Goal: Task Accomplishment & Management: Use online tool/utility

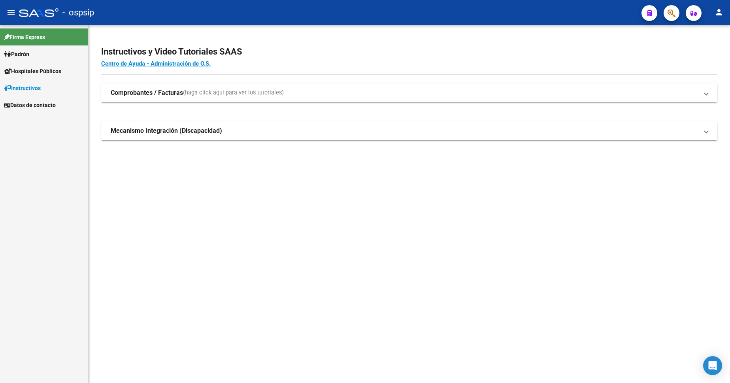
click at [26, 55] on span "Padrón" at bounding box center [16, 54] width 25 height 9
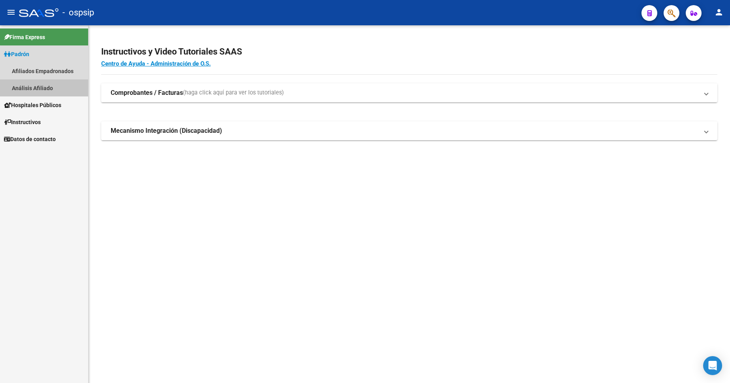
click at [47, 88] on link "Análisis Afiliado" at bounding box center [44, 87] width 88 height 17
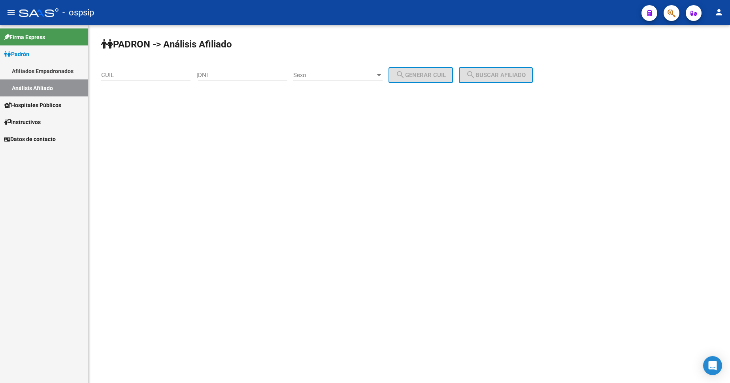
click at [239, 79] on div "DNI" at bounding box center [242, 72] width 89 height 17
type input "34158437"
click at [355, 72] on span "Sexo" at bounding box center [334, 75] width 82 height 7
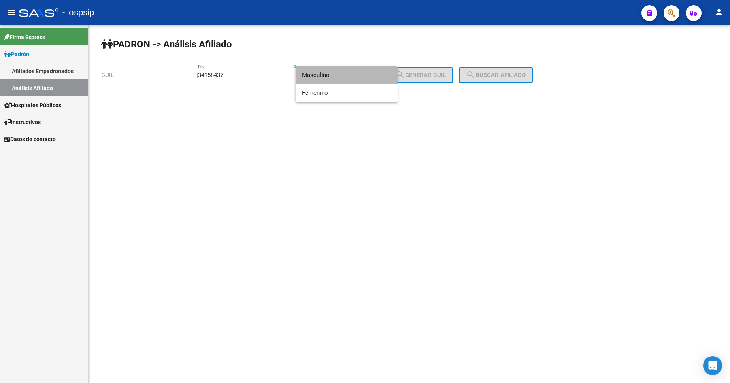
click at [353, 74] on span "Masculino" at bounding box center [346, 75] width 89 height 18
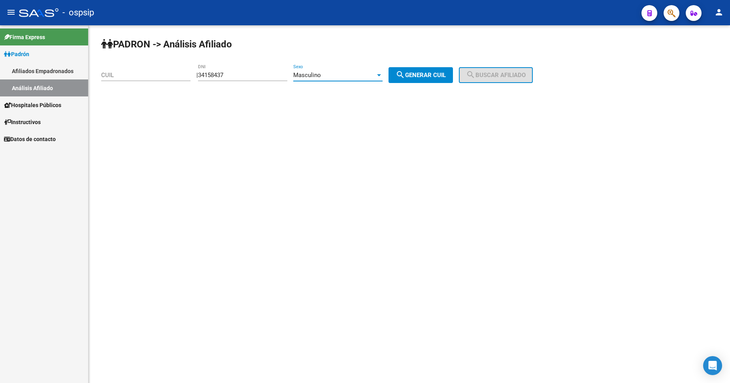
click at [430, 72] on span "search Generar CUIL" at bounding box center [421, 75] width 50 height 7
type input "20-34158437-0"
click at [476, 75] on mat-icon "search" at bounding box center [470, 74] width 9 height 9
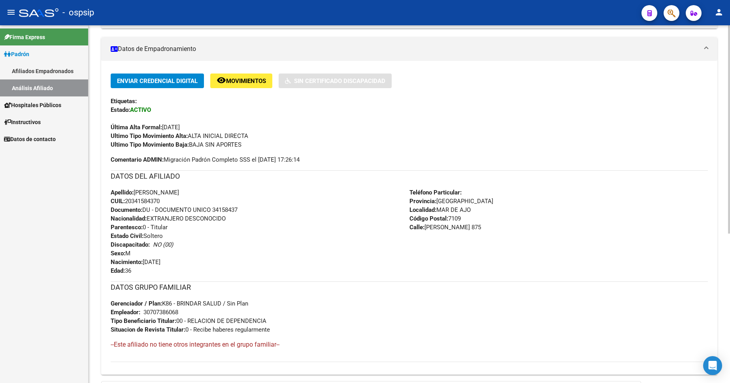
scroll to position [158, 0]
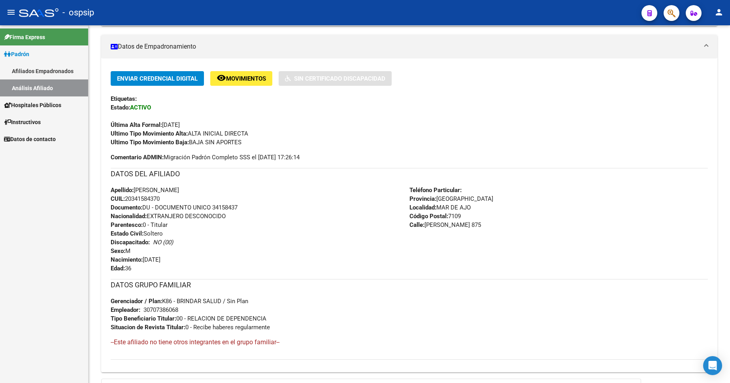
click at [29, 57] on span "Padrón" at bounding box center [16, 54] width 25 height 9
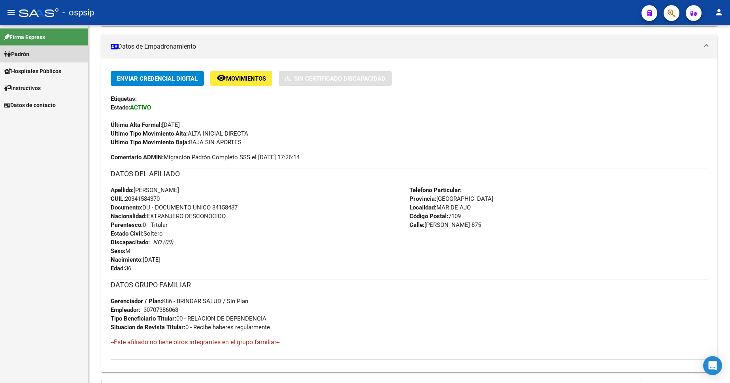
click at [23, 57] on span "Padrón" at bounding box center [16, 54] width 25 height 9
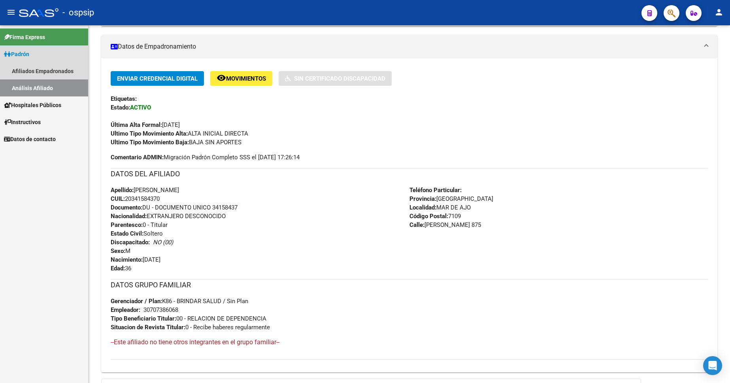
click at [36, 87] on link "Análisis Afiliado" at bounding box center [44, 87] width 88 height 17
click at [32, 89] on link "Análisis Afiliado" at bounding box center [44, 87] width 88 height 17
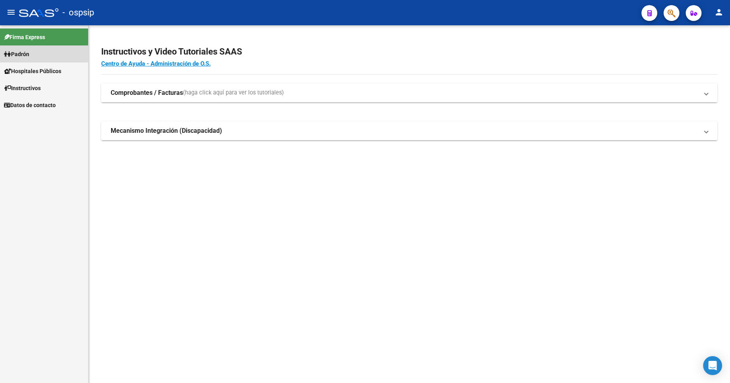
click at [29, 55] on span "Padrón" at bounding box center [16, 54] width 25 height 9
click at [46, 88] on link "Análisis Afiliado" at bounding box center [44, 87] width 88 height 17
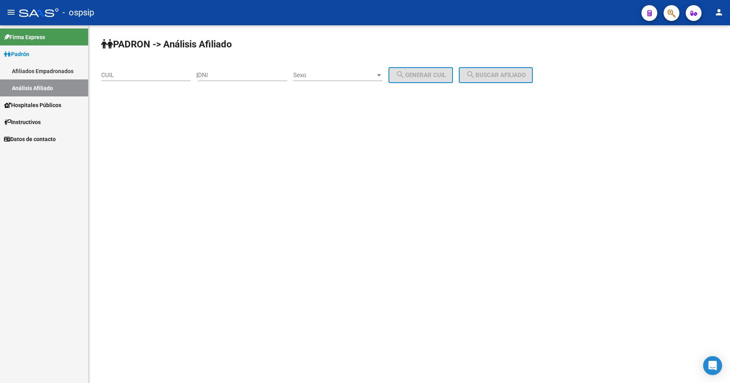
click at [239, 81] on div "DNI" at bounding box center [242, 76] width 89 height 25
click at [246, 77] on input "DNI" at bounding box center [242, 75] width 89 height 7
type input "33686233"
click at [340, 74] on span "Sexo" at bounding box center [334, 75] width 82 height 7
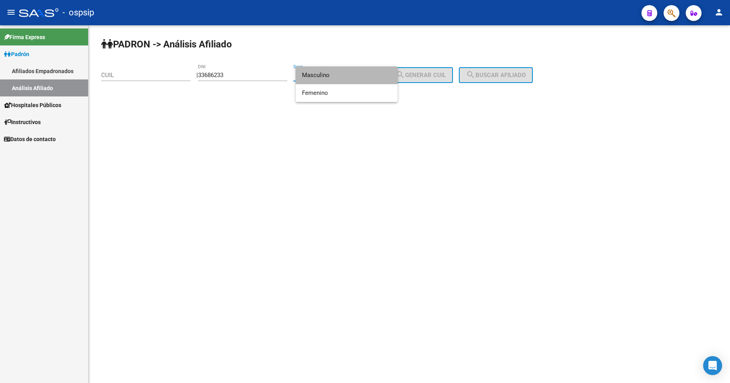
click at [340, 74] on span "Masculino" at bounding box center [346, 75] width 89 height 18
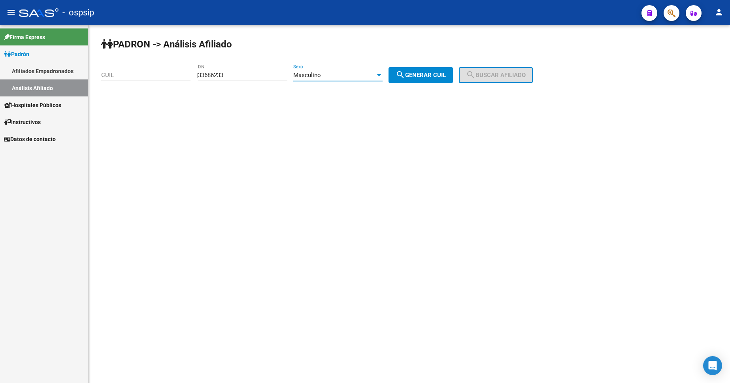
click at [405, 76] on mat-icon "search" at bounding box center [400, 74] width 9 height 9
type input "20-33686233-8"
click at [476, 74] on mat-icon "search" at bounding box center [470, 74] width 9 height 9
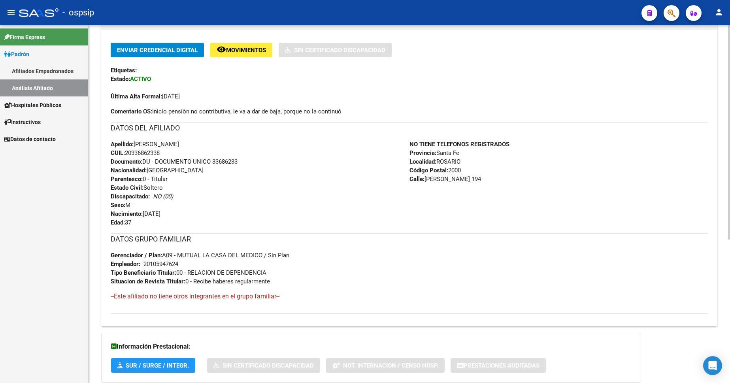
scroll to position [198, 0]
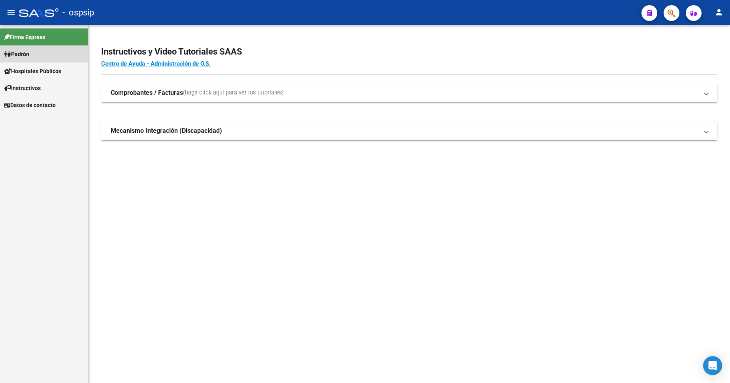
click at [29, 51] on span "Padrón" at bounding box center [16, 54] width 25 height 9
click at [38, 87] on link "Análisis Afiliado" at bounding box center [44, 87] width 88 height 17
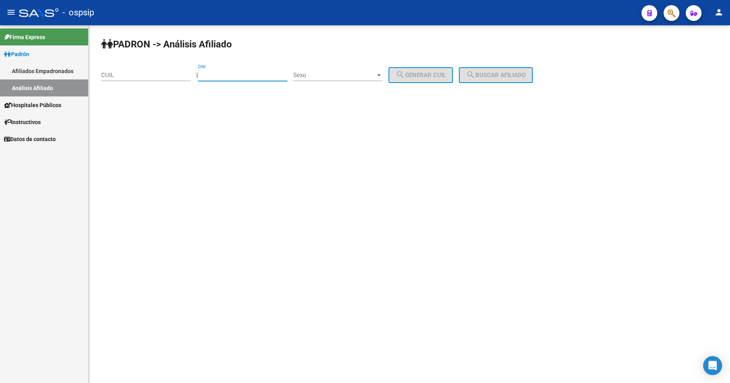
click at [242, 72] on input "DNI" at bounding box center [242, 75] width 89 height 7
type input "38177302"
click at [334, 74] on span "Sexo" at bounding box center [334, 75] width 82 height 7
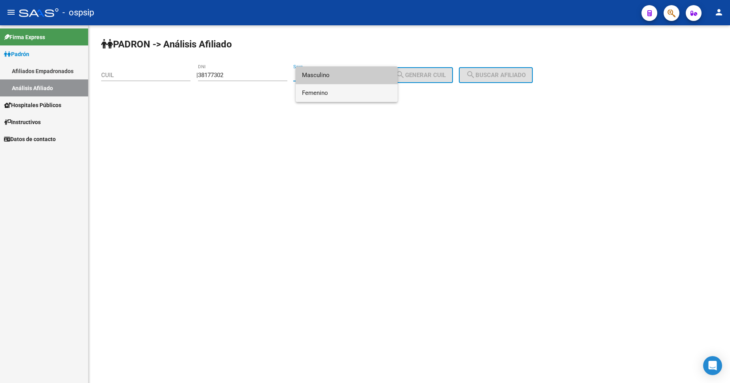
click at [332, 97] on span "Femenino" at bounding box center [346, 93] width 89 height 18
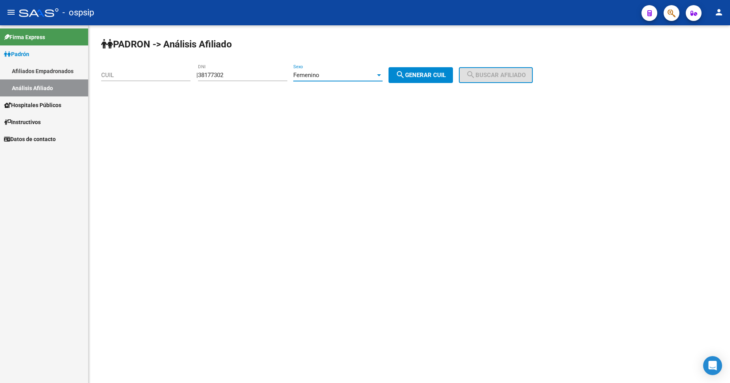
click at [416, 89] on div "PADRON -> Análisis Afiliado CUIL | 38177302 DNI Femenino Sexo search Generar CU…" at bounding box center [410, 66] width 642 height 83
click at [444, 71] on button "search Generar CUIL" at bounding box center [421, 75] width 64 height 16
type input "27-38177302-2"
click at [497, 71] on button "search Buscar afiliado" at bounding box center [496, 75] width 74 height 16
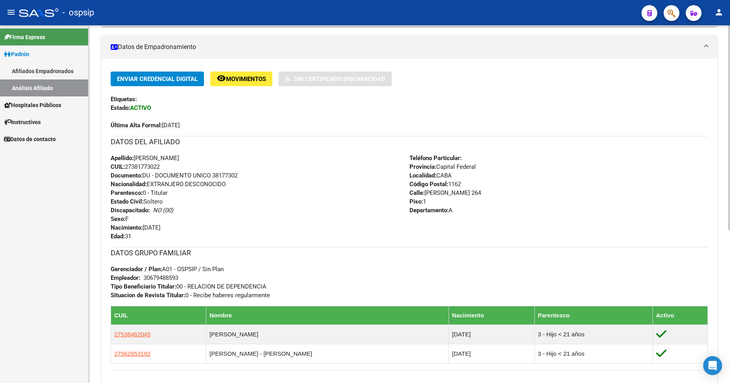
scroll to position [158, 0]
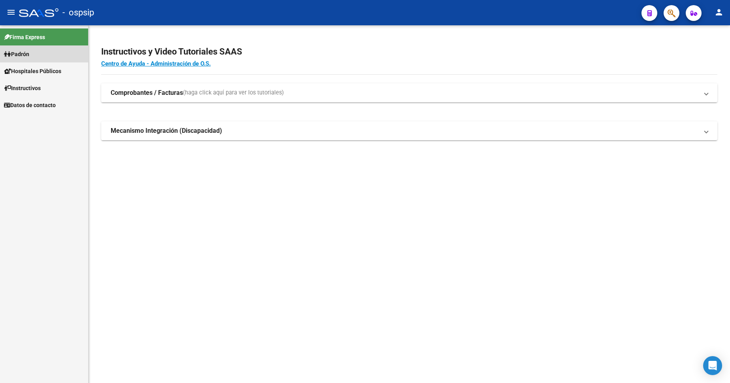
click at [22, 56] on span "Padrón" at bounding box center [16, 54] width 25 height 9
click at [25, 53] on span "Padrón" at bounding box center [16, 54] width 25 height 9
click at [42, 87] on link "Análisis Afiliado" at bounding box center [44, 87] width 88 height 17
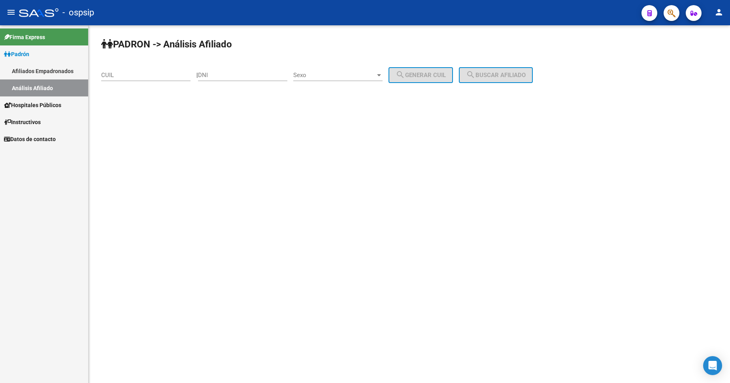
click at [260, 70] on div "DNI" at bounding box center [242, 72] width 89 height 17
type input "94060982"
click at [353, 64] on div "Sexo Sexo" at bounding box center [337, 72] width 89 height 17
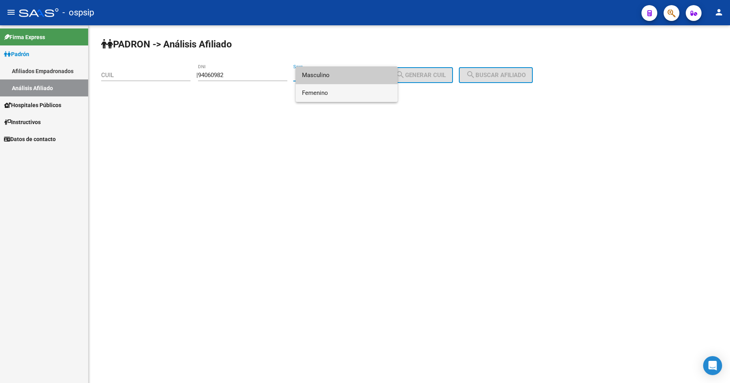
click at [352, 88] on span "Femenino" at bounding box center [346, 93] width 89 height 18
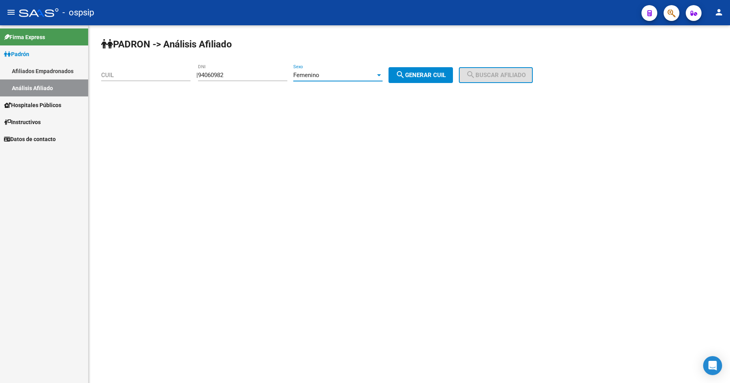
click at [415, 73] on span "search Generar CUIL" at bounding box center [421, 75] width 50 height 7
type input "27-94060982-3"
click at [480, 68] on button "search Buscar afiliado" at bounding box center [496, 75] width 74 height 16
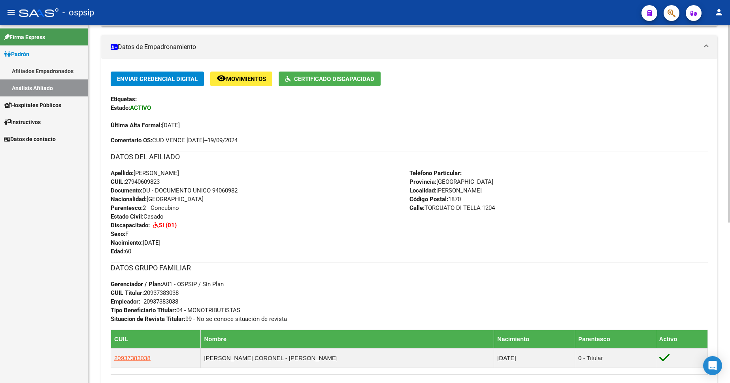
scroll to position [158, 0]
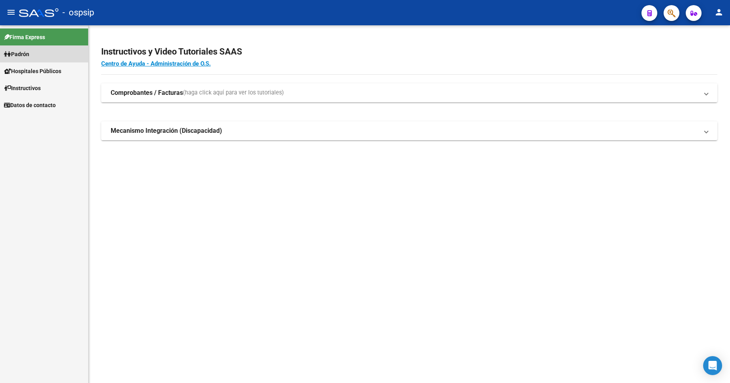
click at [28, 51] on span "Padrón" at bounding box center [16, 54] width 25 height 9
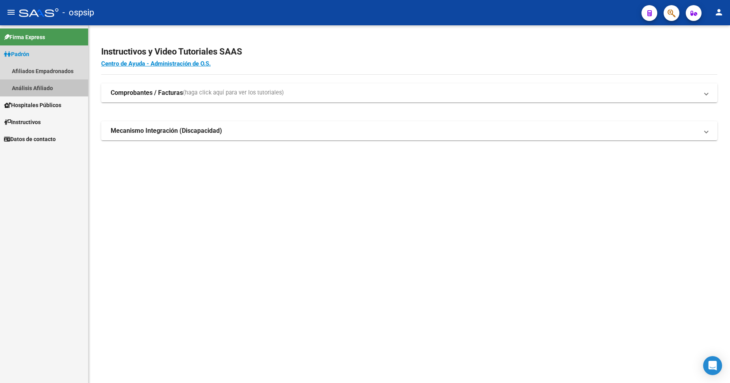
click at [34, 89] on link "Análisis Afiliado" at bounding box center [44, 87] width 88 height 17
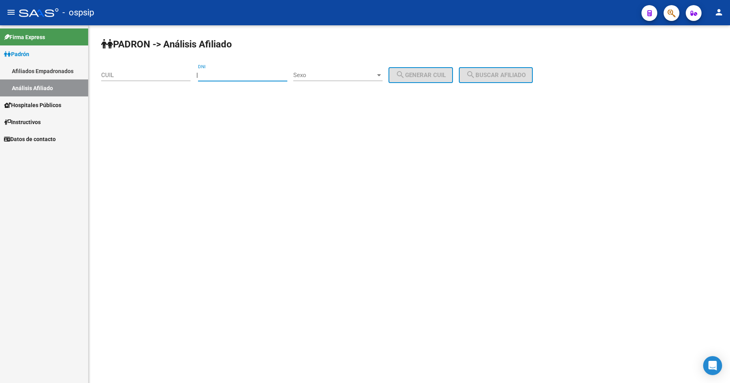
click at [244, 75] on input "DNI" at bounding box center [242, 75] width 89 height 7
type input "35855352"
click at [366, 73] on span "Sexo" at bounding box center [334, 75] width 82 height 7
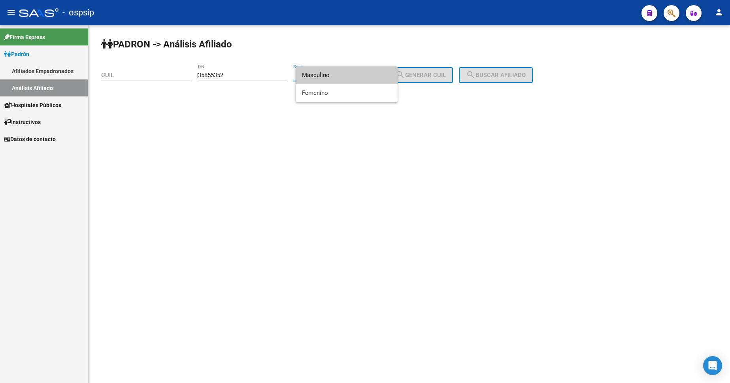
click at [351, 76] on span "Masculino" at bounding box center [346, 75] width 89 height 18
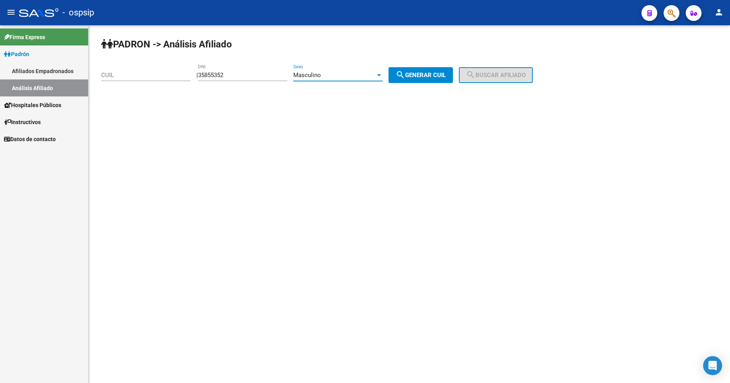
drag, startPoint x: 413, startPoint y: 75, endPoint x: 452, endPoint y: 80, distance: 39.1
click at [414, 74] on span "search Generar CUIL" at bounding box center [421, 75] width 50 height 7
type input "20-35855352-5"
click at [498, 78] on span "search Buscar afiliado" at bounding box center [496, 75] width 60 height 7
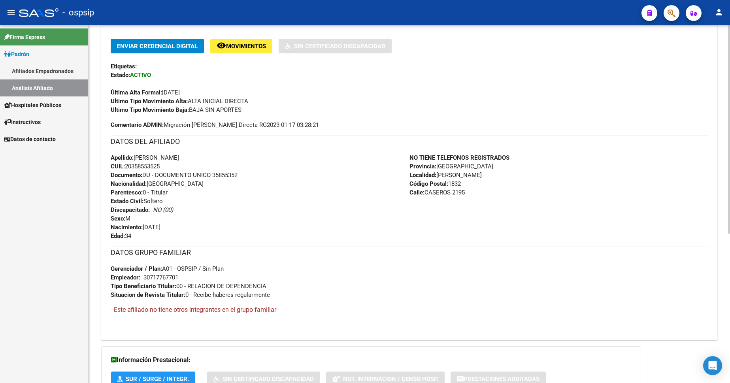
scroll to position [198, 0]
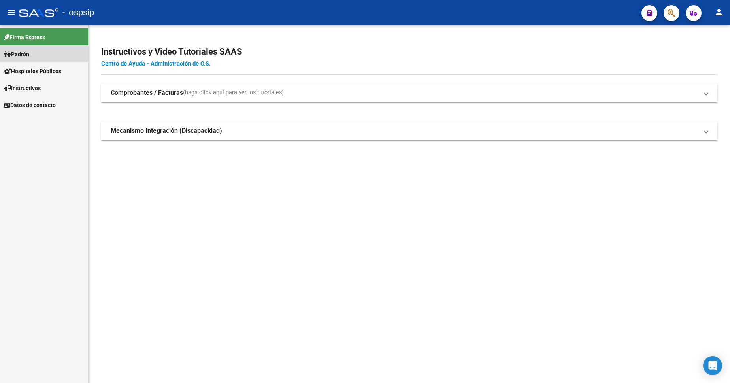
click at [36, 57] on link "Padrón" at bounding box center [44, 53] width 88 height 17
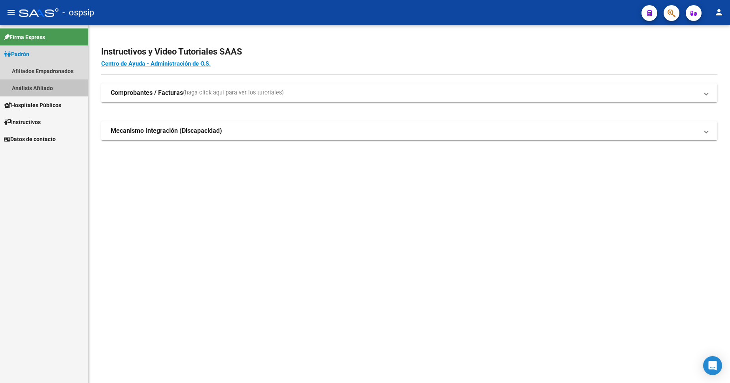
click at [26, 89] on link "Análisis Afiliado" at bounding box center [44, 87] width 88 height 17
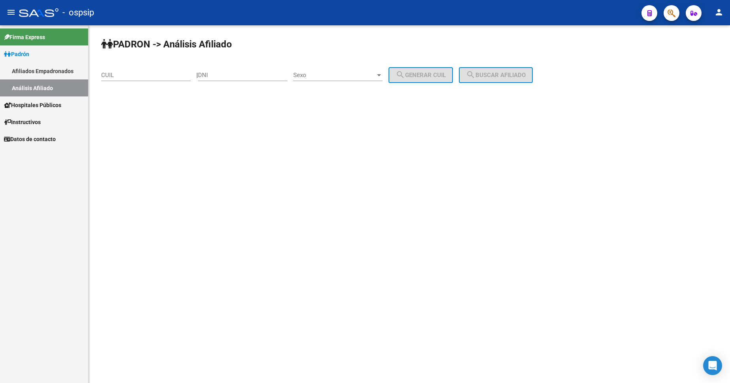
click at [238, 75] on input "DNI" at bounding box center [242, 75] width 89 height 7
type input "95763240"
click at [338, 78] on span "Sexo" at bounding box center [334, 75] width 82 height 7
click at [337, 78] on span "Masculino" at bounding box center [346, 75] width 89 height 18
click at [337, 78] on div "Masculino" at bounding box center [334, 75] width 82 height 7
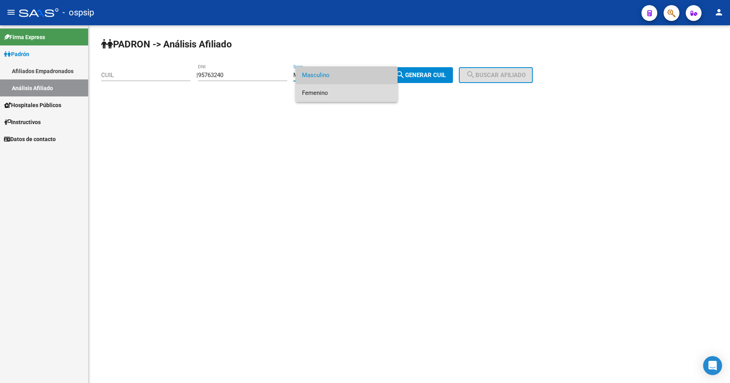
click at [336, 92] on span "Femenino" at bounding box center [346, 93] width 89 height 18
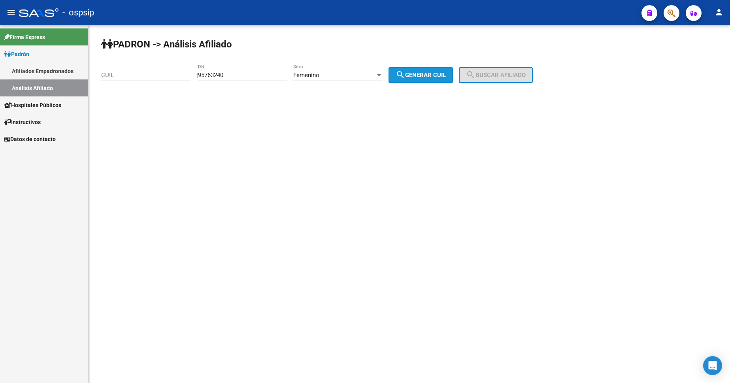
click at [438, 74] on span "search Generar CUIL" at bounding box center [421, 75] width 50 height 7
type input "27-95763240-3"
click at [476, 73] on mat-icon "search" at bounding box center [470, 74] width 9 height 9
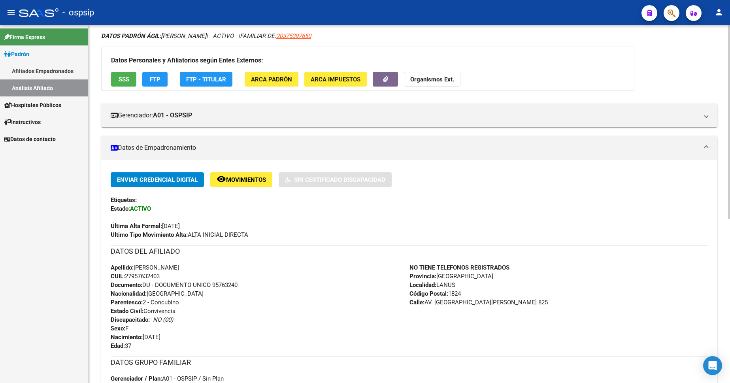
scroll to position [158, 0]
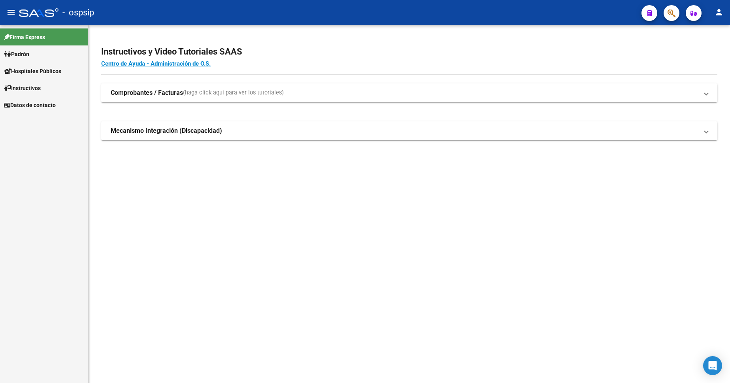
click at [29, 57] on span "Padrón" at bounding box center [16, 54] width 25 height 9
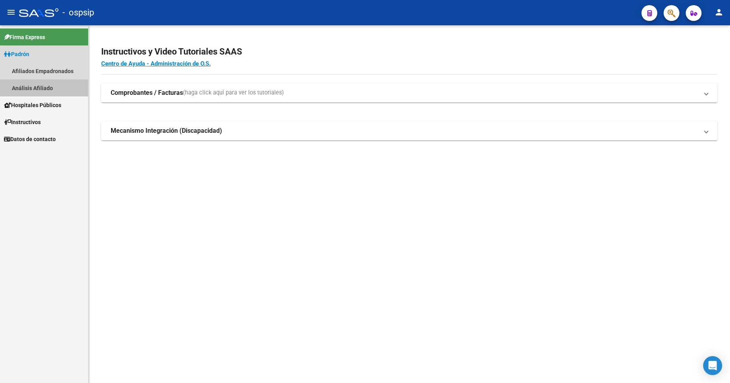
click at [55, 86] on link "Análisis Afiliado" at bounding box center [44, 87] width 88 height 17
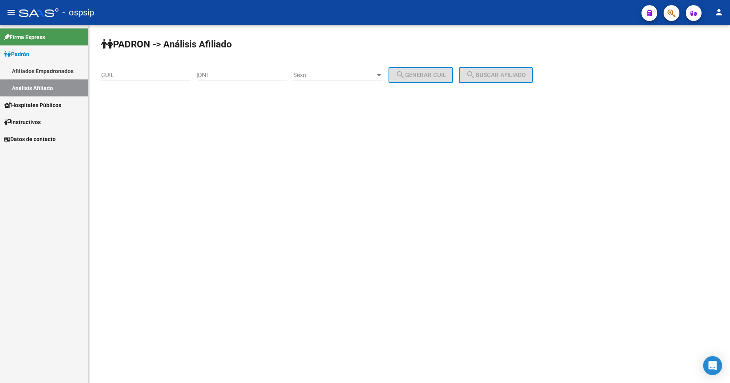
click at [279, 80] on div "DNI" at bounding box center [242, 72] width 89 height 17
type input "31684423"
click at [337, 77] on span "Sexo" at bounding box center [334, 75] width 82 height 7
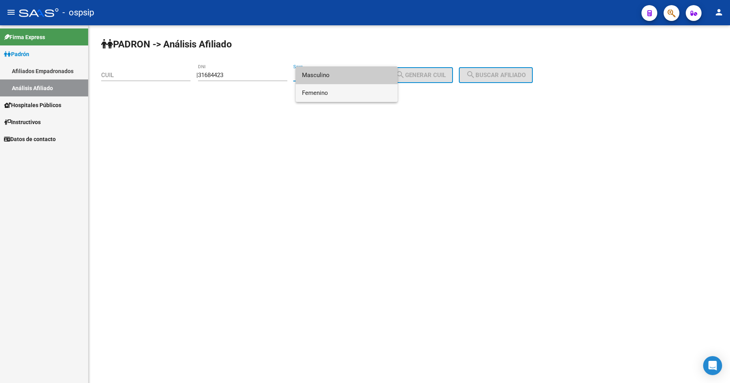
click at [343, 94] on span "Femenino" at bounding box center [346, 93] width 89 height 18
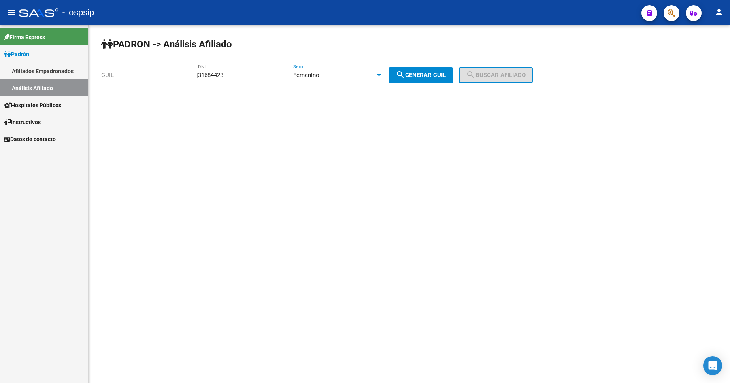
click at [438, 71] on button "search Generar CUIL" at bounding box center [421, 75] width 64 height 16
type input "27-31684423-0"
click at [495, 72] on span "search Buscar afiliado" at bounding box center [496, 75] width 60 height 7
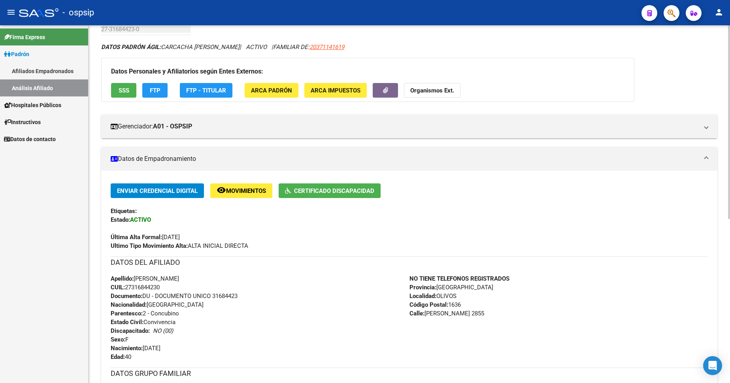
scroll to position [158, 0]
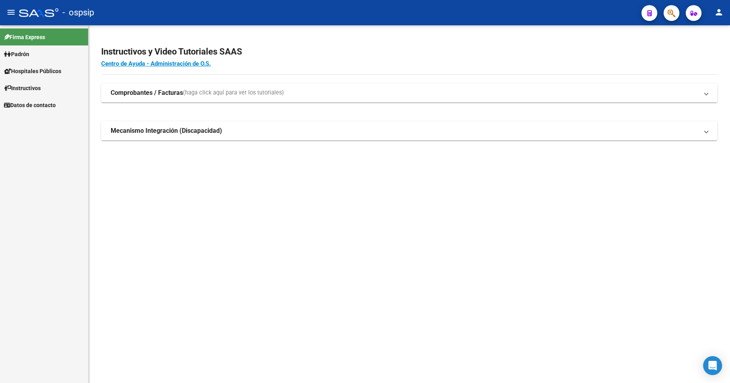
click at [19, 53] on span "Padrón" at bounding box center [16, 54] width 25 height 9
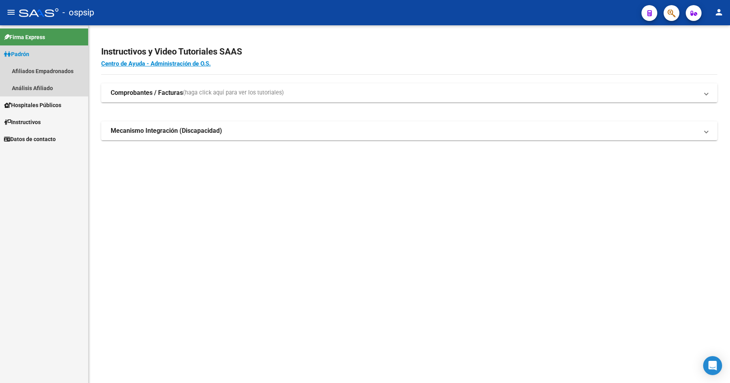
click at [29, 58] on span "Padrón" at bounding box center [16, 54] width 25 height 9
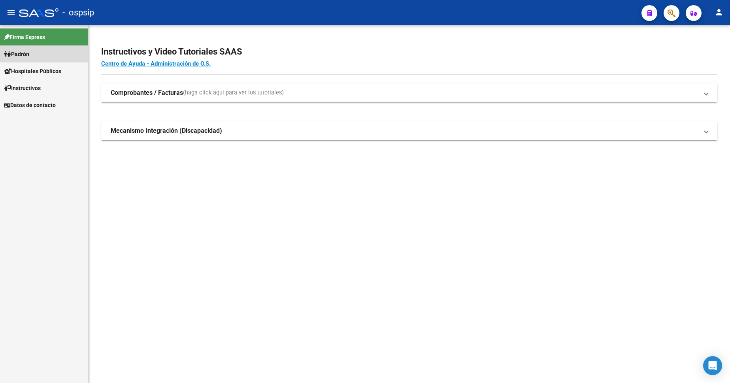
click at [29, 58] on span "Padrón" at bounding box center [16, 54] width 25 height 9
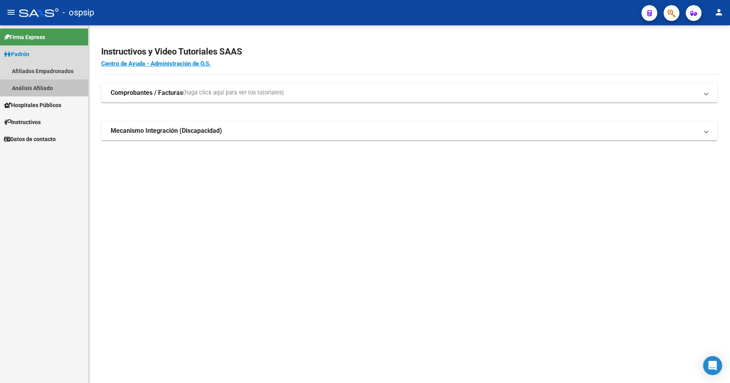
click at [40, 90] on link "Análisis Afiliado" at bounding box center [44, 87] width 88 height 17
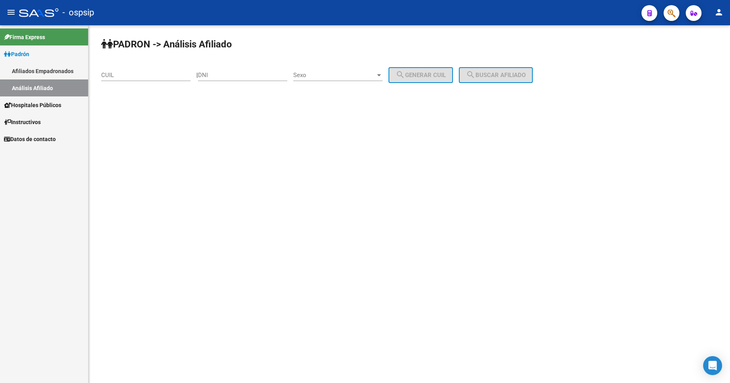
click at [244, 74] on input "DNI" at bounding box center [242, 75] width 89 height 7
type input "28422636"
click at [347, 77] on span "Sexo" at bounding box center [334, 75] width 82 height 7
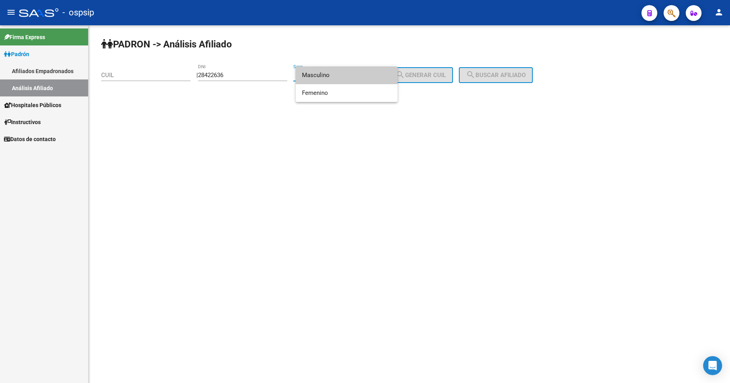
click at [347, 77] on span "Masculino" at bounding box center [346, 75] width 89 height 18
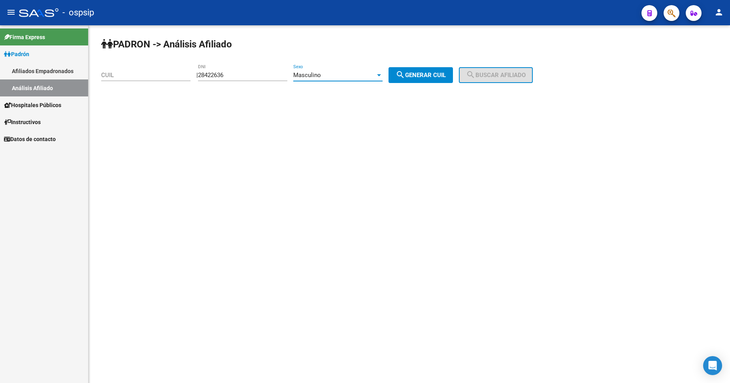
click at [439, 70] on button "search Generar CUIL" at bounding box center [421, 75] width 64 height 16
type input "20-28422636-5"
click at [503, 72] on span "search Buscar afiliado" at bounding box center [496, 75] width 60 height 7
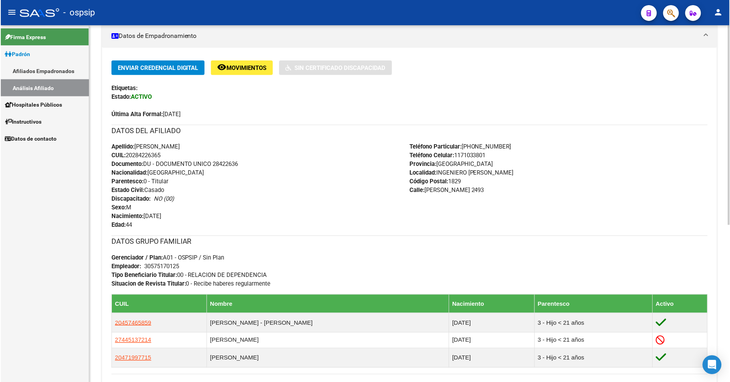
scroll to position [237, 0]
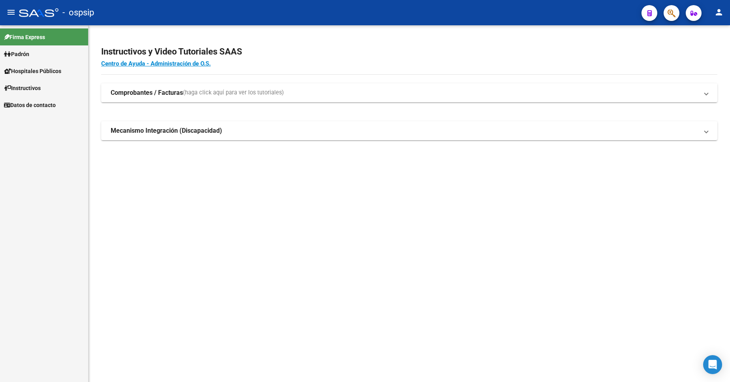
click at [29, 57] on span "Padrón" at bounding box center [16, 54] width 25 height 9
click at [28, 59] on link "Padrón" at bounding box center [44, 53] width 88 height 17
click at [39, 91] on link "Análisis Afiliado" at bounding box center [44, 87] width 88 height 17
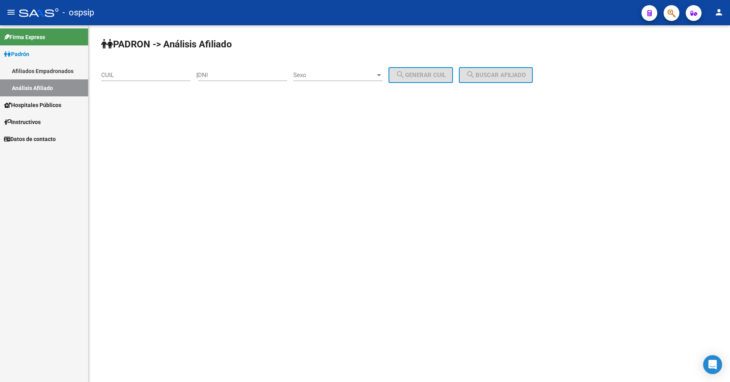
click at [236, 75] on input "DNI" at bounding box center [242, 75] width 89 height 7
type input "35759679"
click at [321, 73] on span "Sexo" at bounding box center [334, 75] width 82 height 7
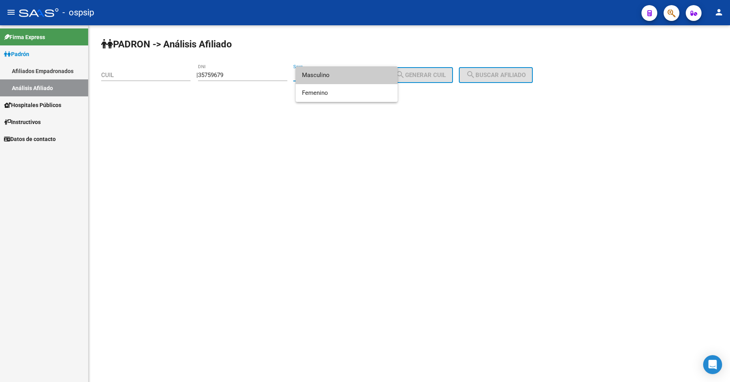
click at [325, 79] on span "Masculino" at bounding box center [346, 75] width 89 height 18
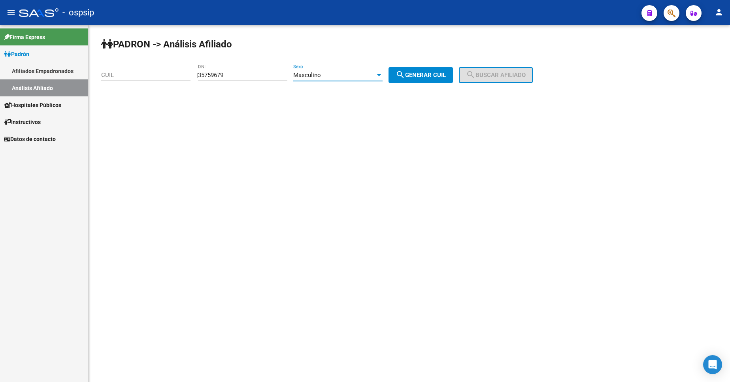
click at [416, 79] on button "search Generar CUIL" at bounding box center [421, 75] width 64 height 16
type input "20-35759679-4"
click at [490, 75] on span "search Buscar afiliado" at bounding box center [496, 75] width 60 height 7
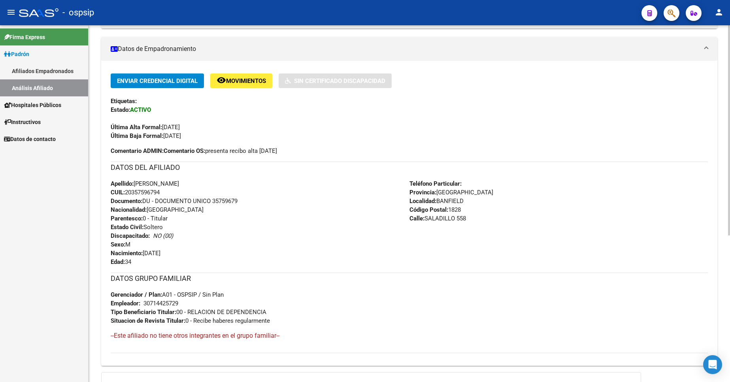
scroll to position [158, 0]
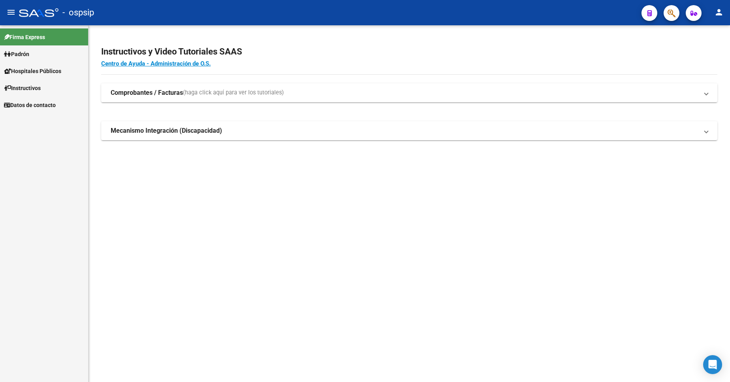
click at [29, 54] on span "Padrón" at bounding box center [16, 54] width 25 height 9
click at [43, 91] on link "Análisis Afiliado" at bounding box center [44, 87] width 88 height 17
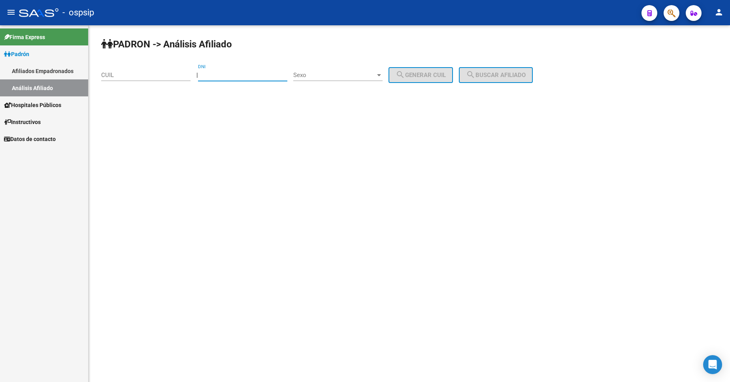
click at [244, 73] on input "DNI" at bounding box center [242, 75] width 89 height 7
type input "43626896"
click at [327, 81] on div "Sexo Sexo" at bounding box center [337, 76] width 89 height 25
click at [332, 68] on div "Sexo Sexo" at bounding box center [337, 72] width 89 height 17
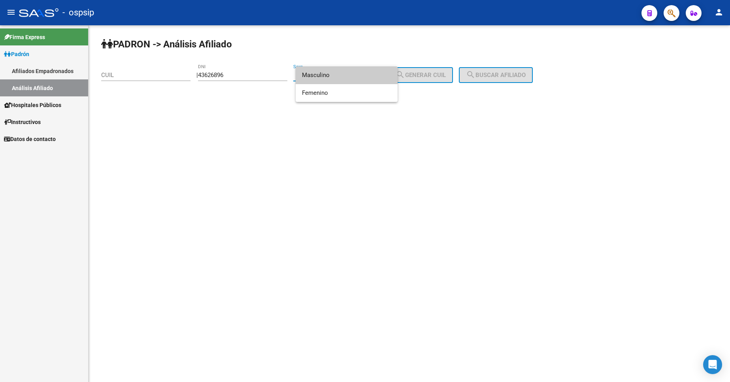
click at [333, 77] on span "Masculino" at bounding box center [346, 75] width 89 height 18
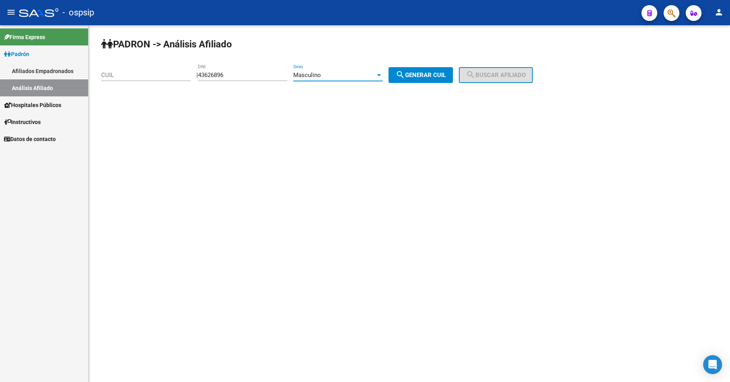
click at [320, 74] on span "Masculino" at bounding box center [307, 75] width 28 height 7
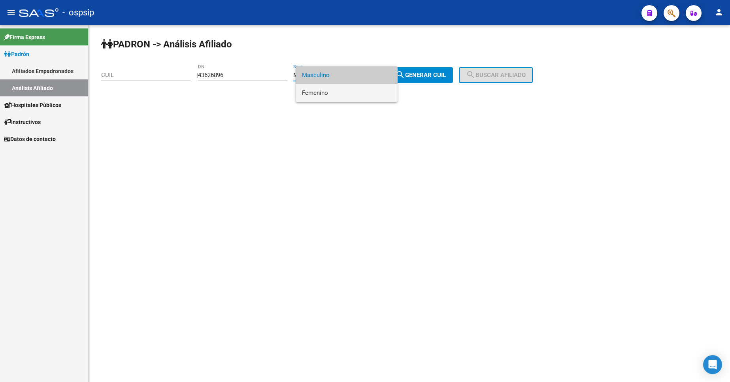
click at [323, 95] on span "Femenino" at bounding box center [346, 93] width 89 height 18
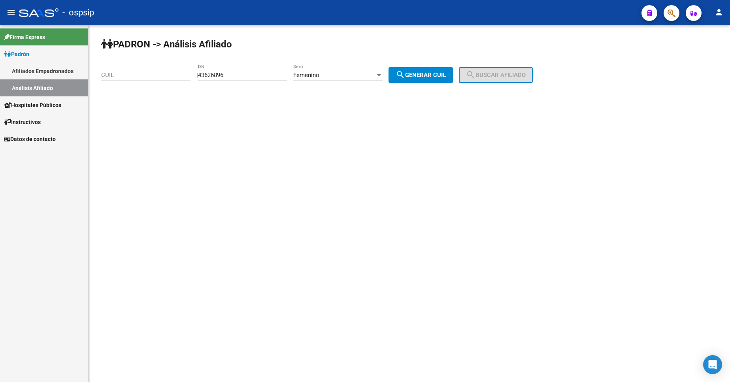
click at [432, 77] on span "search Generar CUIL" at bounding box center [421, 75] width 50 height 7
type input "27-43626896-9"
click at [539, 75] on app-analisis-afiliado "PADRON -> Análisis Afiliado 27-43626896-9 CUIL | 43626896 DNI Femenino Sexo sea…" at bounding box center [320, 75] width 438 height 7
click at [506, 79] on button "search Buscar afiliado" at bounding box center [496, 75] width 74 height 16
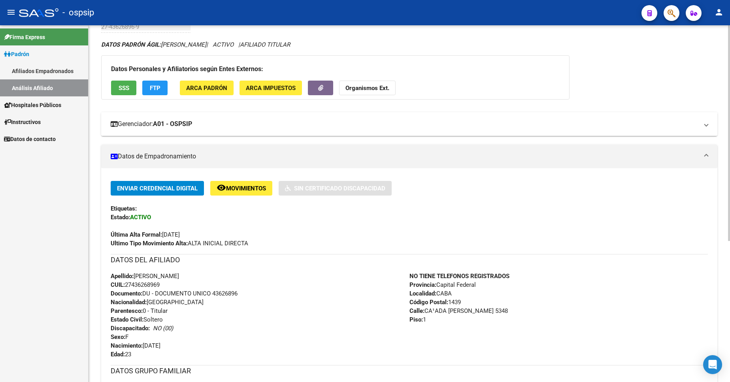
scroll to position [119, 0]
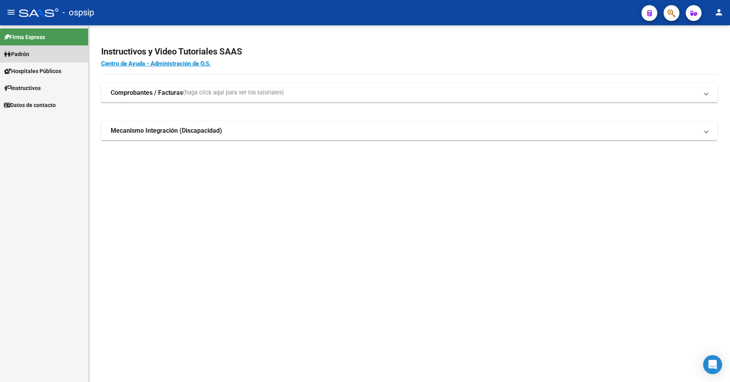
click at [35, 52] on link "Padrón" at bounding box center [44, 53] width 88 height 17
click at [36, 91] on link "Análisis Afiliado" at bounding box center [44, 87] width 88 height 17
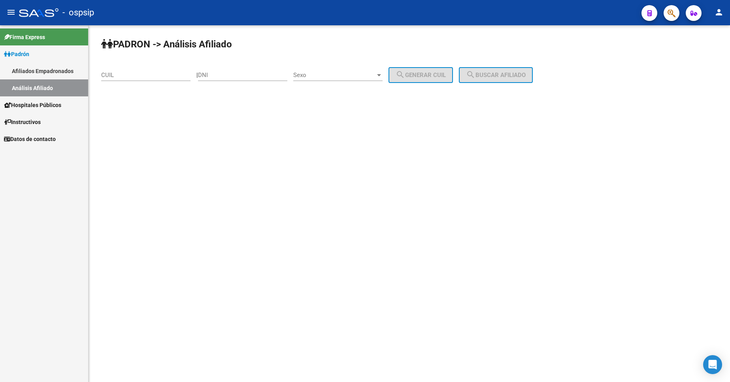
drag, startPoint x: 223, startPoint y: 77, endPoint x: 232, endPoint y: 85, distance: 12.1
click at [223, 77] on input "DNI" at bounding box center [242, 75] width 89 height 7
type input "47613191"
click at [319, 72] on span "Sexo" at bounding box center [334, 75] width 82 height 7
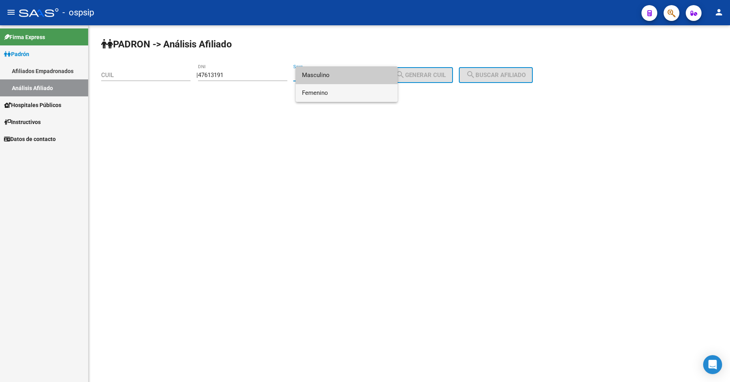
click at [335, 91] on span "Femenino" at bounding box center [346, 93] width 89 height 18
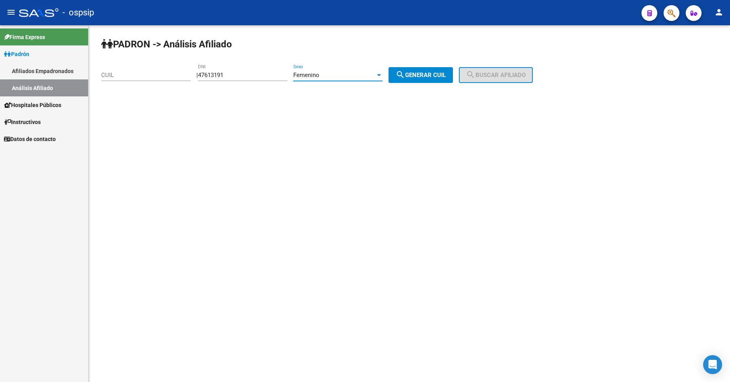
click at [417, 76] on span "search Generar CUIL" at bounding box center [421, 75] width 50 height 7
type input "27-47613191-5"
click at [504, 71] on button "search Buscar afiliado" at bounding box center [496, 75] width 74 height 16
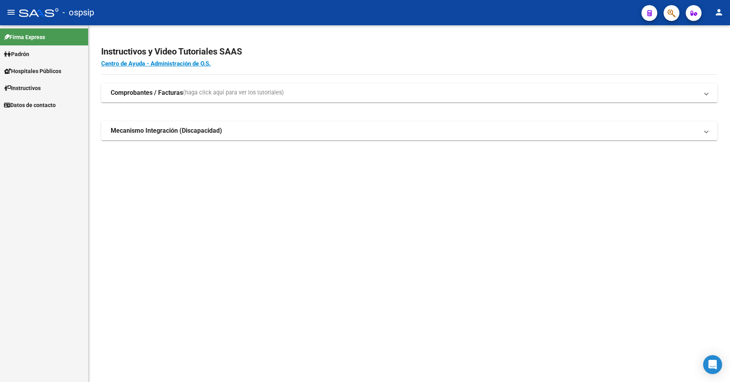
click at [29, 55] on span "Padrón" at bounding box center [16, 54] width 25 height 9
click at [35, 85] on link "Análisis Afiliado" at bounding box center [44, 87] width 88 height 17
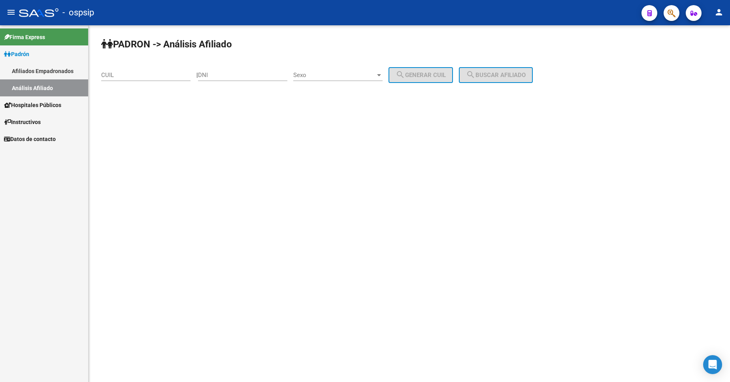
click at [239, 79] on div "DNI" at bounding box center [242, 72] width 89 height 17
type input "22718097"
click at [336, 73] on span "Sexo" at bounding box center [334, 75] width 82 height 7
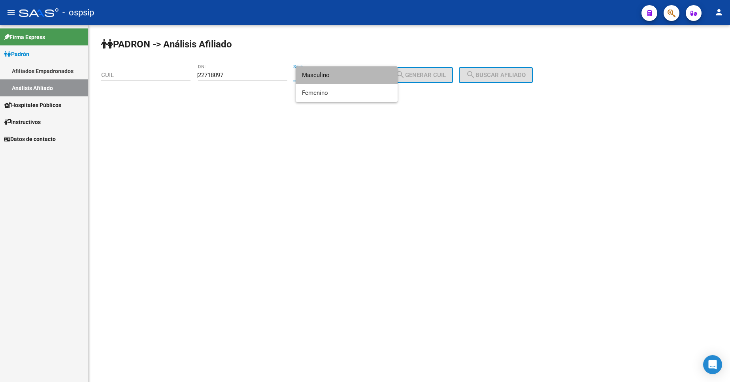
click at [337, 78] on span "Masculino" at bounding box center [346, 75] width 89 height 18
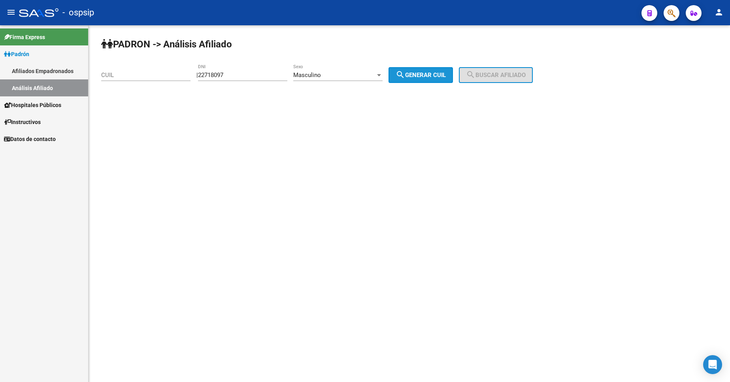
drag, startPoint x: 411, startPoint y: 72, endPoint x: 434, endPoint y: 71, distance: 22.9
click at [405, 72] on mat-icon "search" at bounding box center [400, 74] width 9 height 9
type input "20-22718097-9"
click at [487, 75] on span "search Buscar afiliado" at bounding box center [496, 75] width 60 height 7
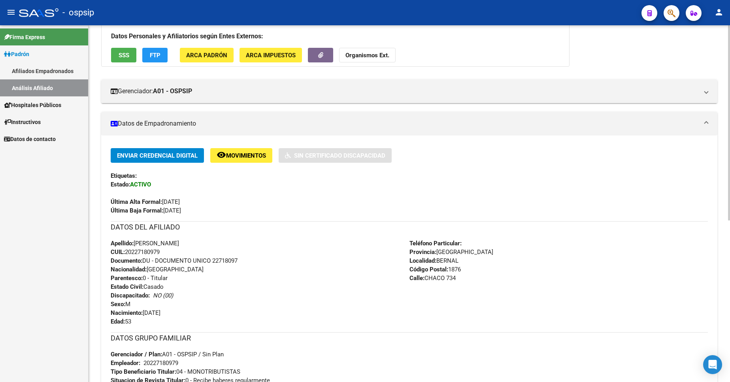
scroll to position [158, 0]
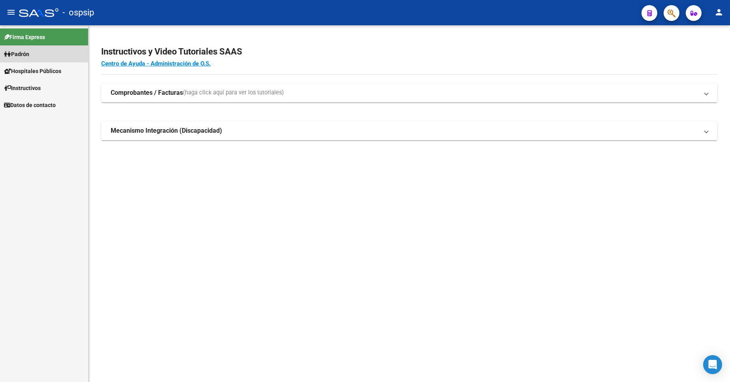
click at [29, 56] on span "Padrón" at bounding box center [16, 54] width 25 height 9
click at [29, 57] on span "Padrón" at bounding box center [16, 54] width 25 height 9
drag, startPoint x: 33, startPoint y: 87, endPoint x: 48, endPoint y: 91, distance: 16.1
click at [32, 87] on link "Análisis Afiliado" at bounding box center [44, 87] width 88 height 17
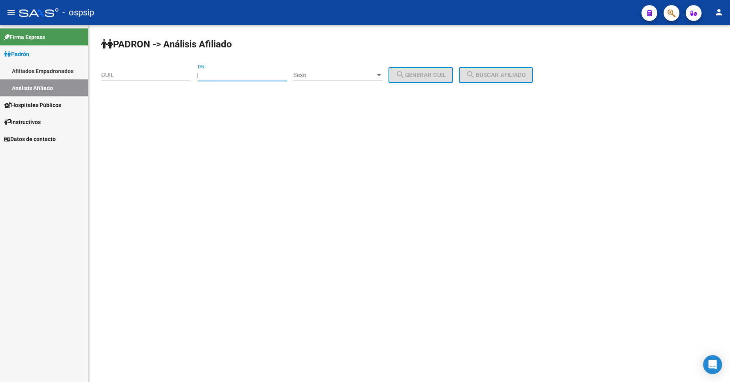
click at [234, 74] on input "DNI" at bounding box center [242, 75] width 89 height 7
type input "20425437"
click at [327, 74] on span "Sexo" at bounding box center [334, 75] width 82 height 7
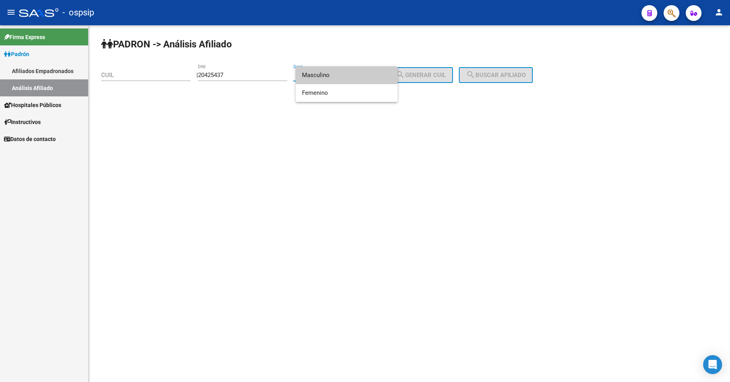
click at [332, 74] on span "Masculino" at bounding box center [346, 75] width 89 height 18
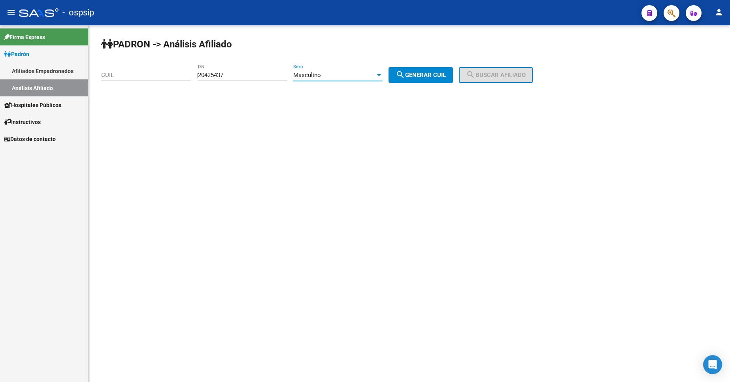
click at [404, 79] on button "search Generar CUIL" at bounding box center [421, 75] width 64 height 16
type input "20-20425437-1"
click at [499, 69] on button "search Buscar afiliado" at bounding box center [496, 75] width 74 height 16
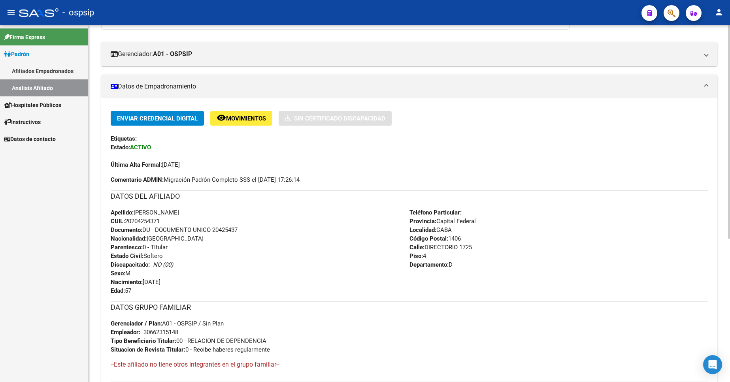
scroll to position [119, 0]
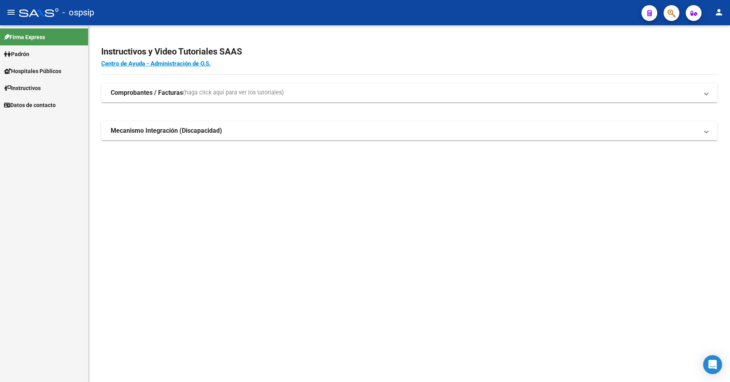
click at [26, 52] on span "Padrón" at bounding box center [16, 54] width 25 height 9
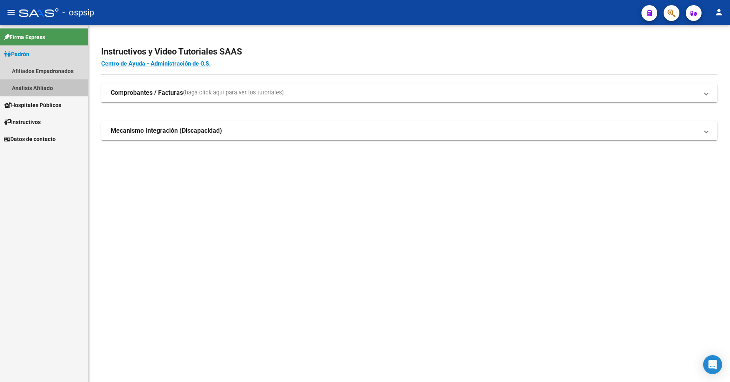
click at [38, 88] on link "Análisis Afiliado" at bounding box center [44, 87] width 88 height 17
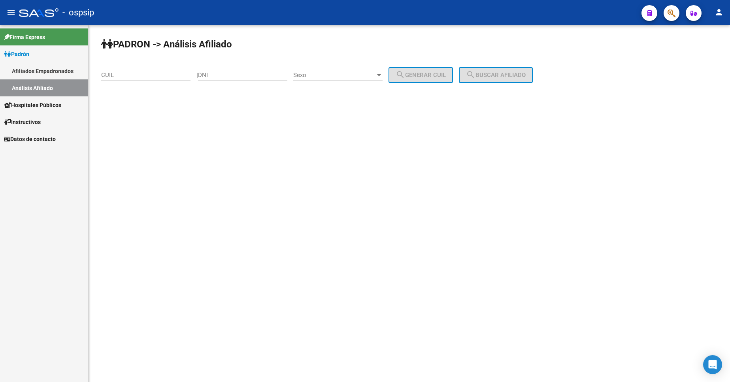
click at [236, 73] on input "DNI" at bounding box center [242, 75] width 89 height 7
type input "59354122"
click at [340, 75] on span "Sexo" at bounding box center [334, 75] width 82 height 7
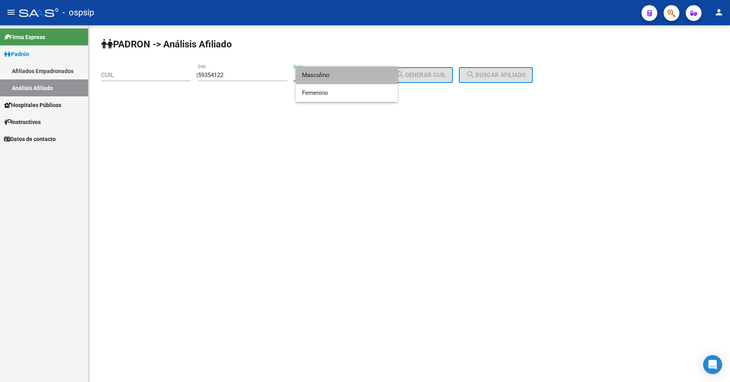
click at [340, 77] on span "Masculino" at bounding box center [346, 75] width 89 height 18
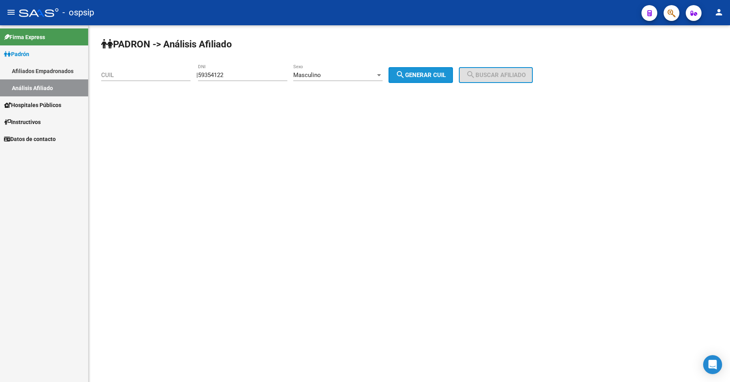
click at [417, 77] on span "search Generar CUIL" at bounding box center [421, 75] width 50 height 7
type input "20-59354122-4"
click at [494, 76] on span "search Buscar afiliado" at bounding box center [496, 75] width 60 height 7
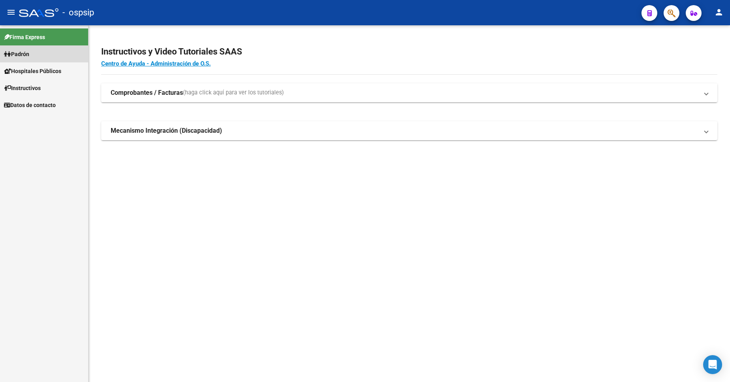
click at [22, 56] on span "Padrón" at bounding box center [16, 54] width 25 height 9
click at [46, 89] on link "Análisis Afiliado" at bounding box center [44, 87] width 88 height 17
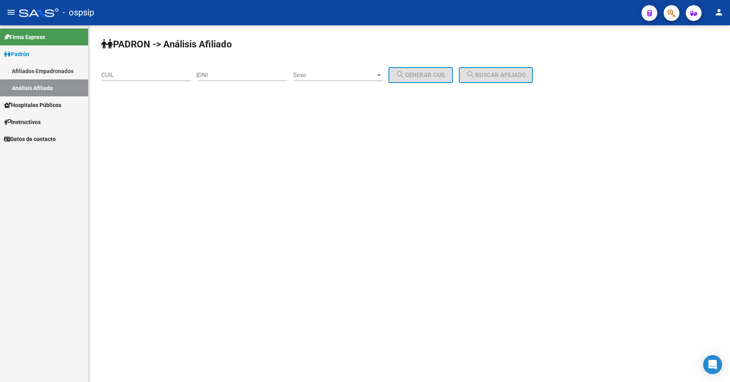
click at [232, 74] on input "DNI" at bounding box center [242, 75] width 89 height 7
type input "59354122"
click at [334, 74] on span "Sexo" at bounding box center [334, 75] width 82 height 7
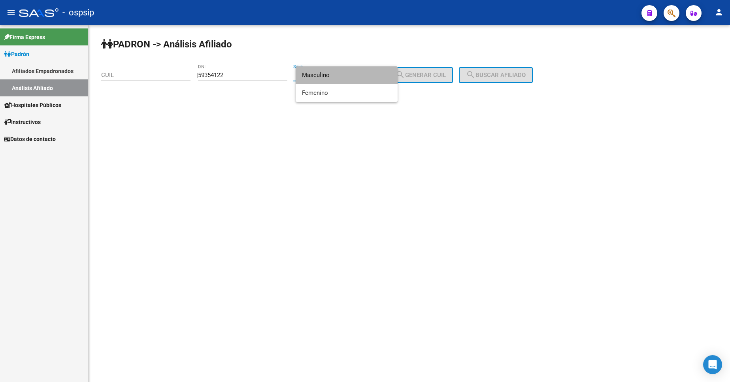
click at [336, 79] on span "Masculino" at bounding box center [346, 75] width 89 height 18
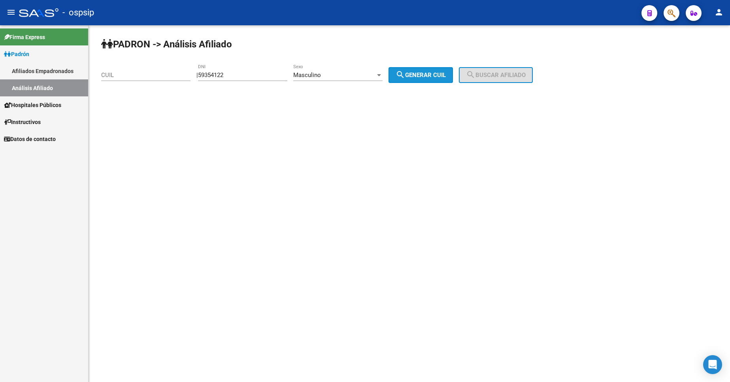
click at [415, 74] on span "search Generar CUIL" at bounding box center [421, 75] width 50 height 7
type input "20-59354122-4"
click at [510, 75] on span "search Buscar afiliado" at bounding box center [496, 75] width 60 height 7
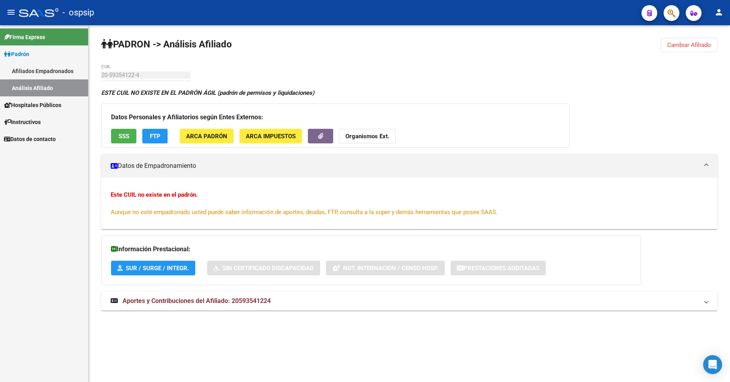
click at [28, 58] on span "Padrón" at bounding box center [16, 54] width 25 height 9
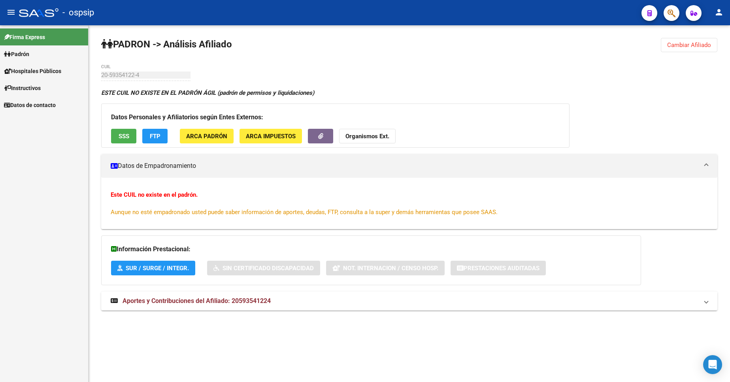
click at [28, 58] on span "Padrón" at bounding box center [16, 54] width 25 height 9
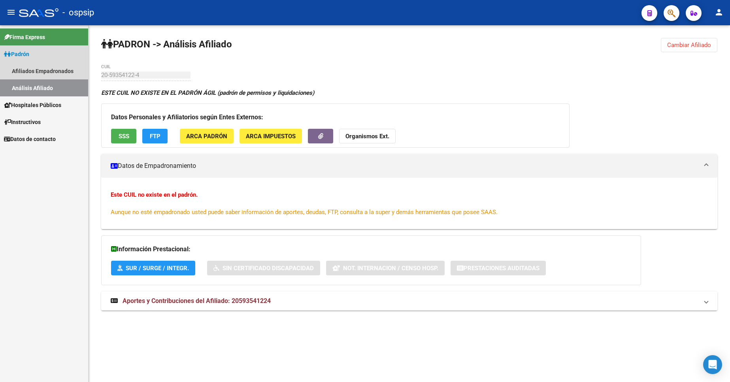
click at [18, 57] on span "Padrón" at bounding box center [16, 54] width 25 height 9
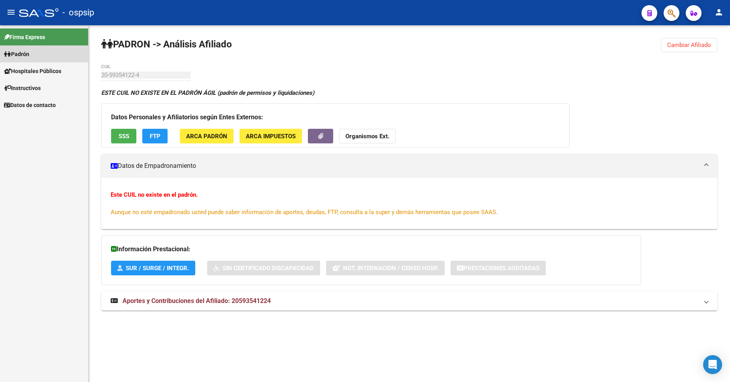
click at [22, 55] on span "Padrón" at bounding box center [16, 54] width 25 height 9
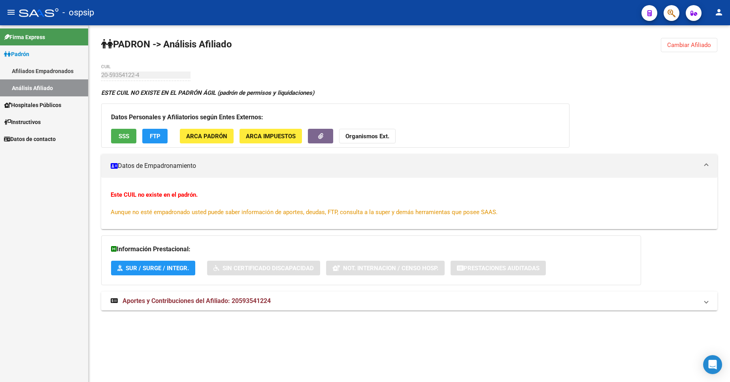
click at [21, 53] on span "Padrón" at bounding box center [16, 54] width 25 height 9
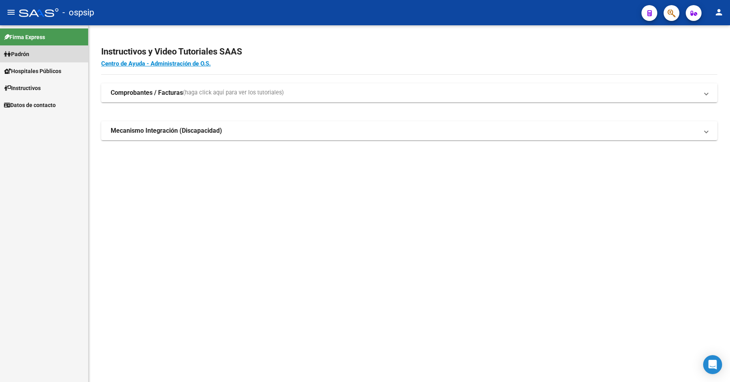
click at [28, 54] on span "Padrón" at bounding box center [16, 54] width 25 height 9
click at [44, 88] on link "Análisis Afiliado" at bounding box center [44, 87] width 88 height 17
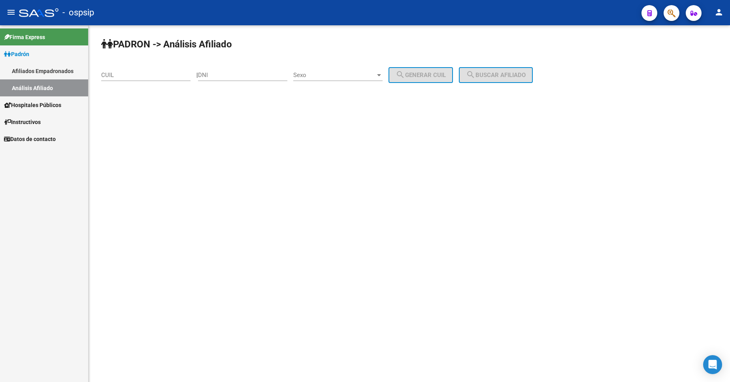
click at [260, 74] on input "DNI" at bounding box center [242, 75] width 89 height 7
type input "2"
type input "93899003"
click at [336, 77] on span "Sexo" at bounding box center [334, 75] width 82 height 7
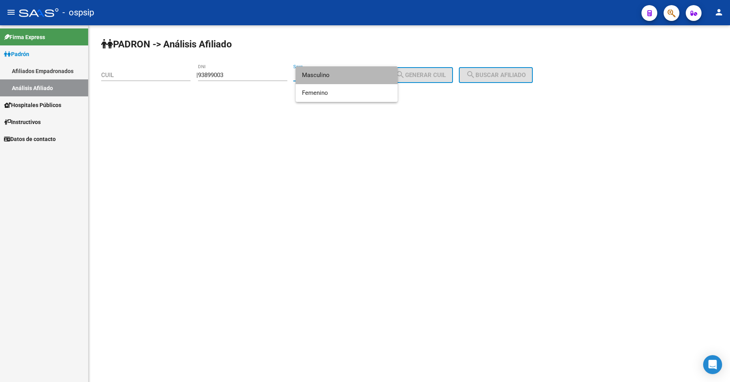
click at [336, 77] on span "Masculino" at bounding box center [346, 75] width 89 height 18
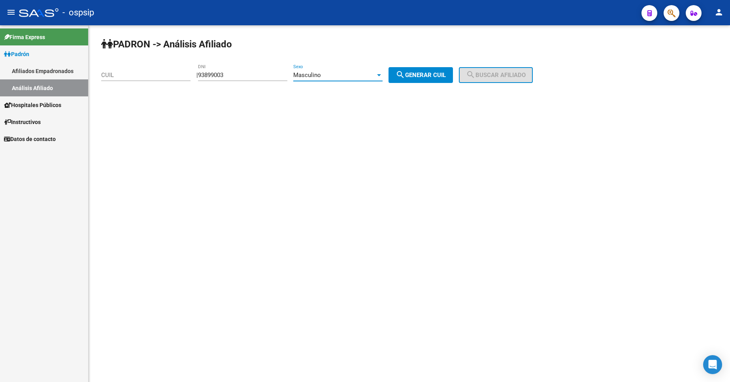
click at [405, 74] on mat-icon "search" at bounding box center [400, 74] width 9 height 9
type input "20-93899003-5"
click at [500, 72] on span "search Buscar afiliado" at bounding box center [496, 75] width 60 height 7
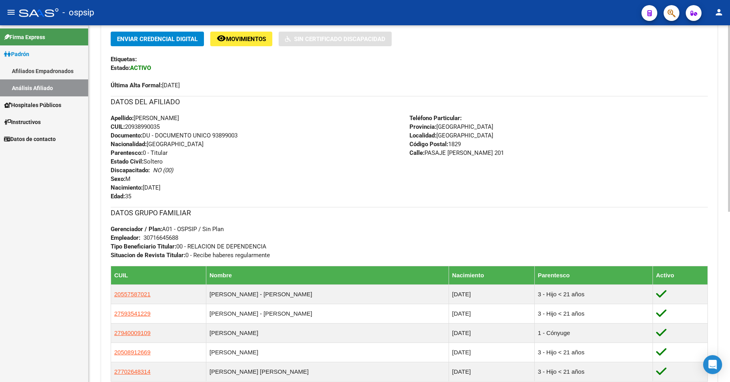
scroll to position [237, 0]
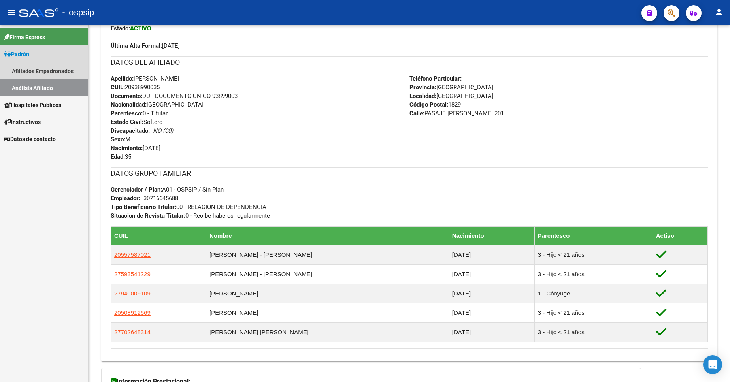
click at [36, 84] on link "Análisis Afiliado" at bounding box center [44, 87] width 88 height 17
click at [40, 91] on link "Análisis Afiliado" at bounding box center [44, 87] width 88 height 17
click at [39, 86] on link "Análisis Afiliado" at bounding box center [44, 87] width 88 height 17
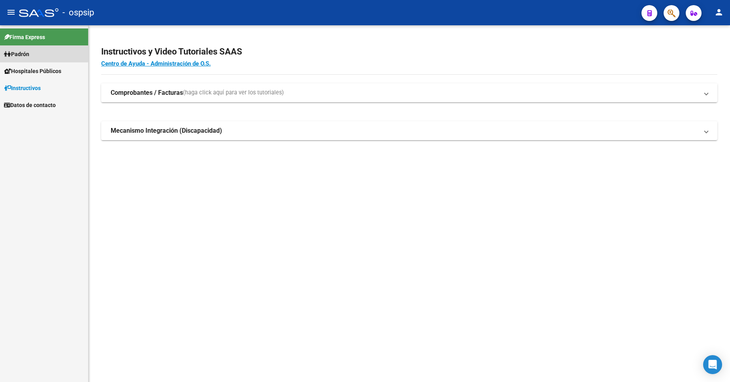
click at [34, 51] on link "Padrón" at bounding box center [44, 53] width 88 height 17
click at [35, 57] on link "Padrón" at bounding box center [44, 53] width 88 height 17
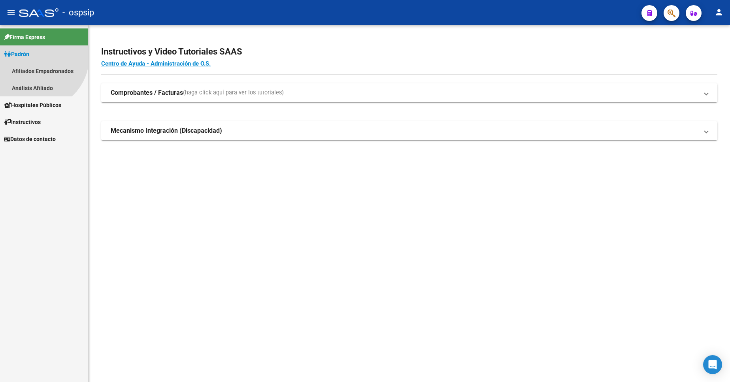
click at [35, 57] on link "Padrón" at bounding box center [44, 53] width 88 height 17
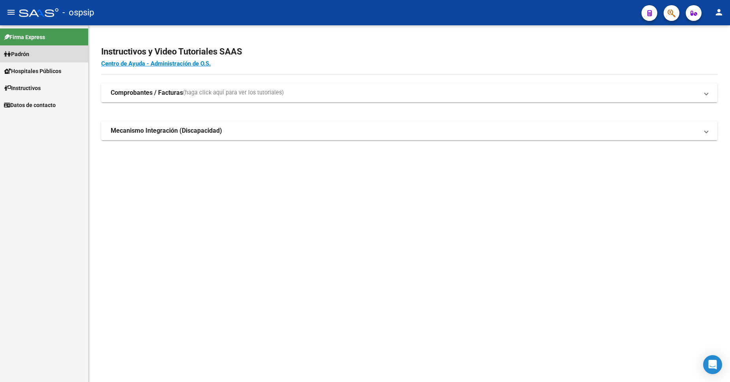
click at [29, 54] on span "Padrón" at bounding box center [16, 54] width 25 height 9
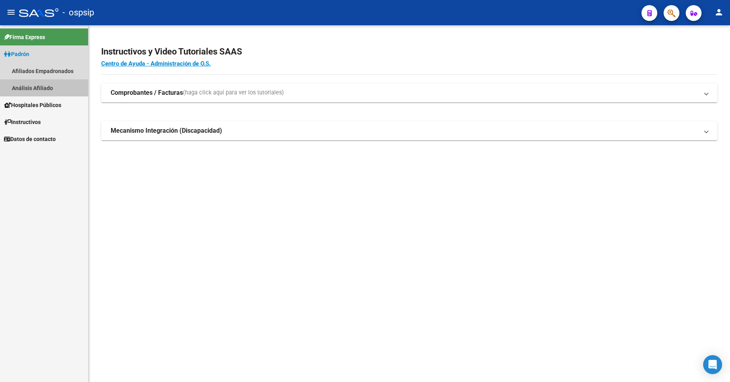
click at [47, 89] on link "Análisis Afiliado" at bounding box center [44, 87] width 88 height 17
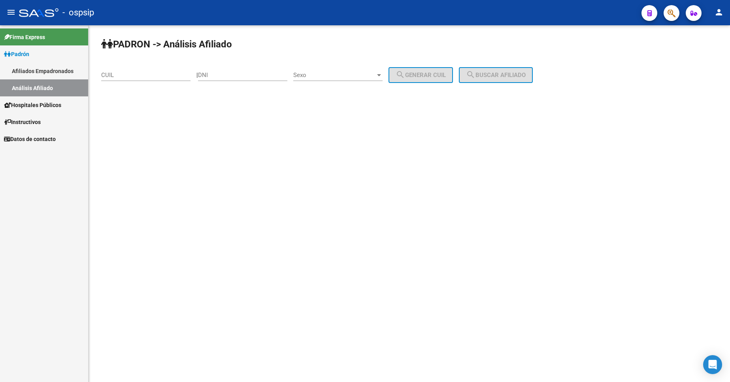
click at [230, 76] on input "DNI" at bounding box center [242, 75] width 89 height 7
type input "48519671"
click at [336, 78] on span "Sexo" at bounding box center [334, 75] width 82 height 7
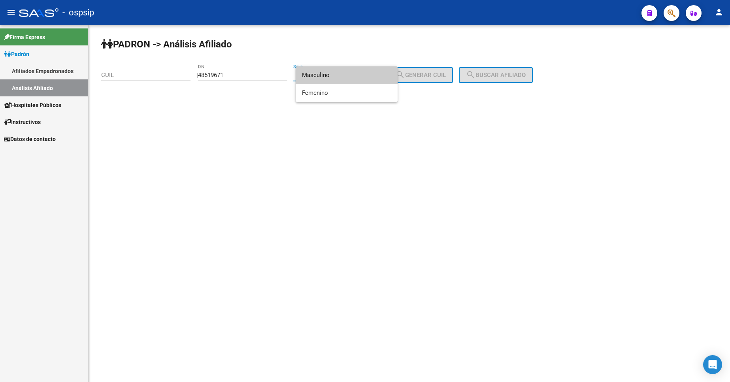
click at [336, 78] on span "Masculino" at bounding box center [346, 75] width 89 height 18
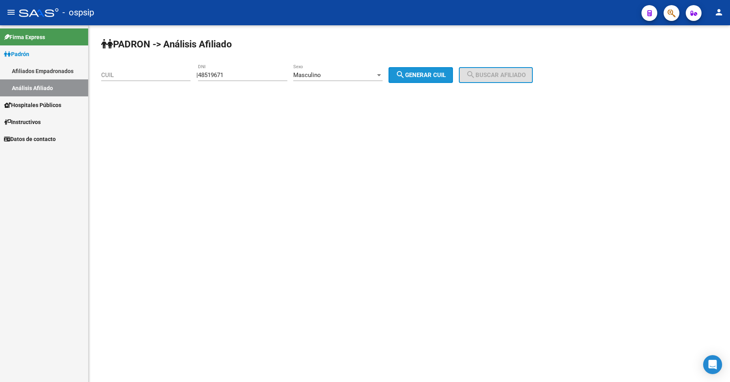
click at [432, 73] on span "search Generar CUIL" at bounding box center [421, 75] width 50 height 7
type input "20-48519671-5"
click at [503, 81] on button "search Buscar afiliado" at bounding box center [496, 75] width 74 height 16
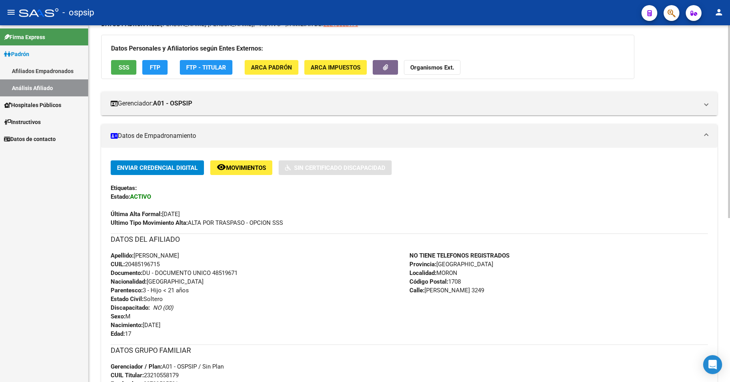
scroll to position [158, 0]
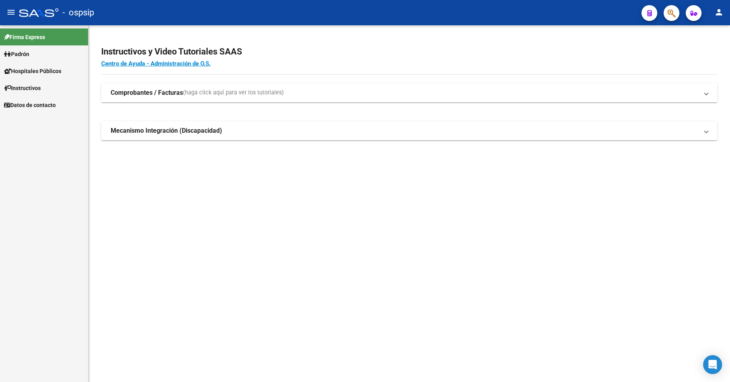
click at [29, 53] on span "Padrón" at bounding box center [16, 54] width 25 height 9
click at [36, 85] on link "Análisis Afiliado" at bounding box center [44, 87] width 88 height 17
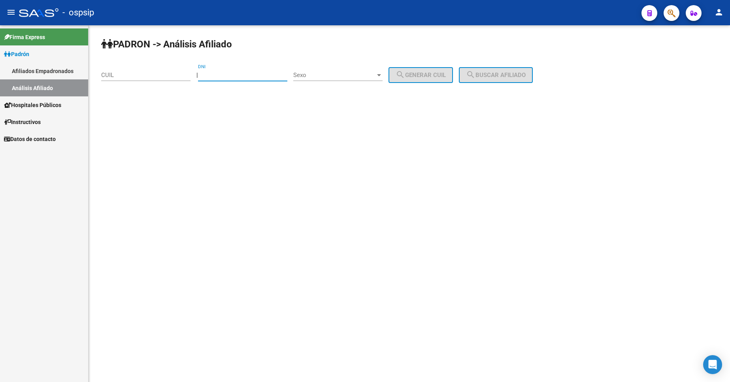
click at [243, 78] on input "DNI" at bounding box center [242, 75] width 89 height 7
type input "58181447"
click at [355, 78] on span "Sexo" at bounding box center [334, 75] width 82 height 7
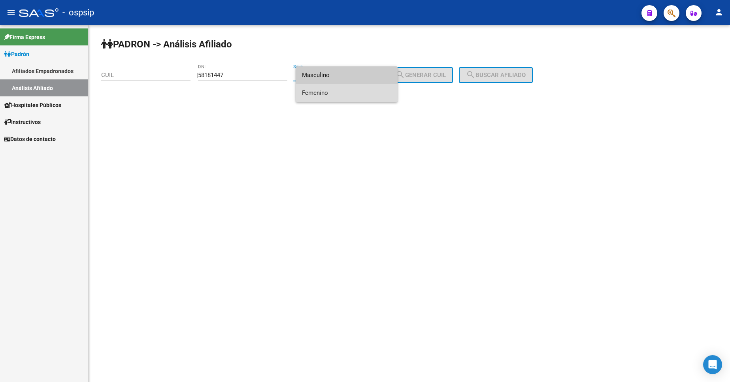
click at [343, 95] on span "Femenino" at bounding box center [346, 93] width 89 height 18
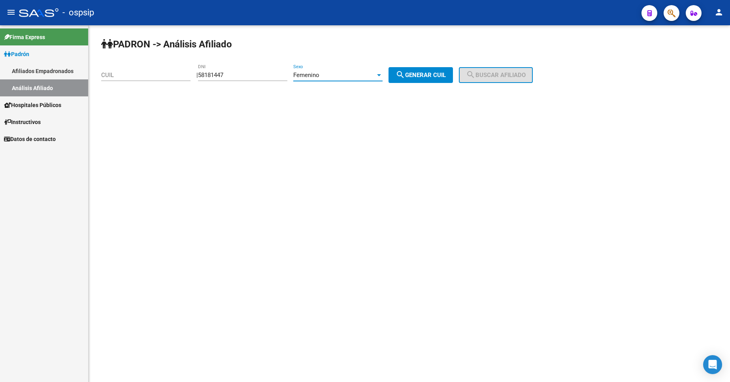
click at [418, 80] on button "search Generar CUIL" at bounding box center [421, 75] width 64 height 16
type input "27-58181447-5"
drag, startPoint x: 474, startPoint y: 77, endPoint x: 482, endPoint y: 79, distance: 8.3
click at [482, 79] on button "search Buscar afiliado" at bounding box center [496, 75] width 74 height 16
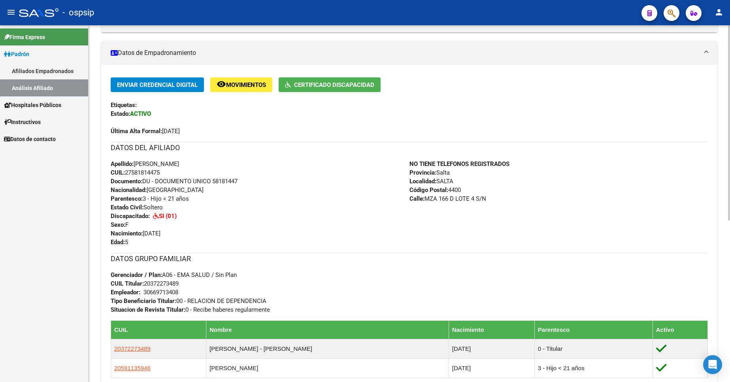
scroll to position [158, 0]
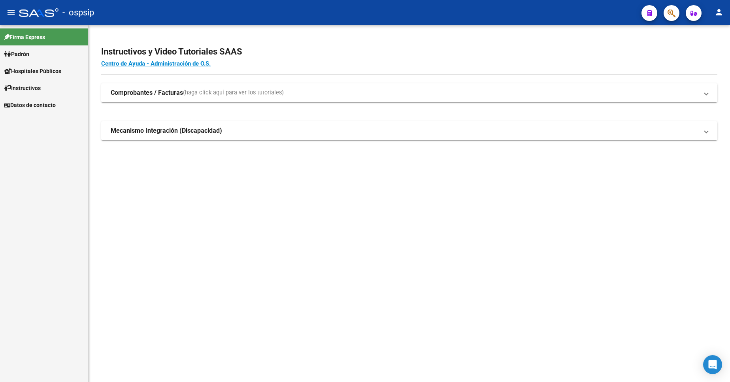
click at [40, 57] on link "Padrón" at bounding box center [44, 53] width 88 height 17
click at [36, 88] on link "Análisis Afiliado" at bounding box center [44, 87] width 88 height 17
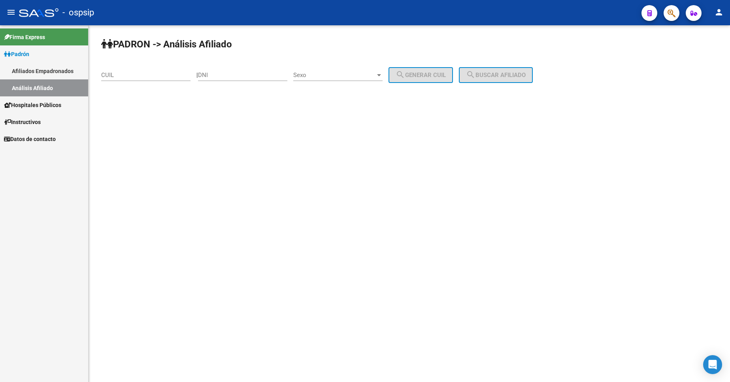
click at [249, 75] on input "DNI" at bounding box center [242, 75] width 89 height 7
type input "46025897"
click at [359, 71] on div "Sexo Sexo" at bounding box center [337, 72] width 89 height 17
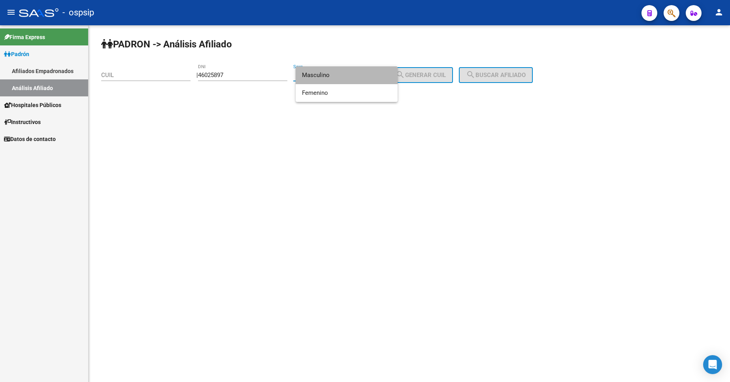
click at [349, 76] on span "Masculino" at bounding box center [346, 75] width 89 height 18
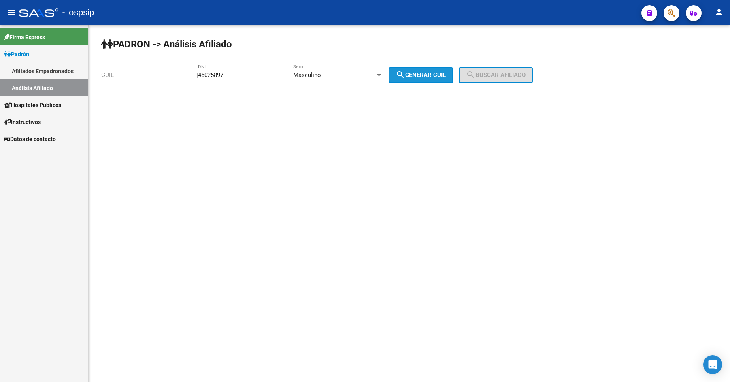
click at [405, 72] on mat-icon "search" at bounding box center [400, 74] width 9 height 9
type input "23-46025897-9"
click at [476, 77] on mat-icon "search" at bounding box center [470, 74] width 9 height 9
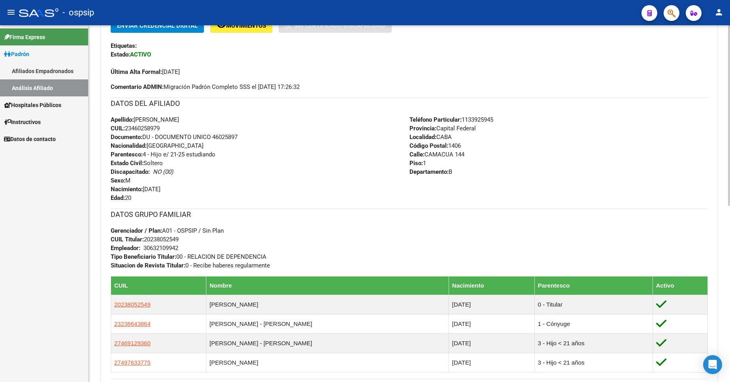
scroll to position [198, 0]
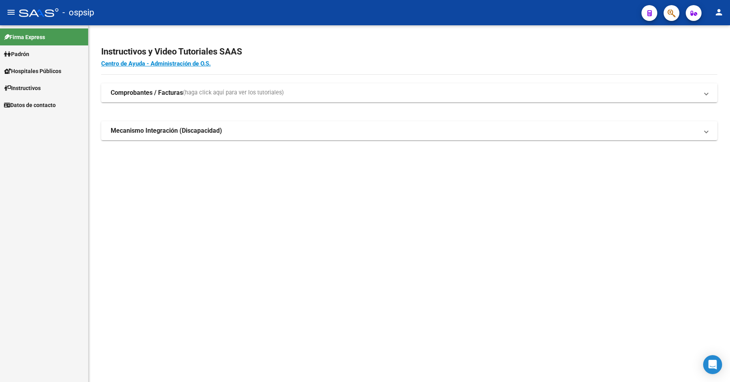
click at [22, 56] on span "Padrón" at bounding box center [16, 54] width 25 height 9
click at [31, 82] on link "Análisis Afiliado" at bounding box center [44, 87] width 88 height 17
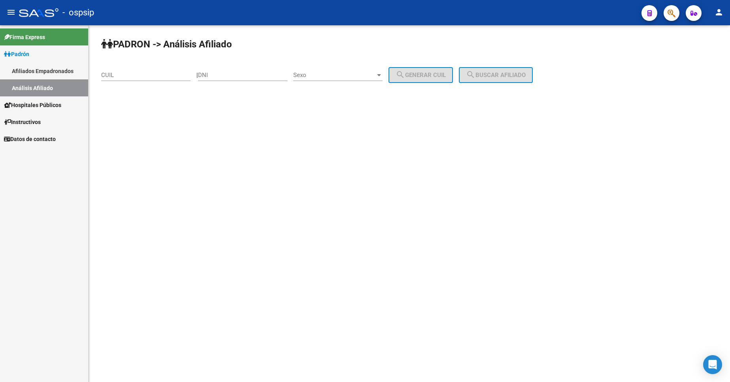
click at [234, 79] on div "DNI" at bounding box center [242, 72] width 89 height 17
type input "20547803"
click at [337, 72] on span "Sexo" at bounding box center [334, 75] width 82 height 7
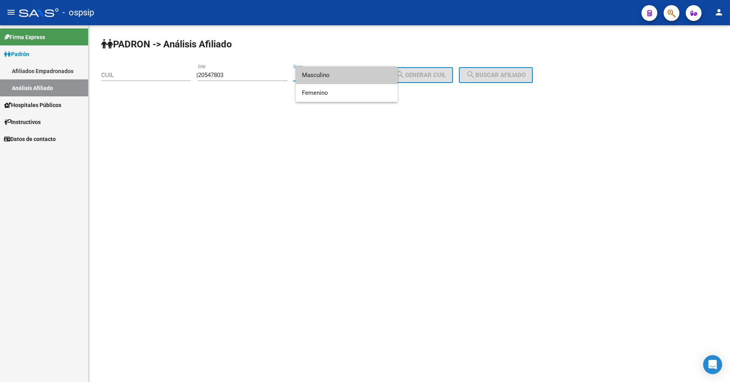
click at [340, 78] on span "Masculino" at bounding box center [346, 75] width 89 height 18
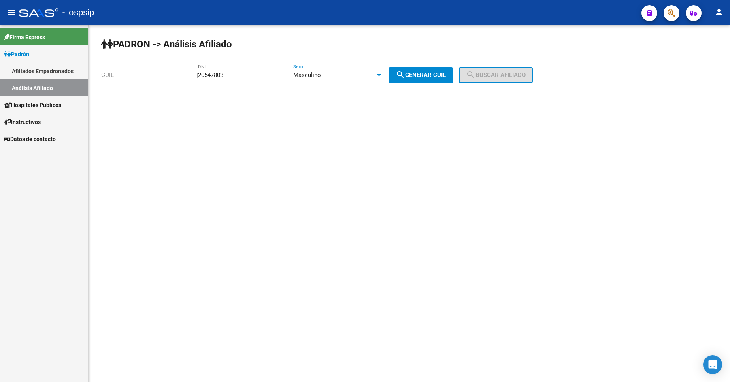
click at [405, 75] on mat-icon "search" at bounding box center [400, 74] width 9 height 9
type input "20-20547803-6"
click at [491, 77] on span "search Buscar afiliado" at bounding box center [496, 75] width 60 height 7
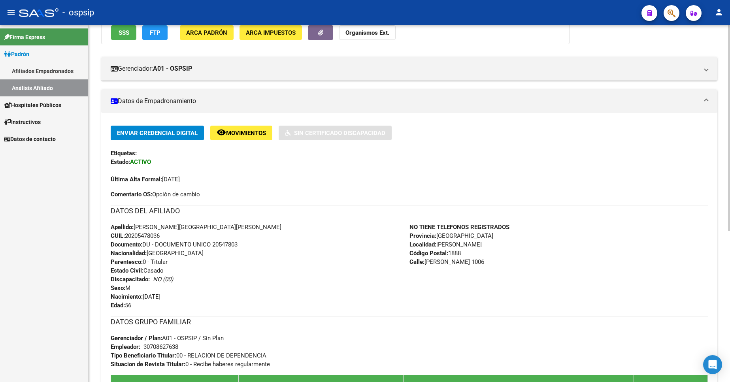
scroll to position [158, 0]
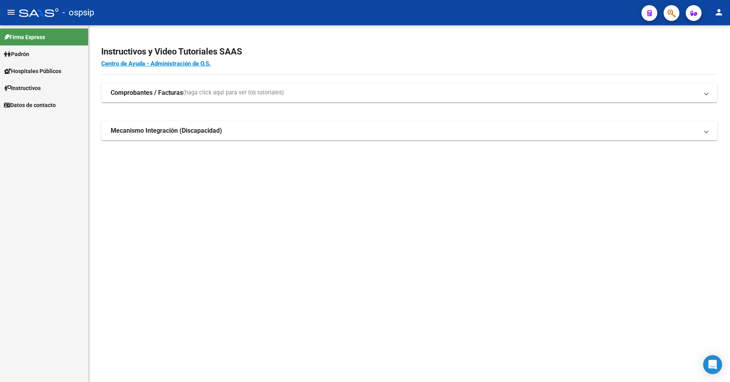
click at [28, 51] on span "Padrón" at bounding box center [16, 54] width 25 height 9
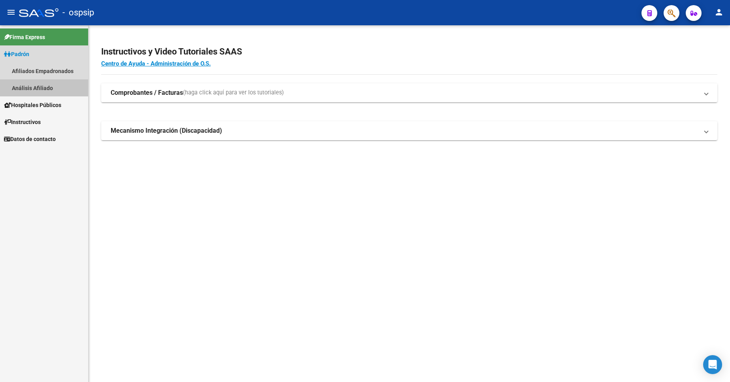
click at [42, 93] on link "Análisis Afiliado" at bounding box center [44, 87] width 88 height 17
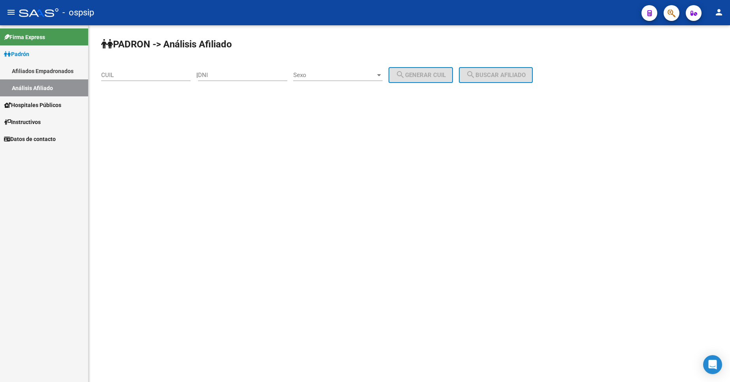
click at [233, 77] on input "DNI" at bounding box center [242, 75] width 89 height 7
type input "42301673"
click at [346, 69] on div "Sexo Sexo" at bounding box center [337, 72] width 89 height 17
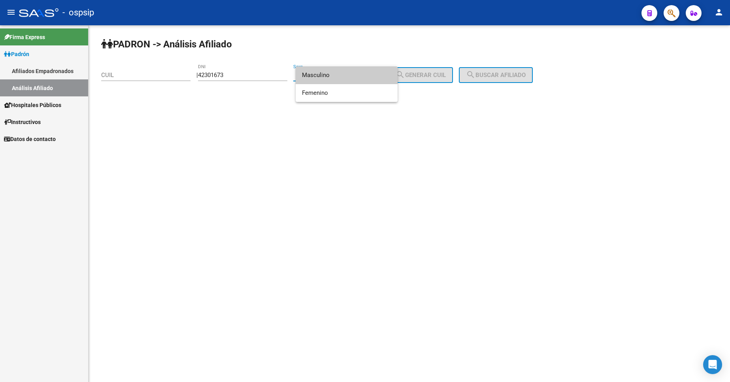
click at [345, 75] on span "Masculino" at bounding box center [346, 75] width 89 height 18
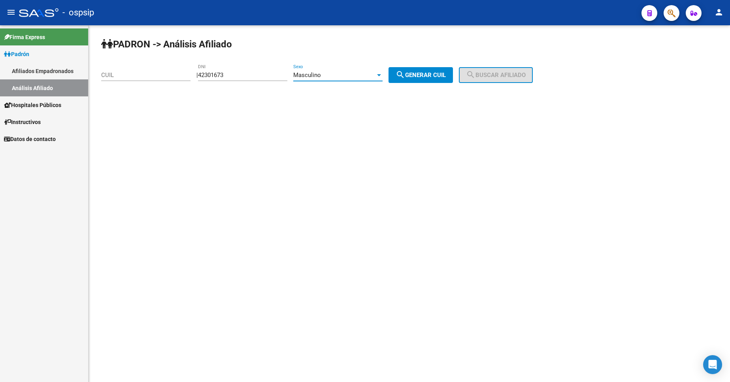
click at [405, 76] on mat-icon "search" at bounding box center [400, 74] width 9 height 9
type input "20-42301673-7"
click at [526, 73] on span "search Buscar afiliado" at bounding box center [496, 75] width 60 height 7
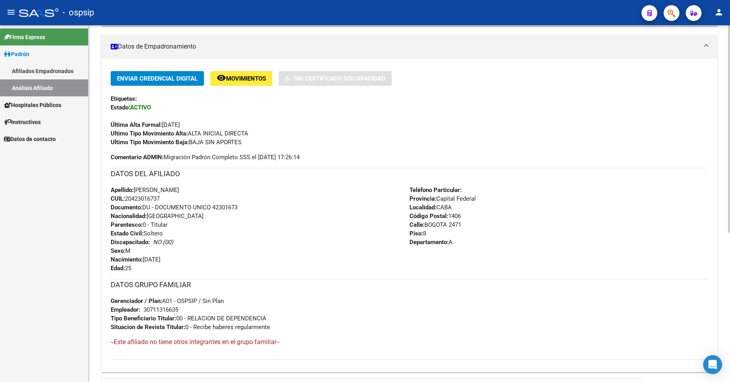
scroll to position [198, 0]
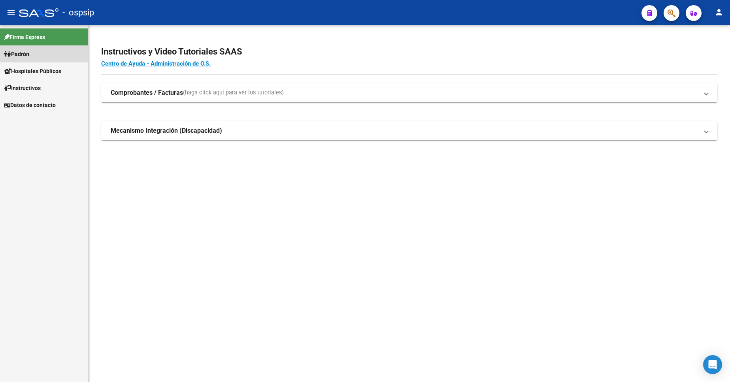
click at [22, 54] on span "Padrón" at bounding box center [16, 54] width 25 height 9
click at [42, 91] on link "Análisis Afiliado" at bounding box center [44, 87] width 88 height 17
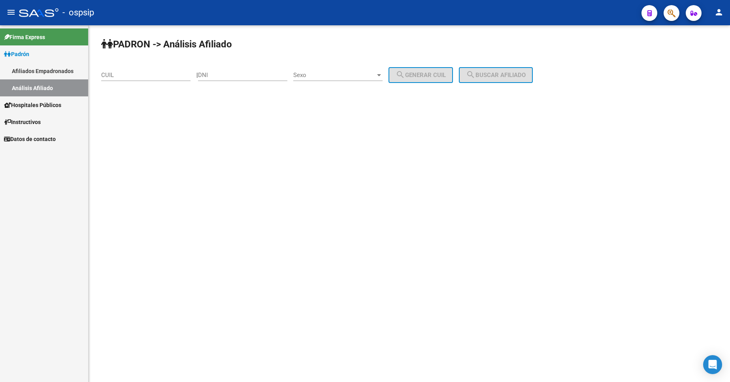
click at [240, 81] on div "DNI" at bounding box center [242, 76] width 89 height 25
click at [239, 74] on input "DNI" at bounding box center [242, 75] width 89 height 7
type input "24134146"
click at [357, 75] on span "Sexo" at bounding box center [334, 75] width 82 height 7
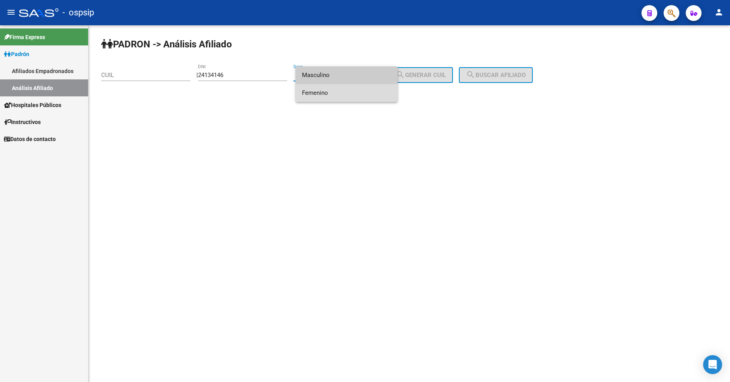
click at [352, 95] on span "Femenino" at bounding box center [346, 93] width 89 height 18
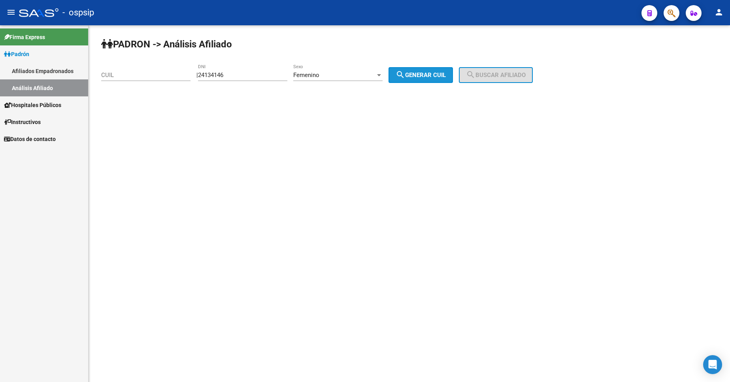
click at [432, 73] on span "search Generar CUIL" at bounding box center [421, 75] width 50 height 7
type input "27-24134146-7"
click at [495, 69] on button "search Buscar afiliado" at bounding box center [496, 75] width 74 height 16
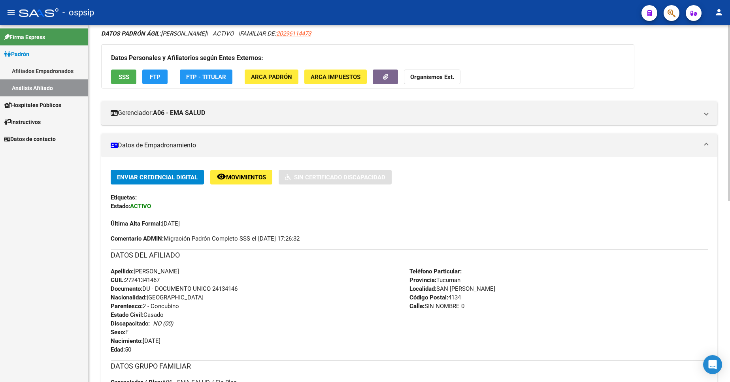
scroll to position [158, 0]
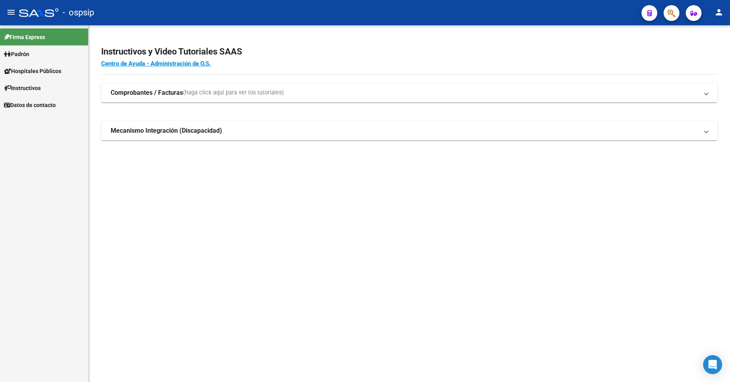
click at [36, 51] on link "Padrón" at bounding box center [44, 53] width 88 height 17
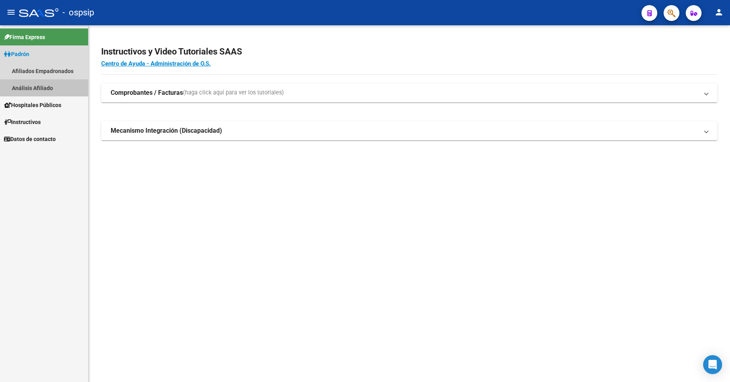
click at [52, 89] on link "Análisis Afiliado" at bounding box center [44, 87] width 88 height 17
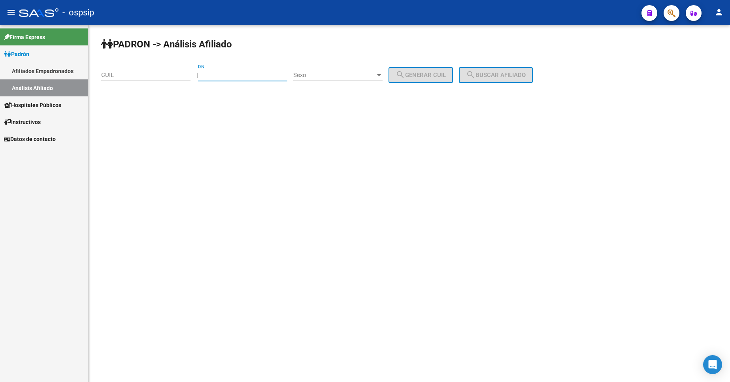
click at [235, 72] on input "DNI" at bounding box center [242, 75] width 89 height 7
type input "36039354"
click at [336, 71] on div "Sexo Sexo" at bounding box center [337, 72] width 89 height 17
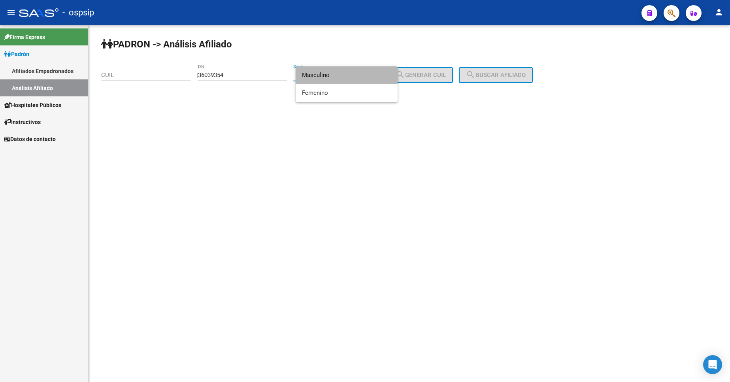
click at [337, 79] on span "Masculino" at bounding box center [346, 75] width 89 height 18
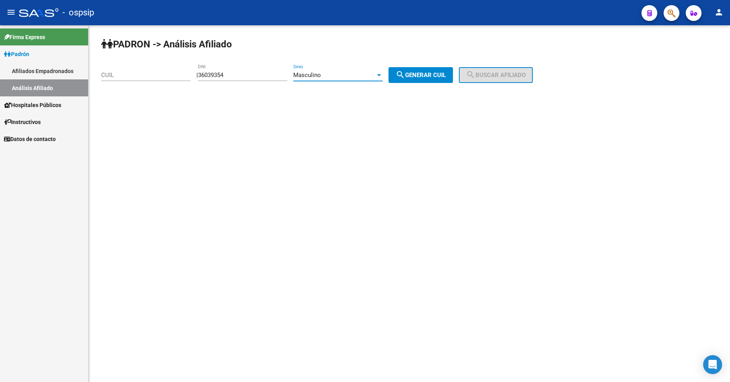
click at [421, 77] on span "search Generar CUIL" at bounding box center [421, 75] width 50 height 7
type input "20-36039354-3"
click at [474, 75] on button "search Buscar afiliado" at bounding box center [496, 75] width 74 height 16
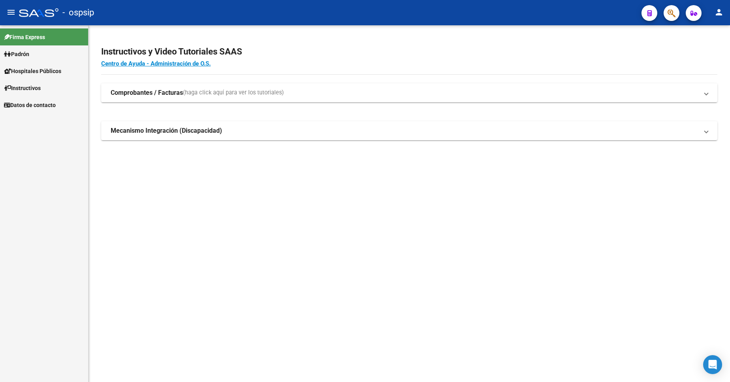
click at [21, 53] on span "Padrón" at bounding box center [16, 54] width 25 height 9
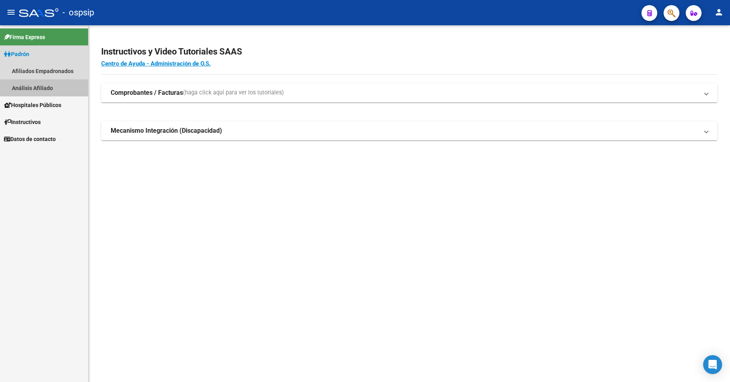
click at [35, 90] on link "Análisis Afiliado" at bounding box center [44, 87] width 88 height 17
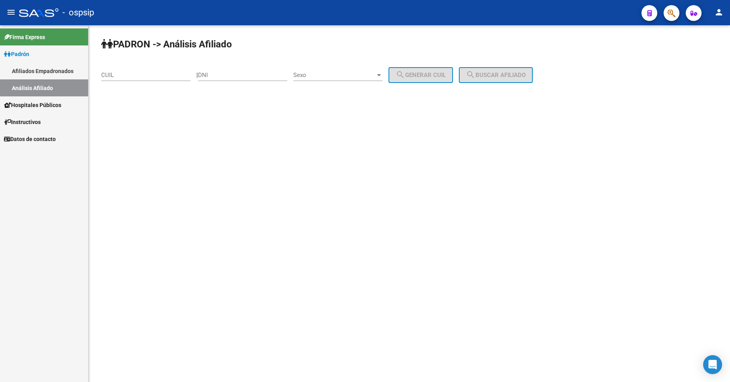
click at [233, 72] on input "DNI" at bounding box center [242, 75] width 89 height 7
type input "41804069"
click at [346, 69] on div "Sexo Sexo" at bounding box center [337, 72] width 89 height 17
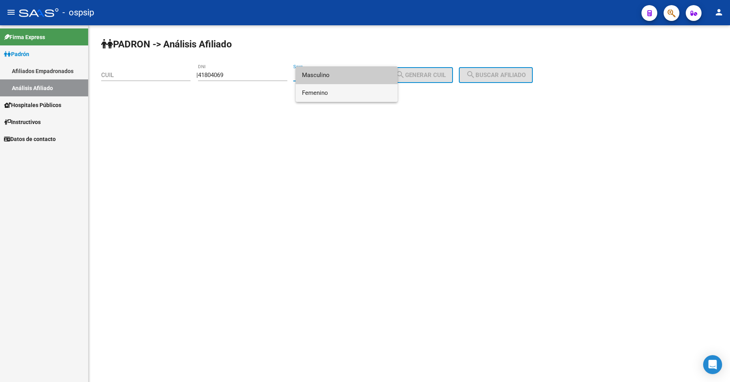
click at [344, 87] on span "Femenino" at bounding box center [346, 93] width 89 height 18
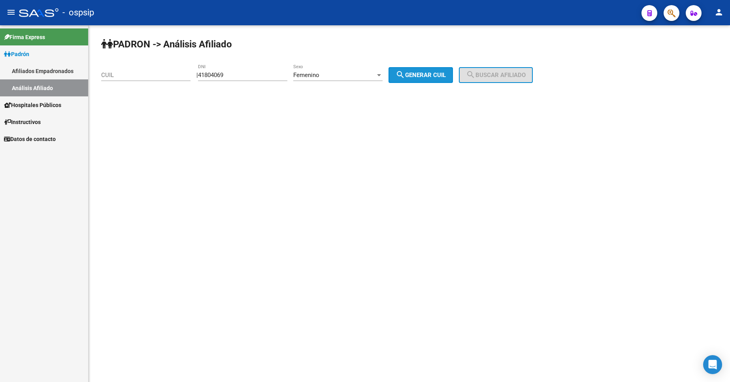
click at [421, 78] on span "search Generar CUIL" at bounding box center [421, 75] width 50 height 7
type input "27-41804069-1"
click at [476, 72] on mat-icon "search" at bounding box center [470, 74] width 9 height 9
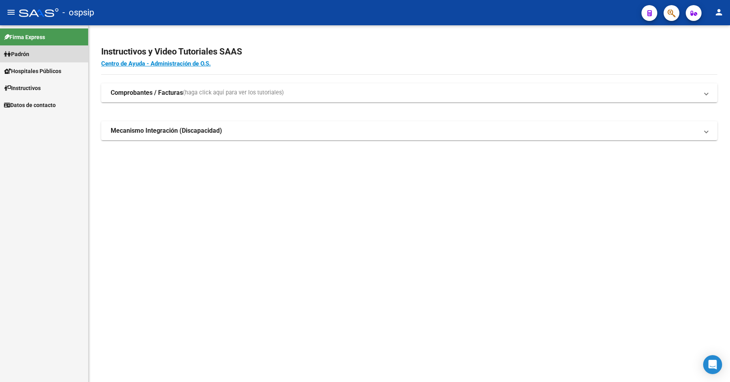
click at [28, 59] on link "Padrón" at bounding box center [44, 53] width 88 height 17
click at [23, 54] on span "Padrón" at bounding box center [16, 54] width 25 height 9
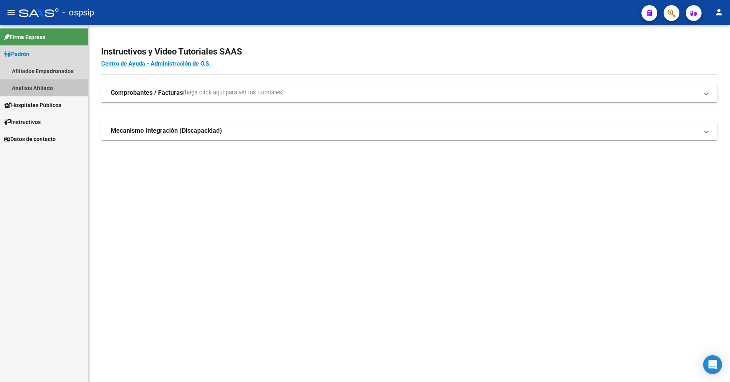
click at [49, 90] on link "Análisis Afiliado" at bounding box center [44, 87] width 88 height 17
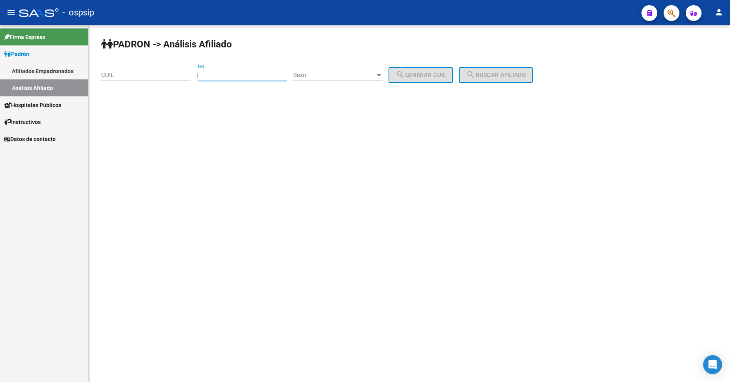
click at [229, 75] on input "DNI" at bounding box center [242, 75] width 89 height 7
type input "41804067"
click at [345, 77] on span "Sexo" at bounding box center [334, 75] width 82 height 7
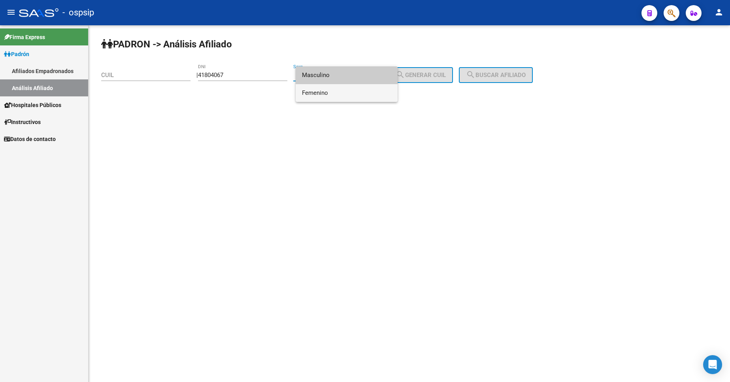
click at [327, 92] on span "Femenino" at bounding box center [346, 93] width 89 height 18
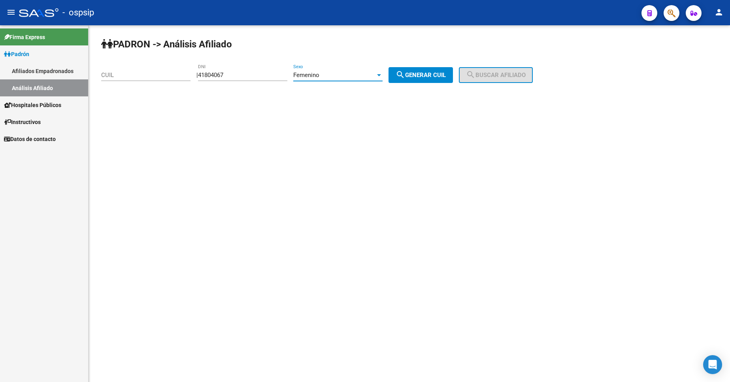
click at [428, 70] on button "search Generar CUIL" at bounding box center [421, 75] width 64 height 16
type input "27-41804067-5"
click at [512, 72] on span "search Buscar afiliado" at bounding box center [496, 75] width 60 height 7
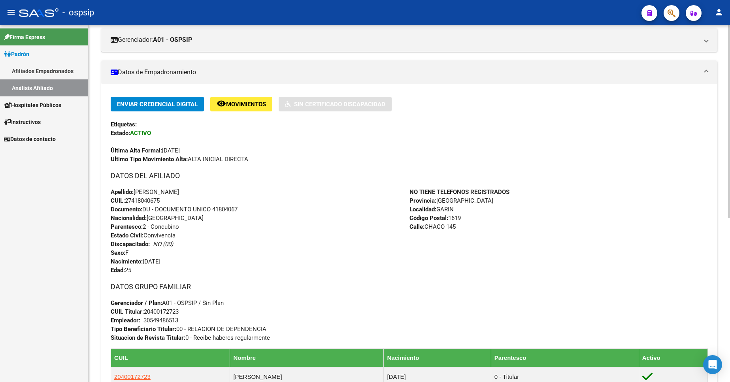
scroll to position [119, 0]
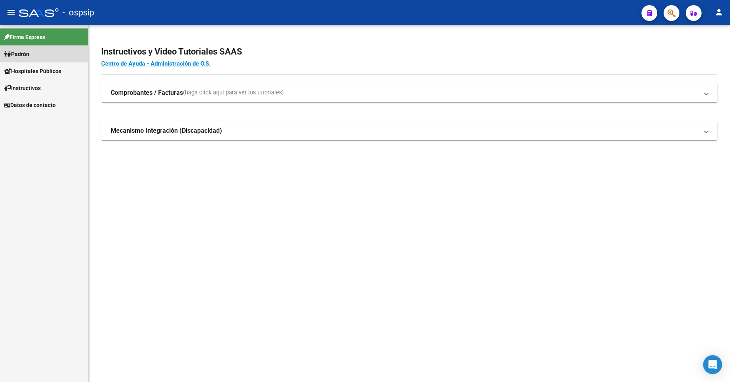
click at [29, 53] on span "Padrón" at bounding box center [16, 54] width 25 height 9
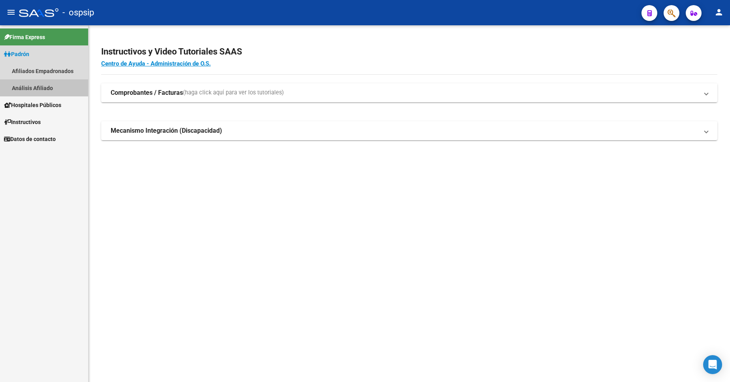
click at [36, 88] on link "Análisis Afiliado" at bounding box center [44, 87] width 88 height 17
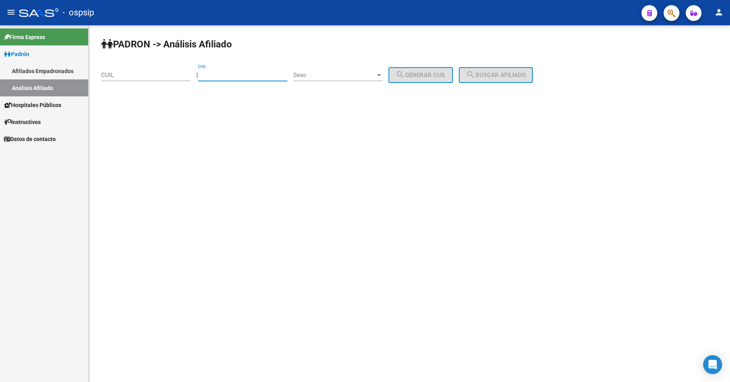
click at [248, 74] on input "DNI" at bounding box center [242, 75] width 89 height 7
type input "41601708"
click at [366, 75] on span "Sexo" at bounding box center [334, 75] width 82 height 7
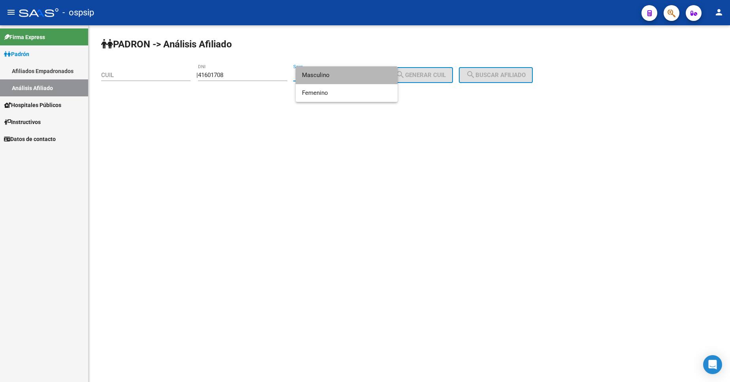
click at [347, 77] on span "Masculino" at bounding box center [346, 75] width 89 height 18
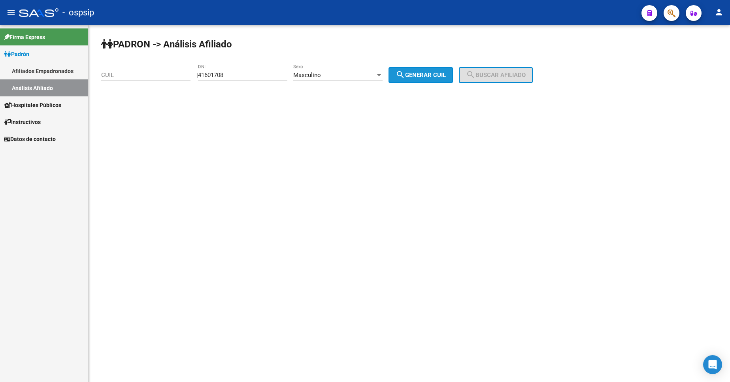
click at [438, 75] on span "search Generar CUIL" at bounding box center [421, 75] width 50 height 7
type input "20-41601708-6"
click at [502, 79] on button "search Buscar afiliado" at bounding box center [496, 75] width 74 height 16
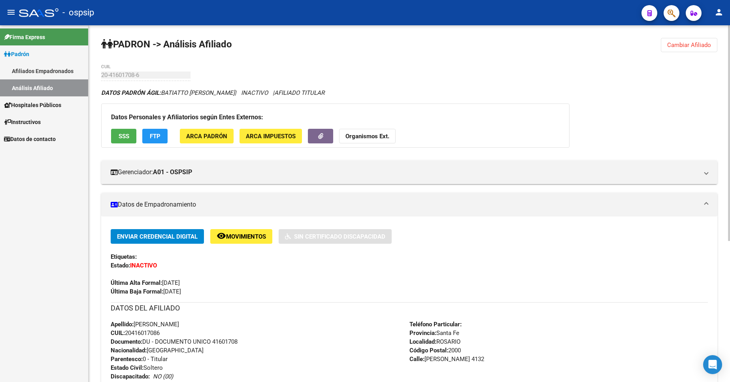
scroll to position [158, 0]
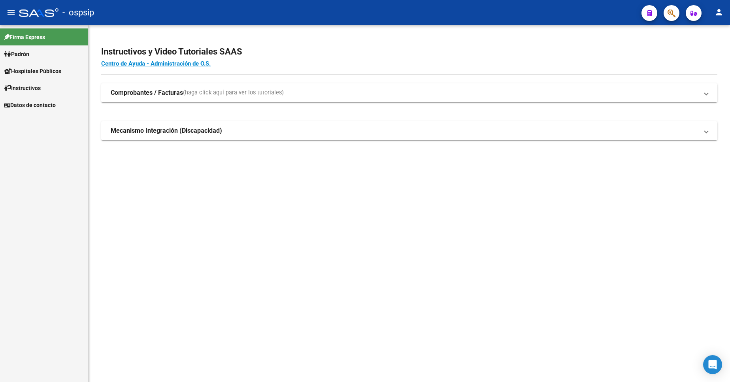
click at [26, 57] on span "Padrón" at bounding box center [16, 54] width 25 height 9
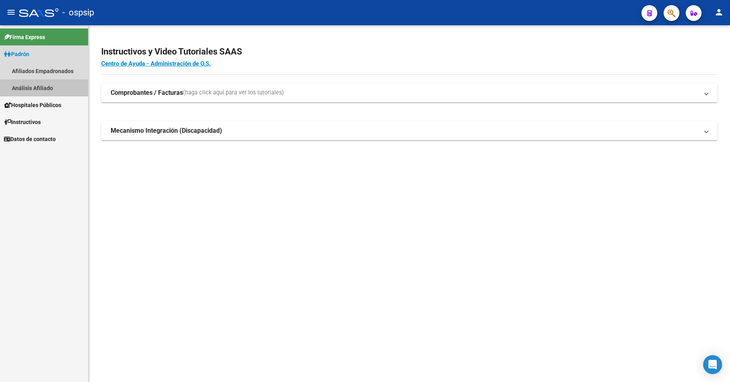
click at [45, 91] on link "Análisis Afiliado" at bounding box center [44, 87] width 88 height 17
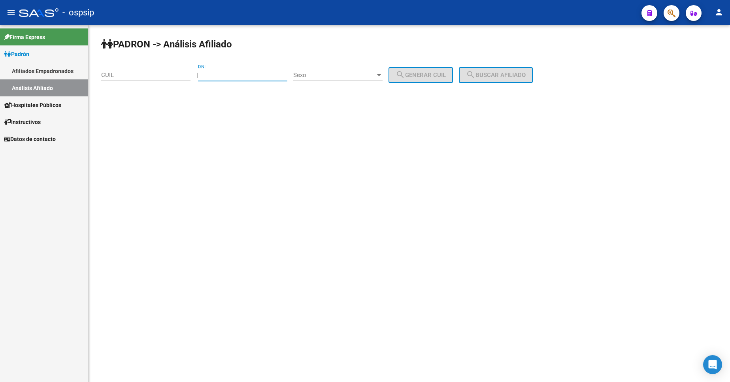
click at [250, 74] on input "DNI" at bounding box center [242, 75] width 89 height 7
type input "41601708"
click at [331, 68] on div "Sexo Sexo" at bounding box center [337, 72] width 89 height 17
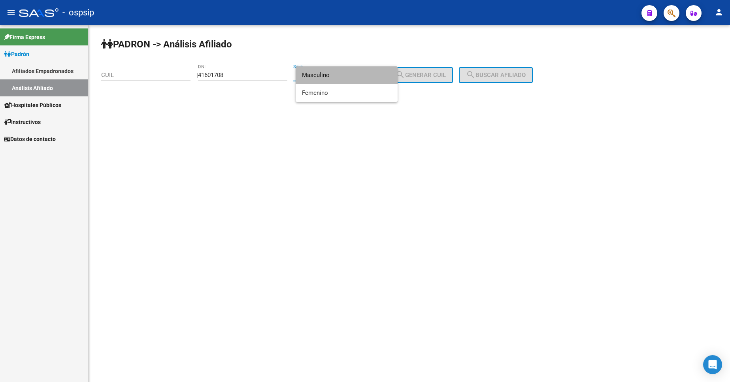
click at [342, 80] on span "Masculino" at bounding box center [346, 75] width 89 height 18
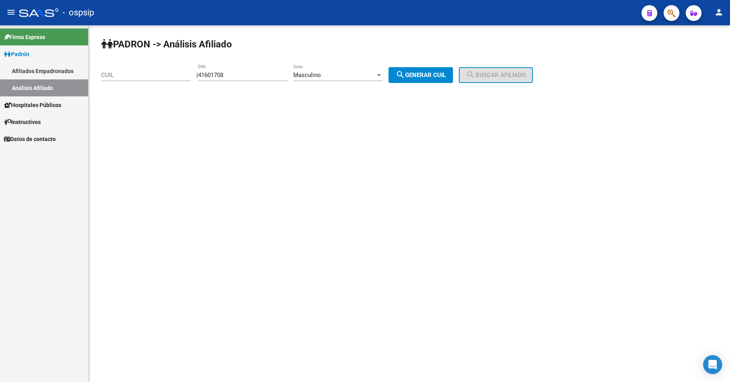
drag, startPoint x: 396, startPoint y: 75, endPoint x: 414, endPoint y: 75, distance: 18.2
click at [400, 75] on div "| 41601708 DNI Masculino Sexo search Generar CUIL" at bounding box center [327, 75] width 262 height 7
click at [428, 76] on span "search Generar CUIL" at bounding box center [421, 75] width 50 height 7
type input "20-41601708-6"
drag, startPoint x: 463, startPoint y: 75, endPoint x: 474, endPoint y: 77, distance: 10.8
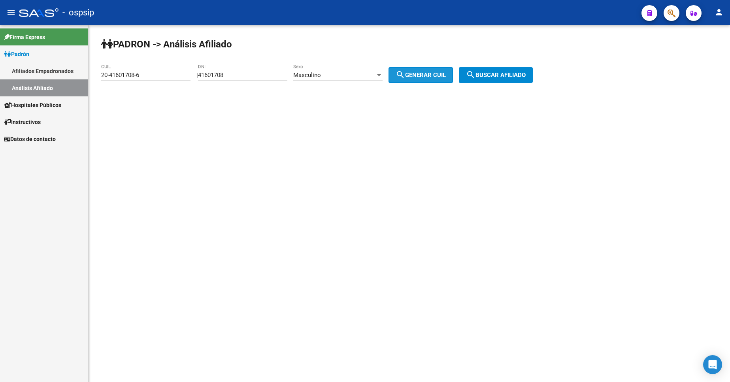
click at [459, 77] on div "| 41601708 DNI Masculino Sexo search Generar CUIL" at bounding box center [327, 75] width 262 height 7
click at [476, 77] on mat-icon "search" at bounding box center [470, 74] width 9 height 9
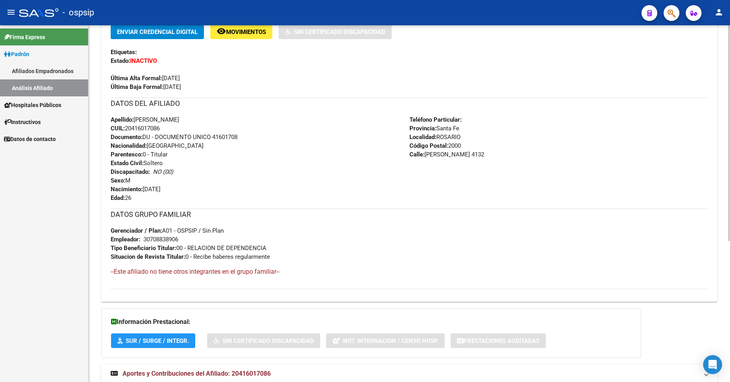
scroll to position [194, 0]
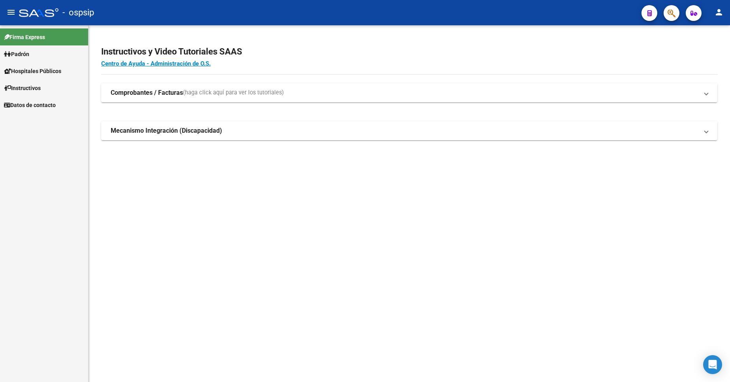
click at [29, 55] on span "Padrón" at bounding box center [16, 54] width 25 height 9
click at [26, 56] on span "Padrón" at bounding box center [16, 54] width 25 height 9
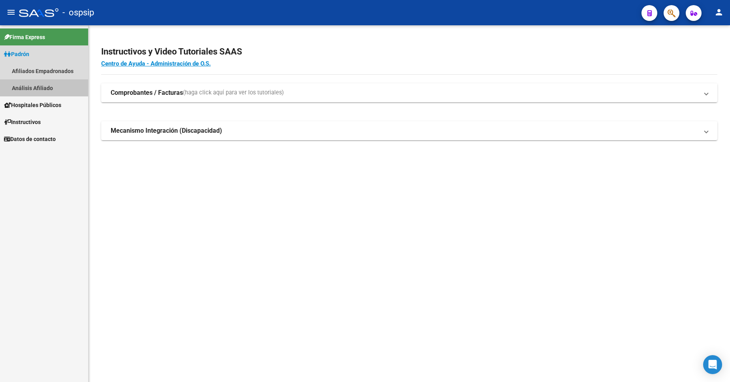
click at [38, 91] on link "Análisis Afiliado" at bounding box center [44, 87] width 88 height 17
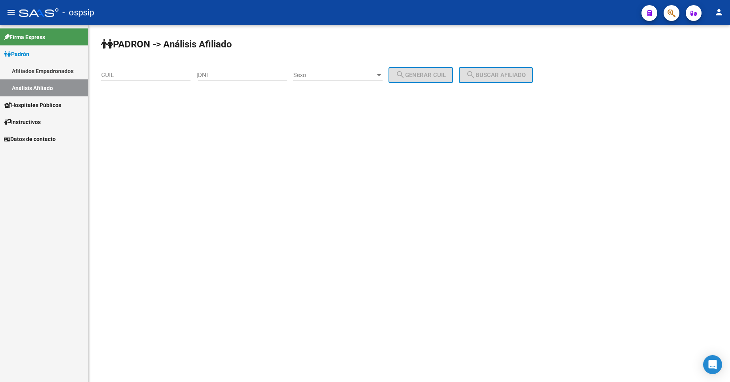
click at [226, 73] on input "DNI" at bounding box center [242, 75] width 89 height 7
type input "25181067"
click at [342, 74] on span "Sexo" at bounding box center [334, 75] width 82 height 7
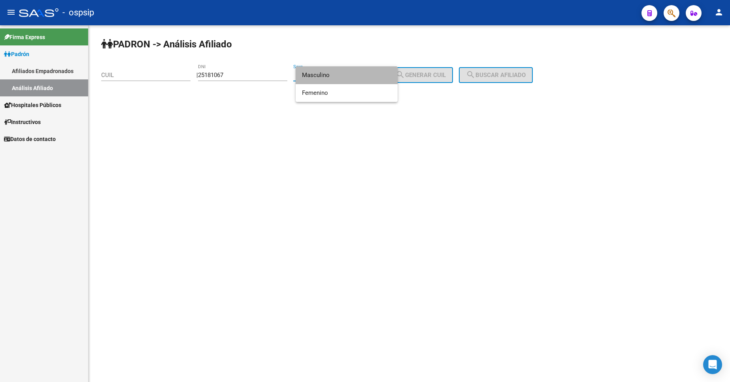
click at [342, 74] on span "Masculino" at bounding box center [346, 75] width 89 height 18
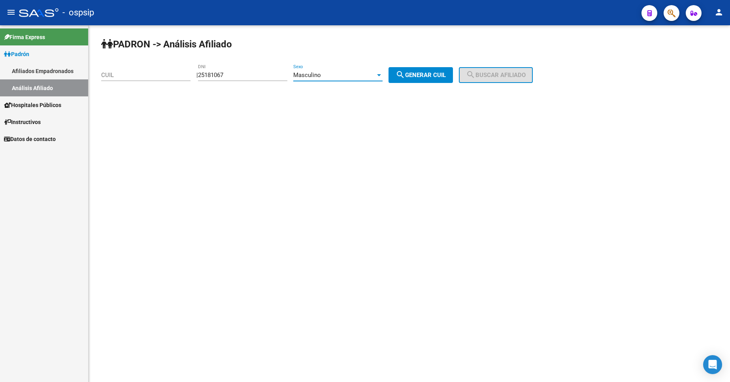
click at [405, 70] on mat-icon "search" at bounding box center [400, 74] width 9 height 9
type input "20-25181067-3"
click at [500, 69] on button "search Buscar afiliado" at bounding box center [496, 75] width 74 height 16
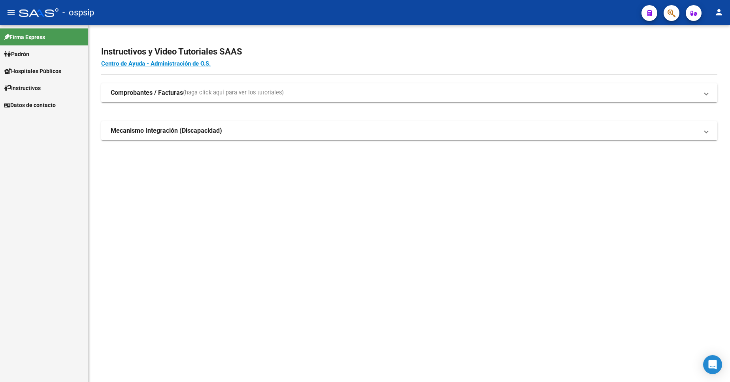
click at [33, 57] on link "Padrón" at bounding box center [44, 53] width 88 height 17
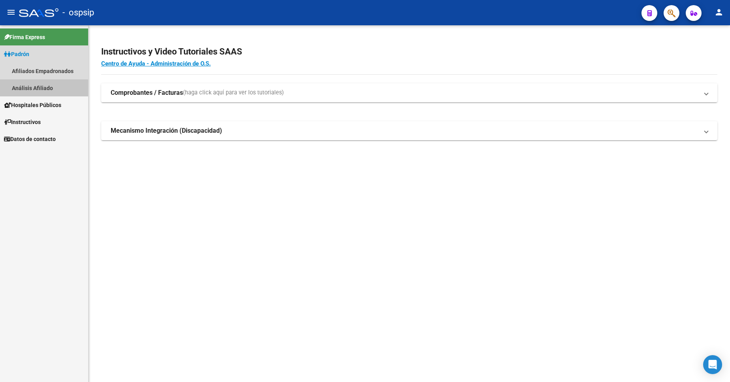
click at [40, 91] on link "Análisis Afiliado" at bounding box center [44, 87] width 88 height 17
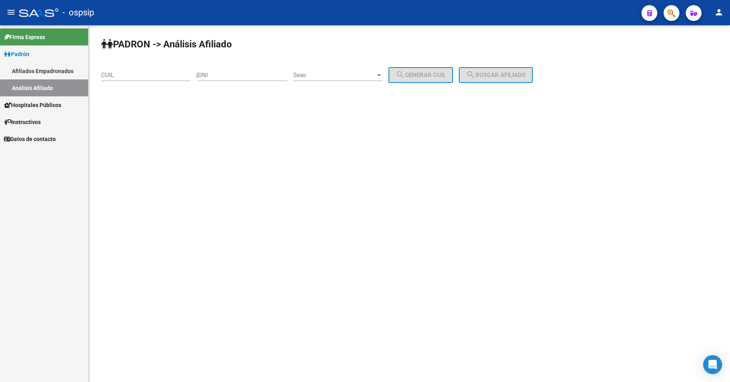
drag, startPoint x: 249, startPoint y: 76, endPoint x: 265, endPoint y: 90, distance: 20.8
click at [249, 76] on input "DNI" at bounding box center [242, 75] width 89 height 7
type input "28463591"
click at [350, 74] on span "Sexo" at bounding box center [334, 75] width 82 height 7
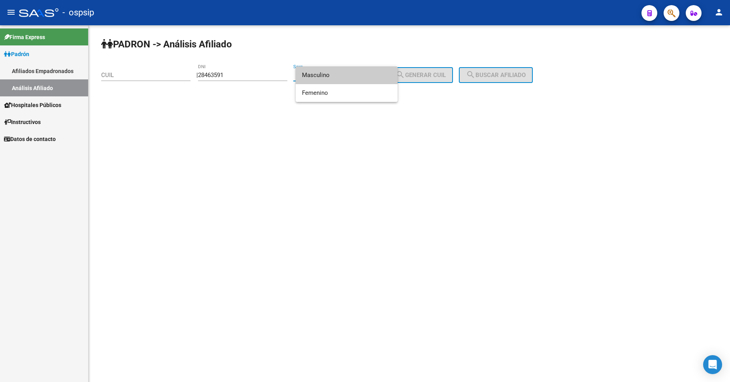
click at [338, 72] on span "Masculino" at bounding box center [346, 75] width 89 height 18
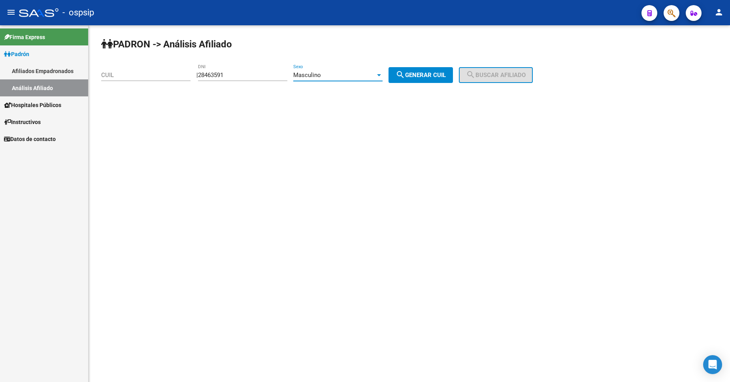
click at [421, 72] on span "search Generar CUIL" at bounding box center [421, 75] width 50 height 7
type input "20-28463591-5"
click at [476, 74] on mat-icon "search" at bounding box center [470, 74] width 9 height 9
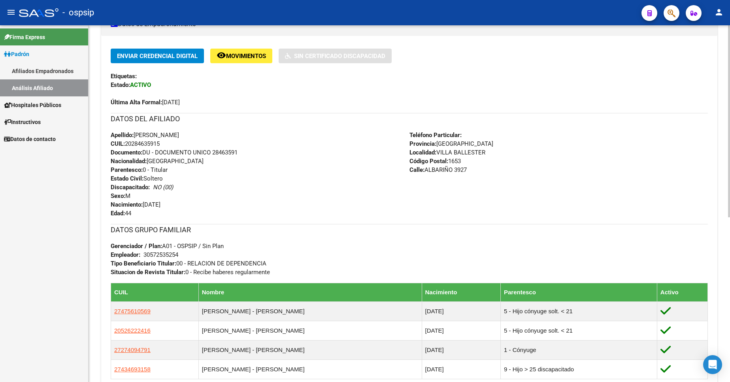
scroll to position [158, 0]
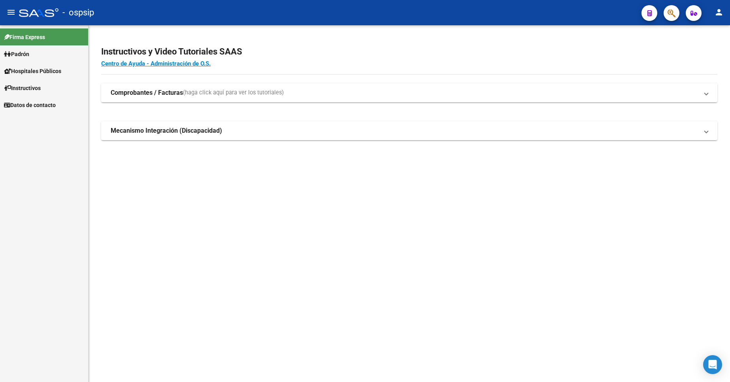
click at [34, 55] on link "Padrón" at bounding box center [44, 53] width 88 height 17
click at [49, 90] on link "Análisis Afiliado" at bounding box center [44, 87] width 88 height 17
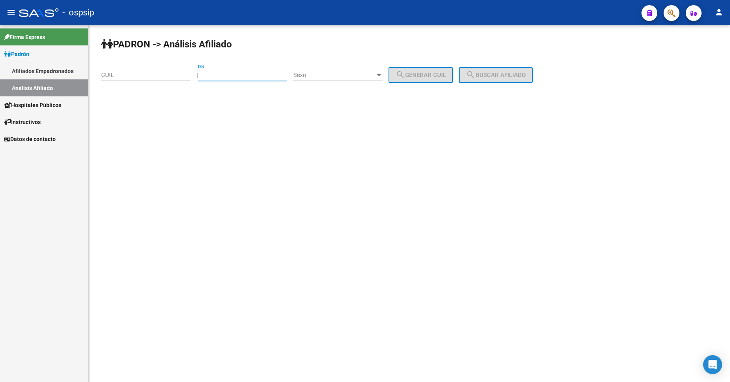
click at [247, 78] on input "DNI" at bounding box center [242, 75] width 89 height 7
type input "92971127"
click at [366, 73] on span "Sexo" at bounding box center [334, 75] width 82 height 7
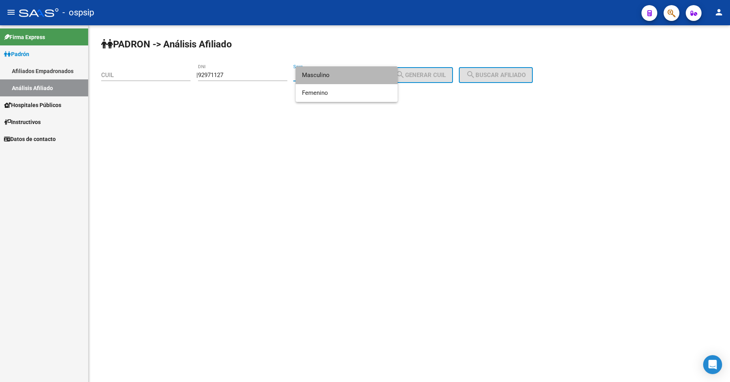
click at [341, 80] on span "Masculino" at bounding box center [346, 75] width 89 height 18
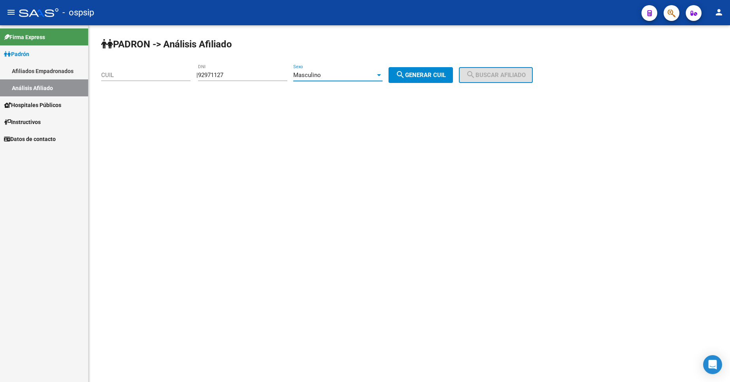
click at [342, 74] on div "Masculino" at bounding box center [334, 75] width 82 height 7
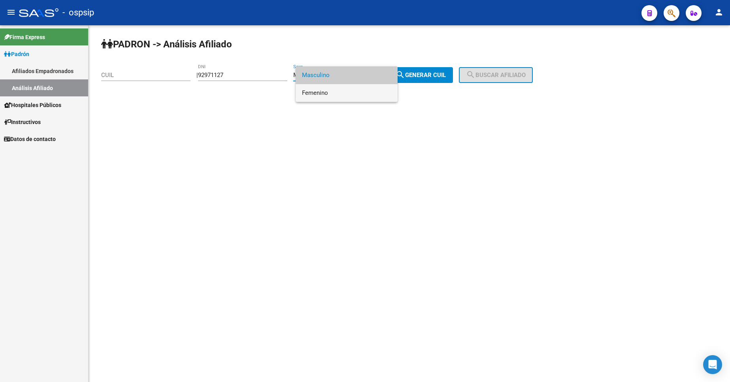
click at [334, 96] on span "Femenino" at bounding box center [346, 93] width 89 height 18
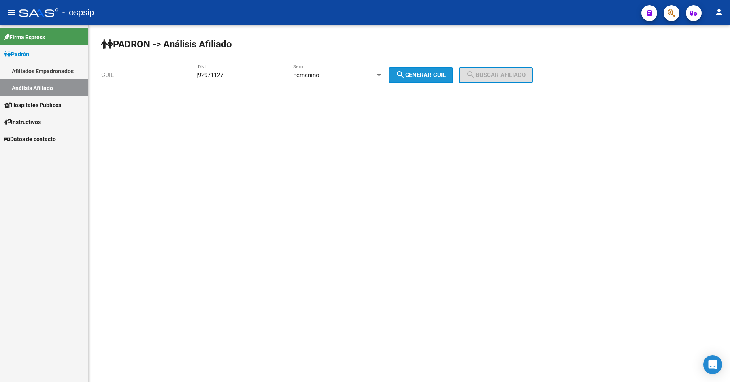
click at [425, 80] on button "search Generar CUIL" at bounding box center [421, 75] width 64 height 16
type input "27-92971127-6"
click at [507, 73] on span "search Buscar afiliado" at bounding box center [496, 75] width 60 height 7
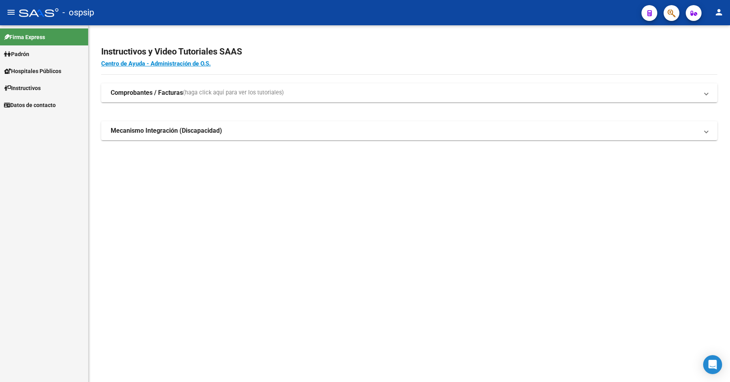
click at [28, 60] on link "Padrón" at bounding box center [44, 53] width 88 height 17
drag, startPoint x: 28, startPoint y: 60, endPoint x: 27, endPoint y: 71, distance: 10.7
click at [27, 61] on link "Padrón" at bounding box center [44, 53] width 88 height 17
click at [34, 93] on link "Análisis Afiliado" at bounding box center [44, 87] width 88 height 17
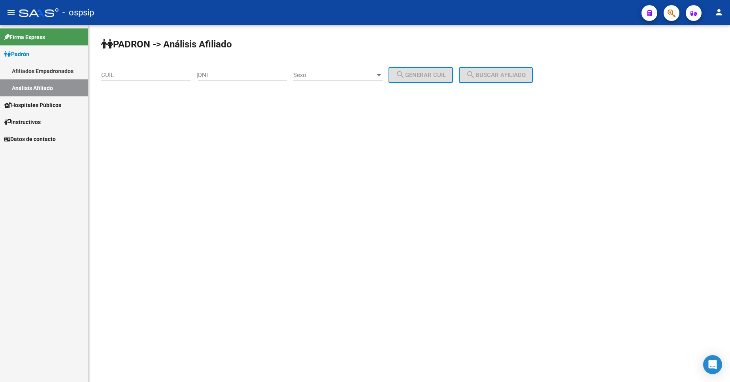
click at [248, 76] on input "DNI" at bounding box center [242, 75] width 89 height 7
type input "92971127"
click at [337, 74] on span "Sexo" at bounding box center [334, 75] width 82 height 7
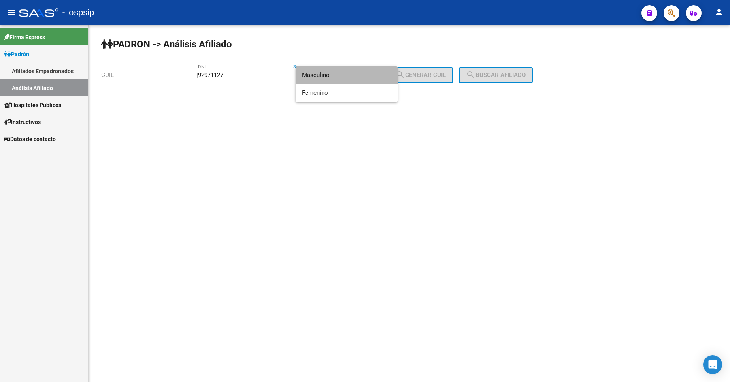
click at [340, 78] on span "Masculino" at bounding box center [346, 75] width 89 height 18
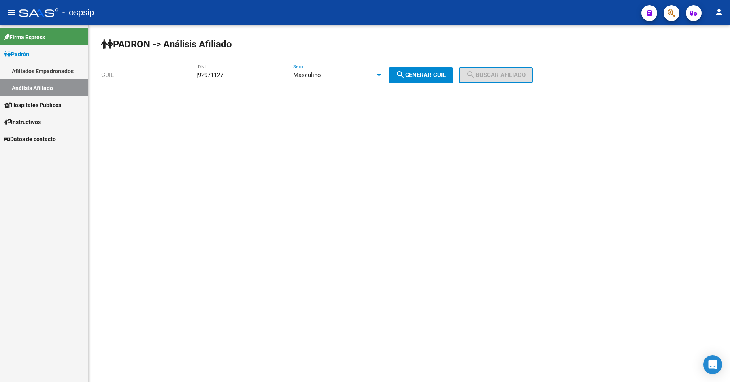
click at [321, 74] on span "Masculino" at bounding box center [307, 75] width 28 height 7
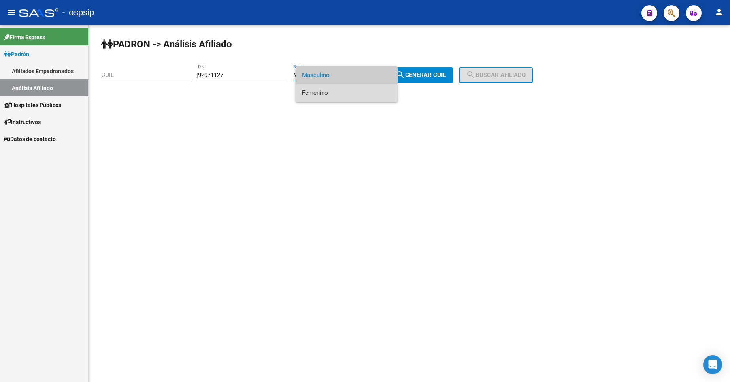
click at [328, 93] on span "Femenino" at bounding box center [346, 93] width 89 height 18
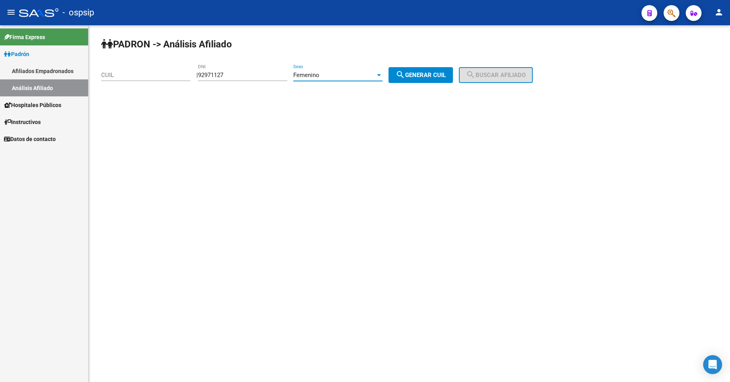
click at [437, 71] on button "search Generar CUIL" at bounding box center [421, 75] width 64 height 16
type input "27-92971127-6"
click at [499, 73] on span "search Buscar afiliado" at bounding box center [496, 75] width 60 height 7
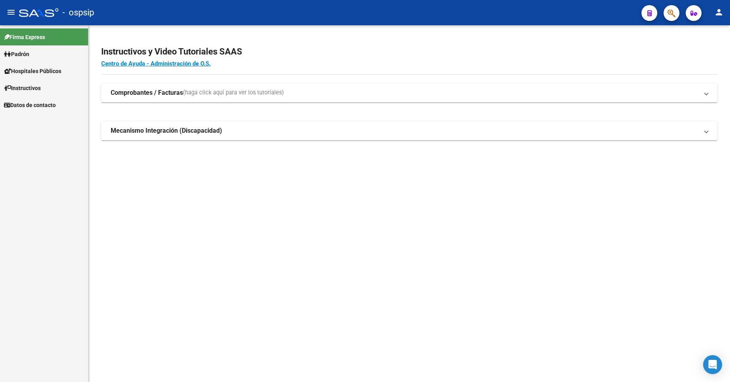
click at [19, 55] on span "Padrón" at bounding box center [16, 54] width 25 height 9
click at [38, 83] on link "Análisis Afiliado" at bounding box center [44, 87] width 88 height 17
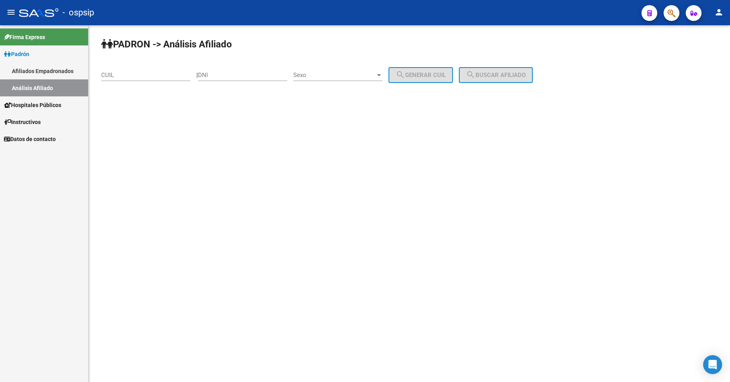
click at [126, 79] on div "CUIL" at bounding box center [145, 72] width 89 height 17
type input "20-92971127-1"
click at [476, 70] on mat-icon "search" at bounding box center [470, 74] width 9 height 9
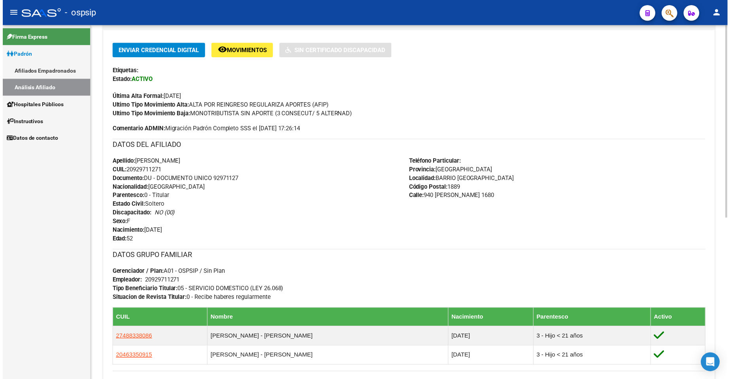
scroll to position [198, 0]
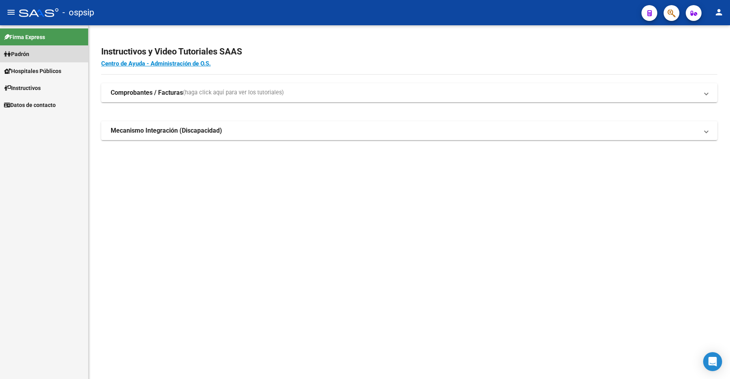
click at [38, 56] on link "Padrón" at bounding box center [44, 53] width 88 height 17
click at [37, 56] on link "Padrón" at bounding box center [44, 53] width 88 height 17
click at [30, 94] on link "Análisis Afiliado" at bounding box center [44, 87] width 88 height 17
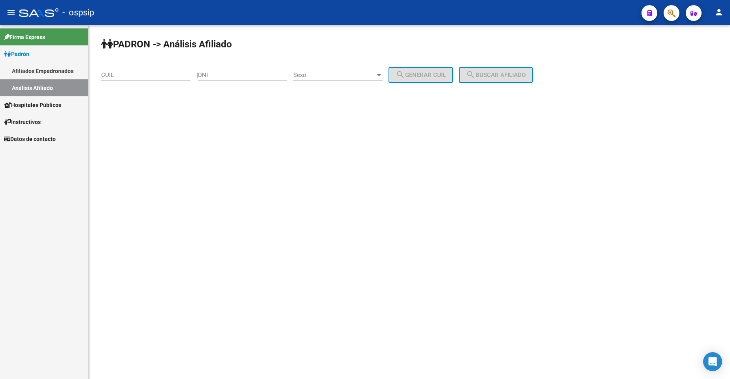
click at [238, 71] on div "DNI" at bounding box center [242, 72] width 89 height 17
type input "93907086"
click at [354, 74] on span "Sexo" at bounding box center [334, 75] width 82 height 7
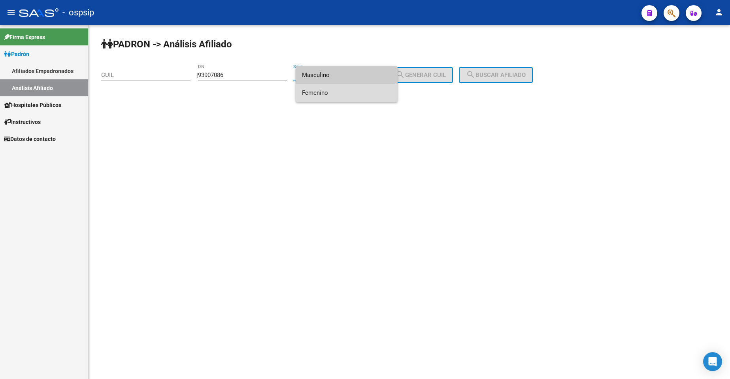
click at [356, 94] on span "Femenino" at bounding box center [346, 93] width 89 height 18
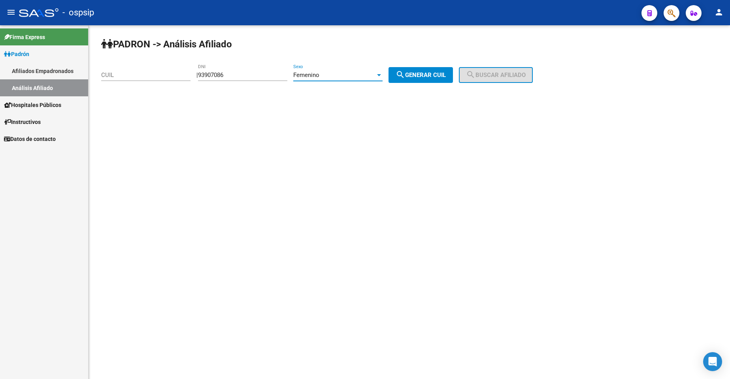
click at [444, 77] on span "search Generar CUIL" at bounding box center [421, 75] width 50 height 7
type input "27-93907086-4"
click at [488, 74] on span "search Buscar afiliado" at bounding box center [496, 75] width 60 height 7
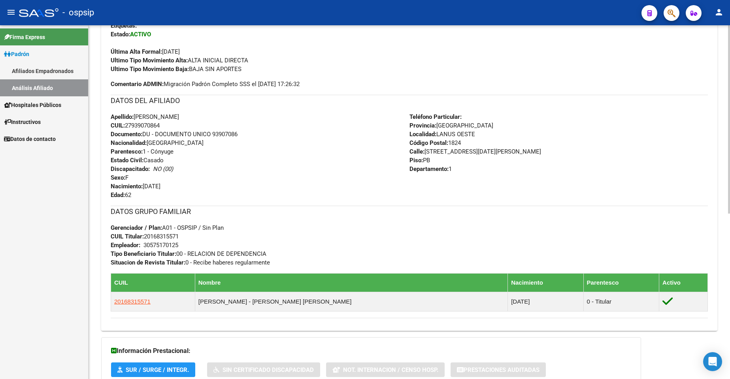
scroll to position [237, 0]
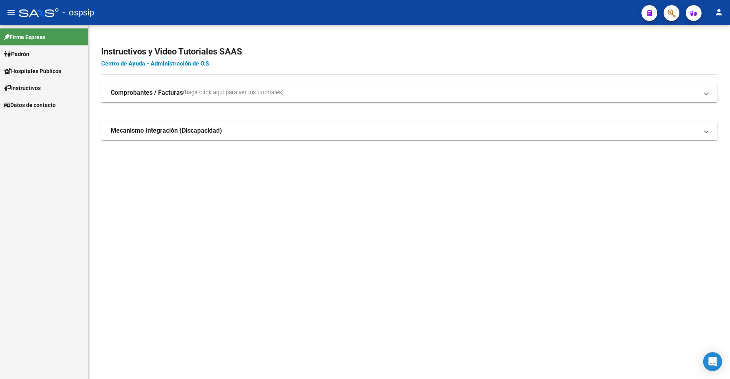
click at [27, 53] on span "Padrón" at bounding box center [16, 54] width 25 height 9
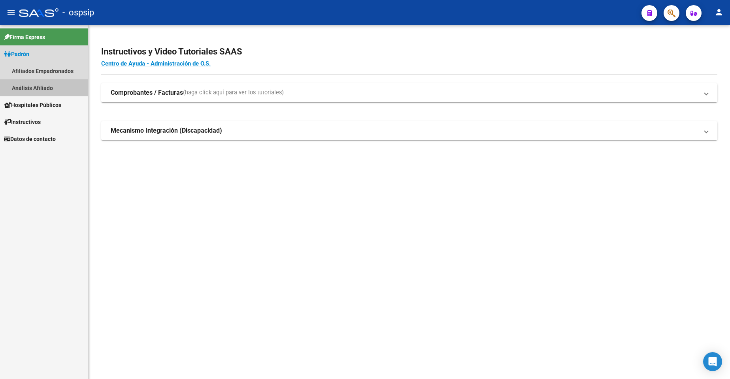
click at [45, 89] on link "Análisis Afiliado" at bounding box center [44, 87] width 88 height 17
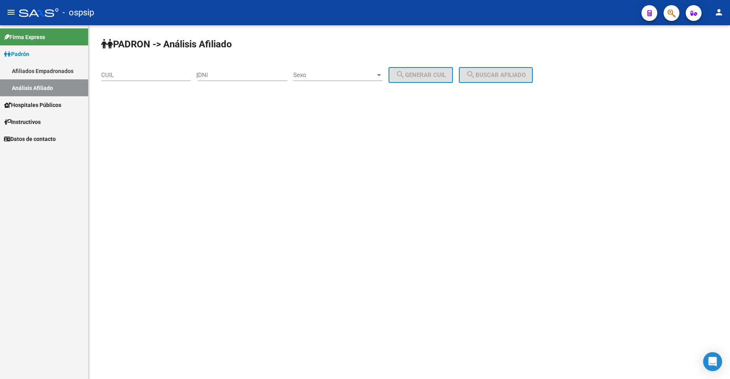
click at [258, 75] on input "DNI" at bounding box center [242, 75] width 89 height 7
type input "35961673"
click at [323, 77] on span "Sexo" at bounding box center [334, 75] width 82 height 7
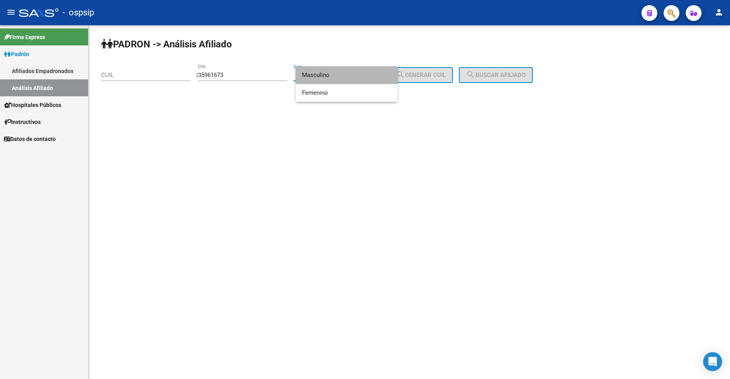
click at [344, 76] on span "Masculino" at bounding box center [346, 75] width 89 height 18
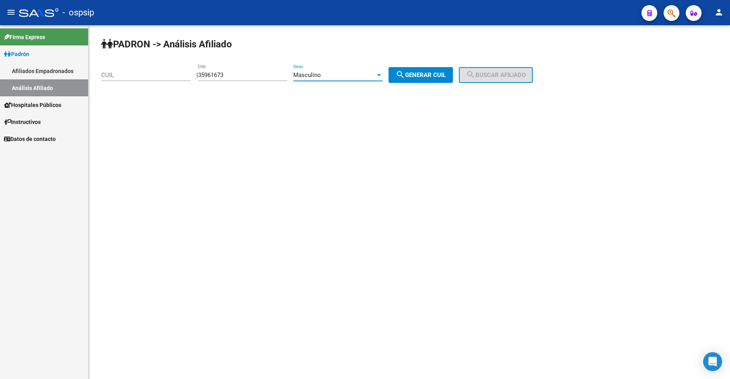
click at [432, 70] on button "search Generar CUIL" at bounding box center [421, 75] width 64 height 16
type input "20-35961673-3"
click at [507, 74] on span "search Buscar afiliado" at bounding box center [496, 75] width 60 height 7
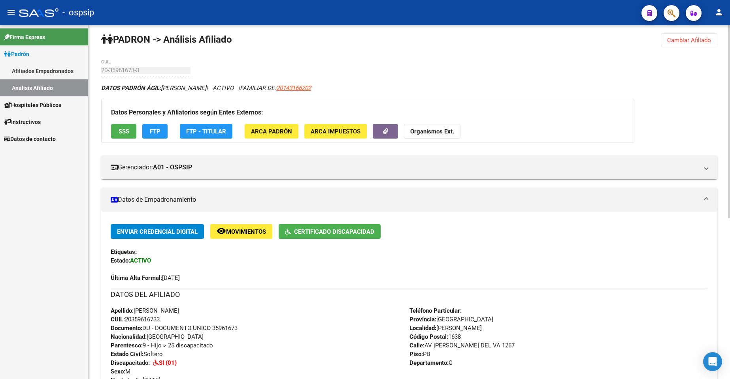
scroll to position [84, 0]
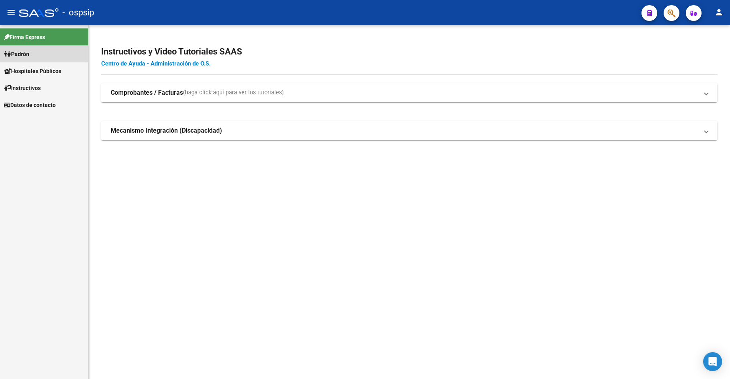
click at [24, 51] on span "Padrón" at bounding box center [16, 54] width 25 height 9
drag, startPoint x: 24, startPoint y: 51, endPoint x: 32, endPoint y: 78, distance: 28.0
click at [24, 52] on span "Padrón" at bounding box center [16, 54] width 25 height 9
click at [32, 88] on link "Análisis Afiliado" at bounding box center [44, 87] width 88 height 17
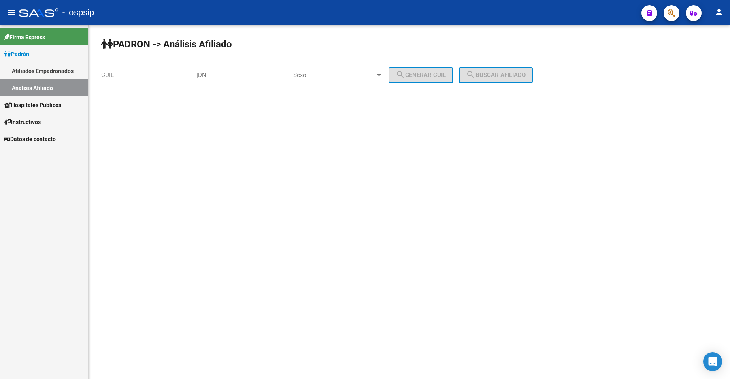
click at [243, 75] on input "DNI" at bounding box center [242, 75] width 89 height 7
type input "24669842"
click at [349, 72] on span "Sexo" at bounding box center [334, 75] width 82 height 7
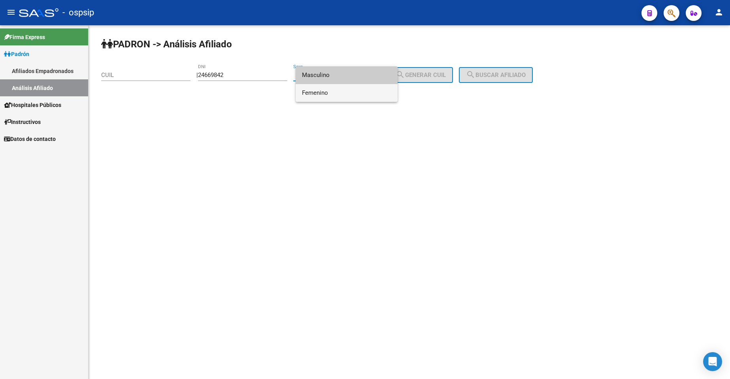
click at [347, 91] on span "Femenino" at bounding box center [346, 93] width 89 height 18
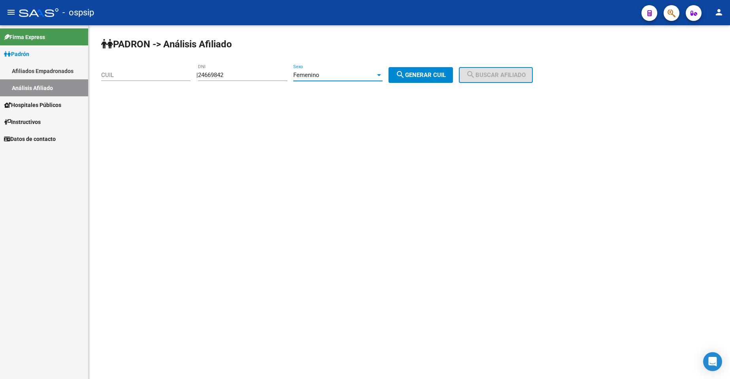
click at [402, 80] on button "search Generar CUIL" at bounding box center [421, 75] width 64 height 16
type input "27-24669842-8"
click at [507, 75] on span "search Buscar afiliado" at bounding box center [496, 75] width 60 height 7
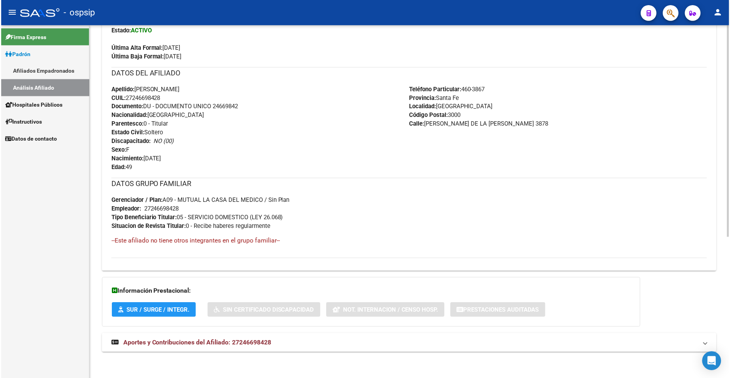
scroll to position [236, 0]
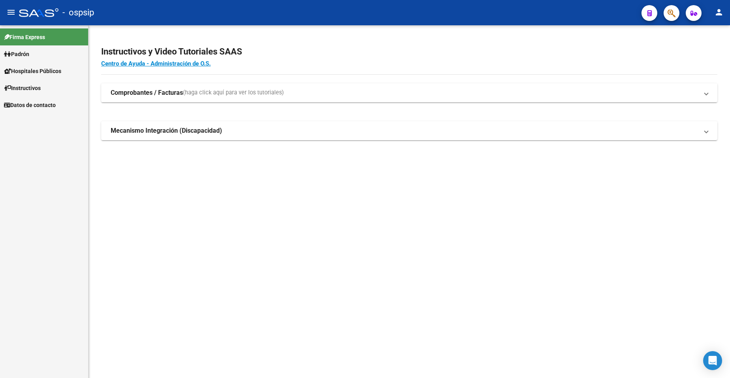
click at [29, 52] on span "Padrón" at bounding box center [16, 54] width 25 height 9
click at [29, 53] on span "Padrón" at bounding box center [16, 54] width 25 height 9
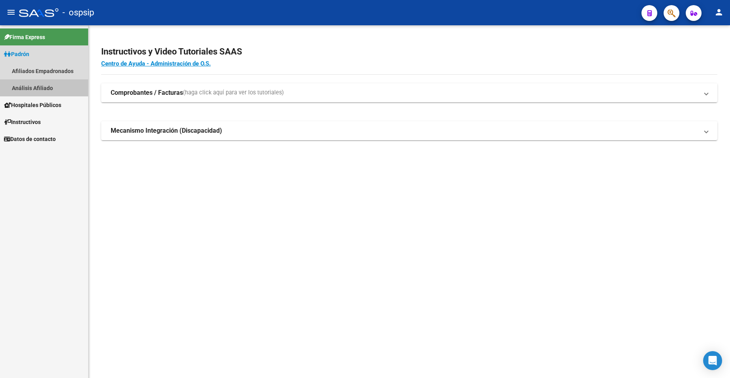
click at [38, 82] on link "Análisis Afiliado" at bounding box center [44, 87] width 88 height 17
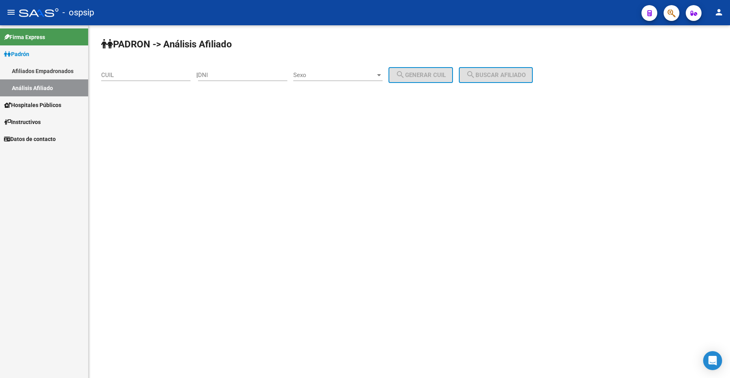
drag, startPoint x: 247, startPoint y: 74, endPoint x: 254, endPoint y: 79, distance: 8.5
click at [247, 74] on input "DNI" at bounding box center [242, 75] width 89 height 7
type input "32336291"
click at [327, 74] on span "Sexo" at bounding box center [334, 75] width 82 height 7
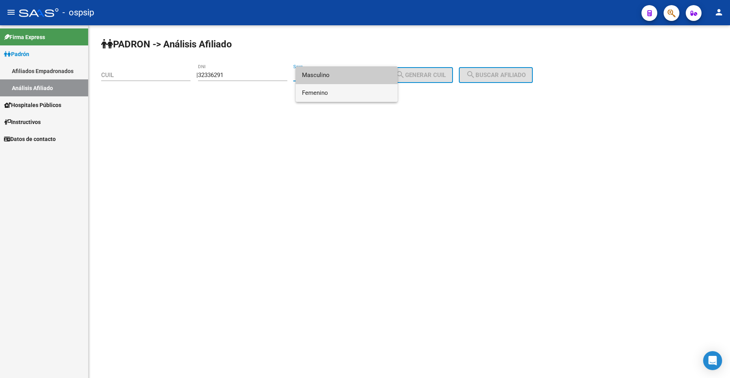
click at [337, 94] on span "Femenino" at bounding box center [346, 93] width 89 height 18
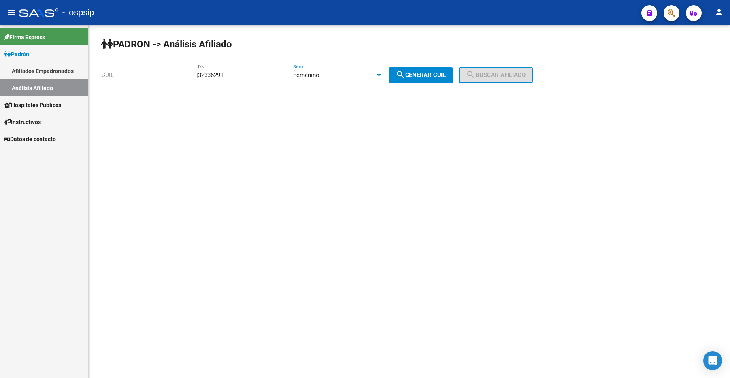
click at [412, 80] on button "search Generar CUIL" at bounding box center [421, 75] width 64 height 16
type input "27-32336291-8"
click at [471, 74] on button "search Buscar afiliado" at bounding box center [496, 75] width 74 height 16
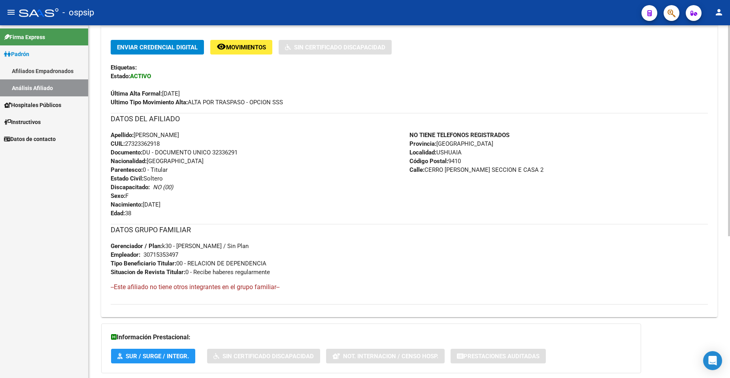
scroll to position [198, 0]
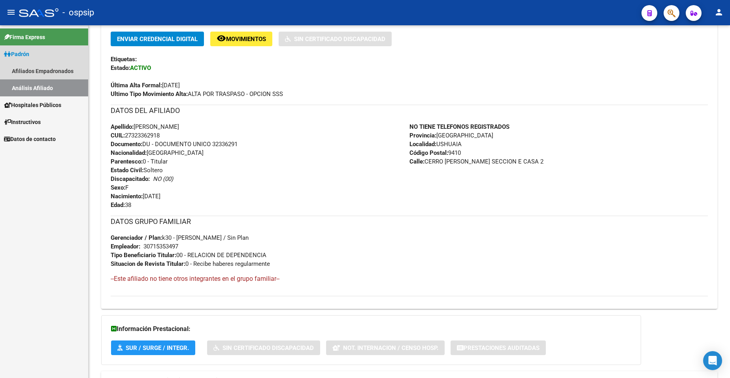
click at [27, 86] on link "Análisis Afiliado" at bounding box center [44, 87] width 88 height 17
click at [43, 88] on link "Análisis Afiliado" at bounding box center [44, 87] width 88 height 17
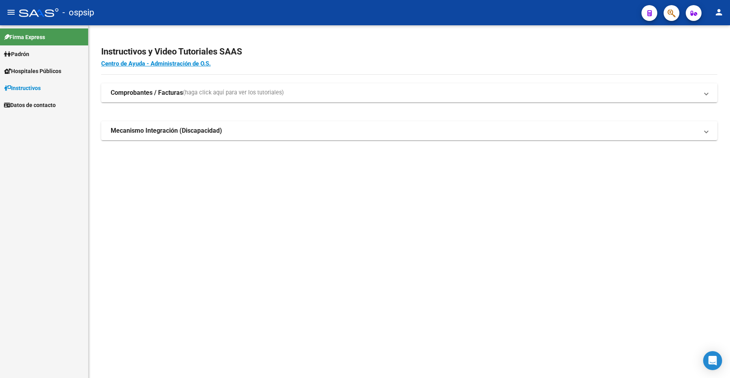
click at [26, 53] on span "Padrón" at bounding box center [16, 54] width 25 height 9
click at [36, 91] on link "Análisis Afiliado" at bounding box center [44, 87] width 88 height 17
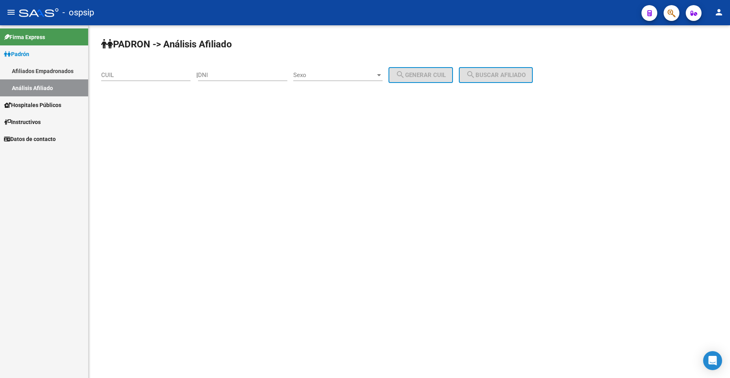
click at [243, 73] on input "DNI" at bounding box center [242, 75] width 89 height 7
type input "3"
type input "52649850"
click at [330, 77] on span "Sexo" at bounding box center [334, 75] width 82 height 7
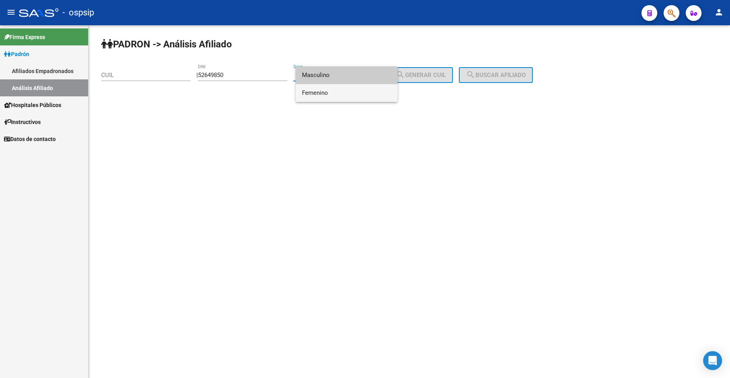
click at [347, 94] on span "Femenino" at bounding box center [346, 93] width 89 height 18
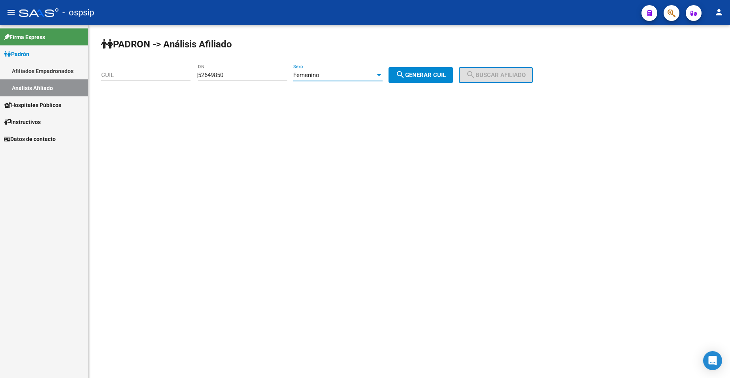
click at [424, 83] on button "search Generar CUIL" at bounding box center [421, 75] width 64 height 16
type input "27-52649850-5"
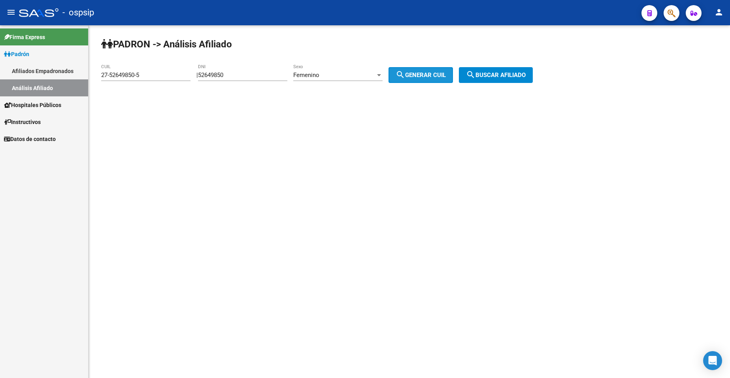
click at [432, 72] on span "search Generar CUIL" at bounding box center [421, 75] width 50 height 7
click at [487, 72] on span "search Buscar afiliado" at bounding box center [496, 75] width 60 height 7
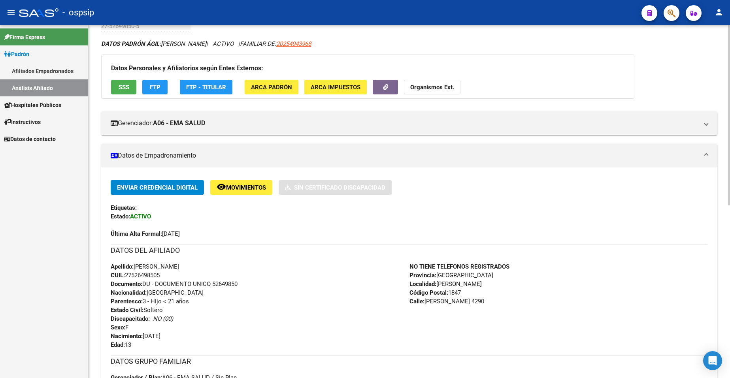
scroll to position [125, 0]
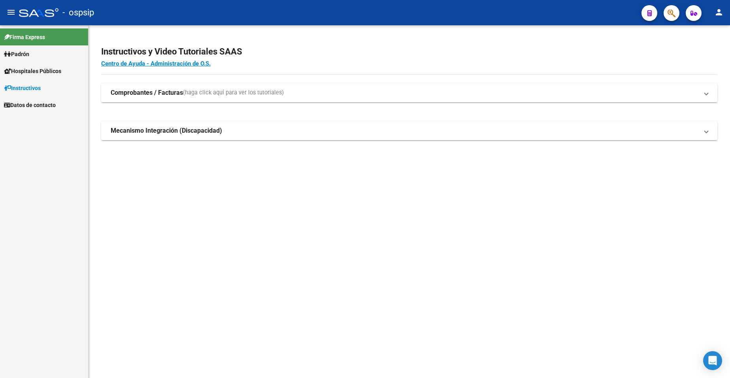
click at [27, 53] on span "Padrón" at bounding box center [16, 54] width 25 height 9
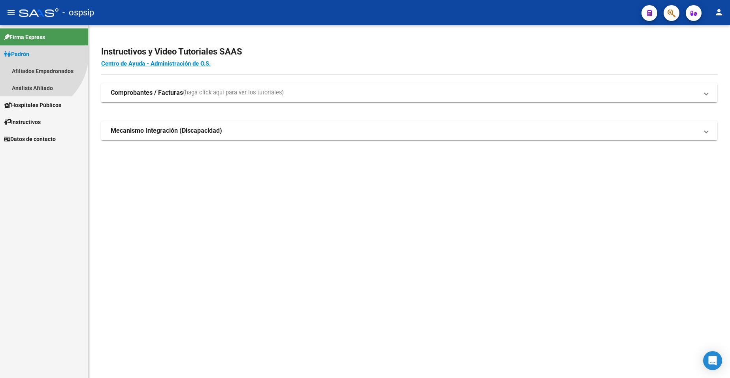
click at [27, 53] on span "Padrón" at bounding box center [16, 54] width 25 height 9
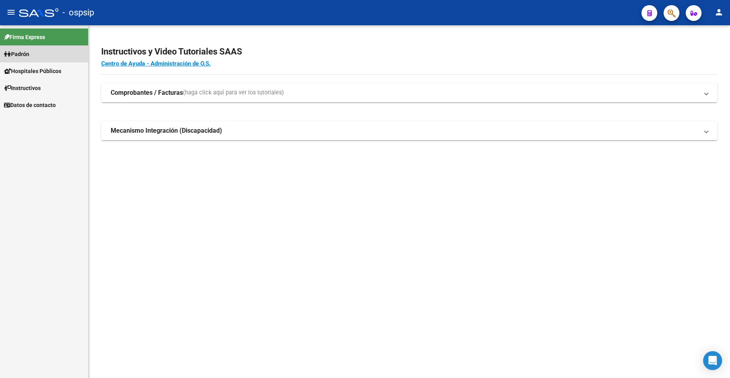
click at [29, 57] on span "Padrón" at bounding box center [16, 54] width 25 height 9
click at [44, 84] on link "Análisis Afiliado" at bounding box center [44, 87] width 88 height 17
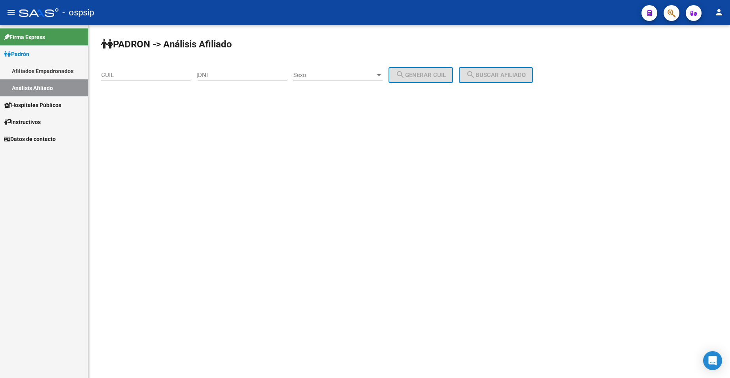
click at [242, 79] on div "DNI" at bounding box center [242, 72] width 89 height 17
type input "39340748"
click at [343, 78] on span "Sexo" at bounding box center [334, 75] width 82 height 7
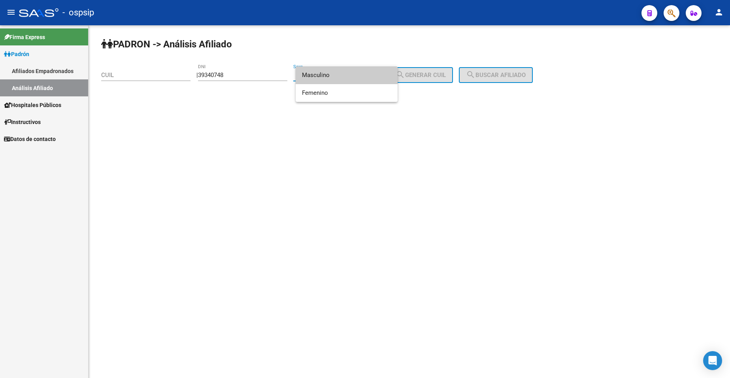
click at [342, 79] on span "Masculino" at bounding box center [346, 75] width 89 height 18
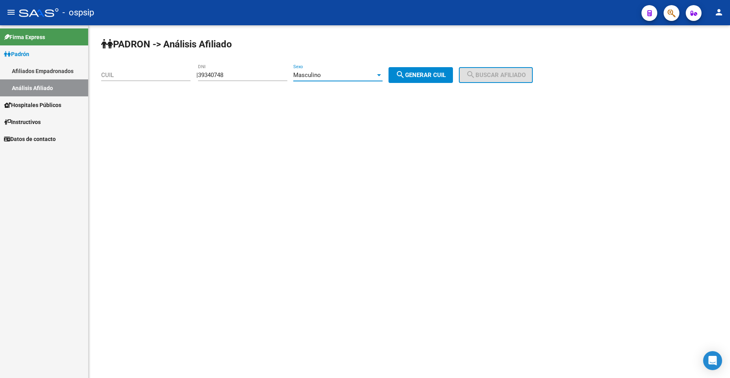
click at [413, 80] on button "search Generar CUIL" at bounding box center [421, 75] width 64 height 16
type input "20-39340748-5"
click at [476, 77] on mat-icon "search" at bounding box center [470, 74] width 9 height 9
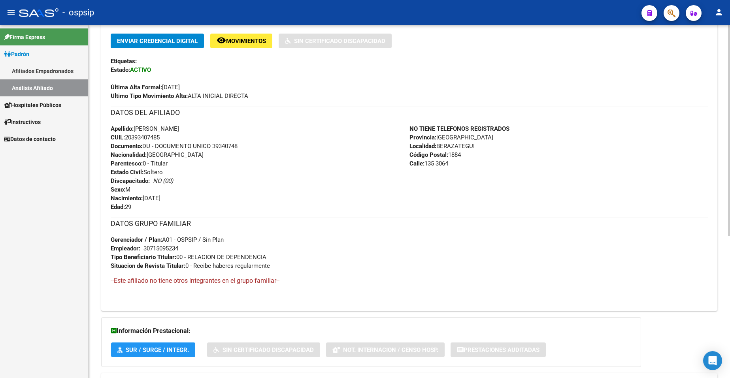
scroll to position [198, 0]
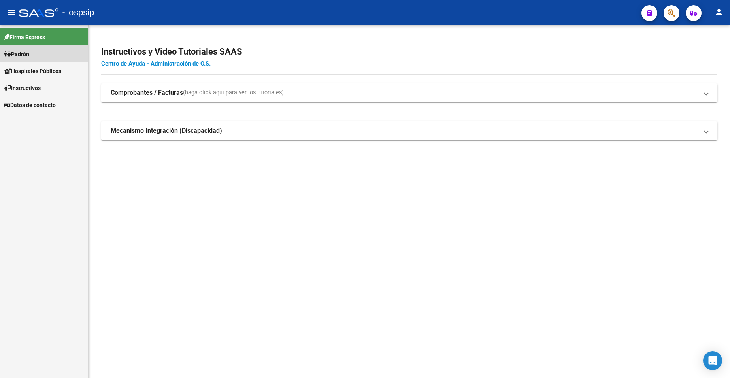
click at [26, 52] on span "Padrón" at bounding box center [16, 54] width 25 height 9
click at [42, 89] on link "Análisis Afiliado" at bounding box center [44, 87] width 88 height 17
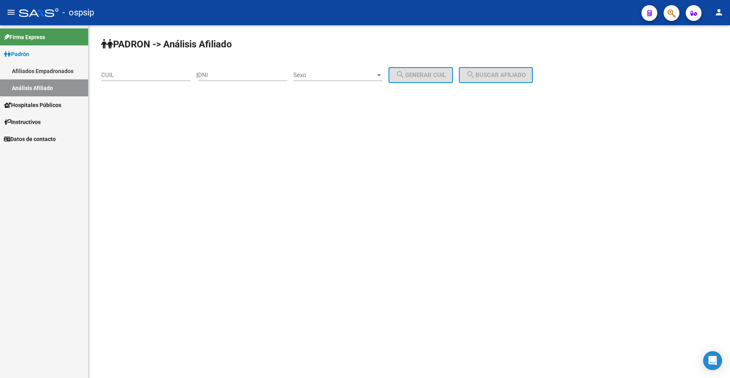
click at [245, 78] on input "DNI" at bounding box center [242, 75] width 89 height 7
type input "3"
type input "30037861"
click at [343, 73] on span "Sexo" at bounding box center [334, 75] width 82 height 7
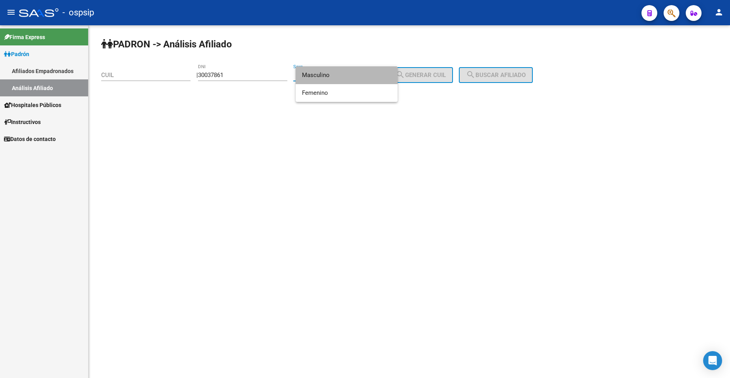
drag, startPoint x: 342, startPoint y: 73, endPoint x: 360, endPoint y: 74, distance: 18.2
click at [342, 74] on span "Masculino" at bounding box center [346, 75] width 89 height 18
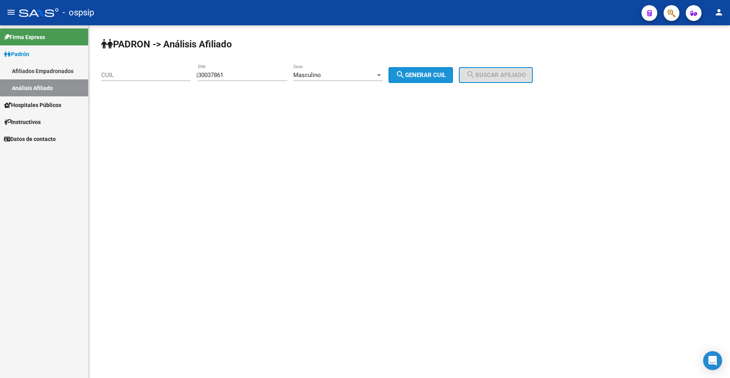
click at [446, 76] on span "search Generar CUIL" at bounding box center [421, 75] width 50 height 7
type input "20-30037861-8"
click at [497, 73] on span "search Buscar afiliado" at bounding box center [496, 75] width 60 height 7
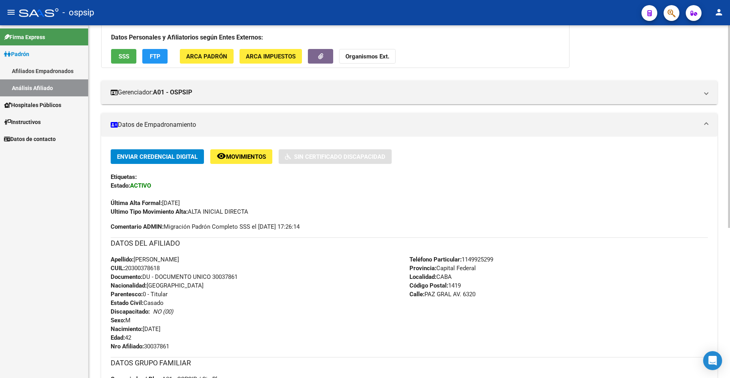
scroll to position [158, 0]
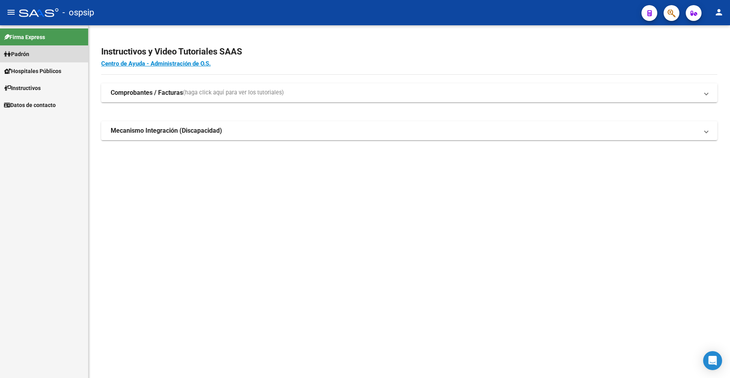
click at [23, 58] on span "Padrón" at bounding box center [16, 54] width 25 height 9
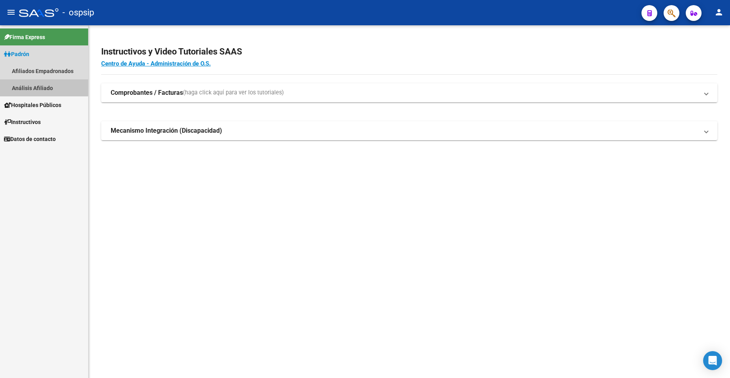
click at [41, 85] on link "Análisis Afiliado" at bounding box center [44, 87] width 88 height 17
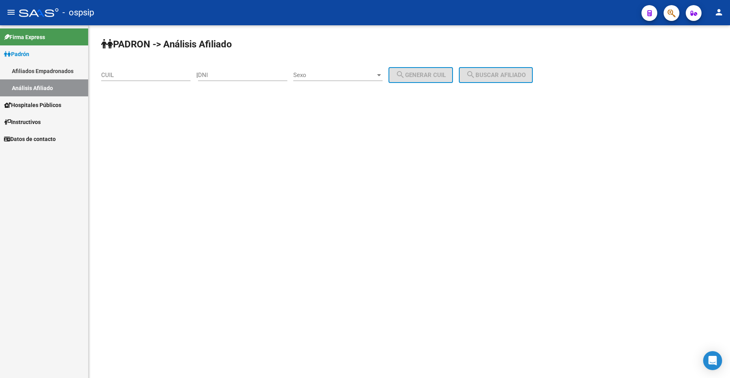
click at [242, 72] on input "DNI" at bounding box center [242, 75] width 89 height 7
type input "16237793"
click at [375, 73] on span "Sexo" at bounding box center [334, 75] width 82 height 7
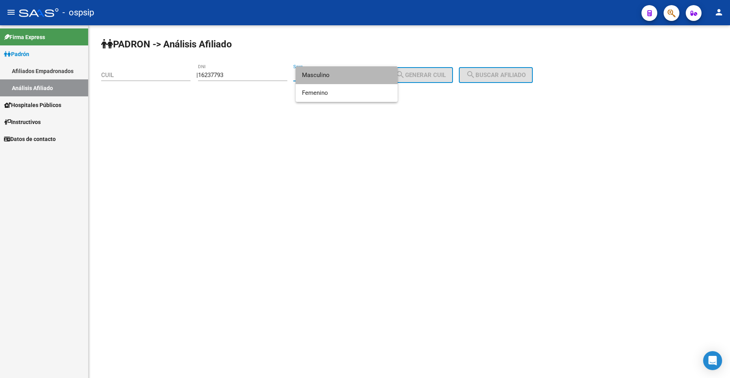
click at [361, 77] on span "Masculino" at bounding box center [346, 75] width 89 height 18
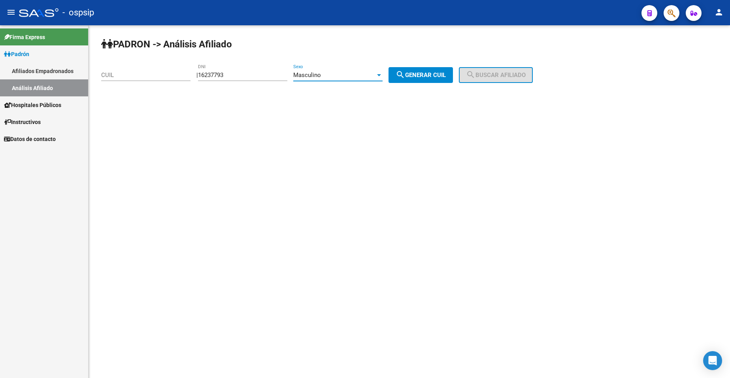
click at [405, 77] on mat-icon "search" at bounding box center [400, 74] width 9 height 9
type input "20-16237793-1"
click at [474, 75] on button "search Buscar afiliado" at bounding box center [496, 75] width 74 height 16
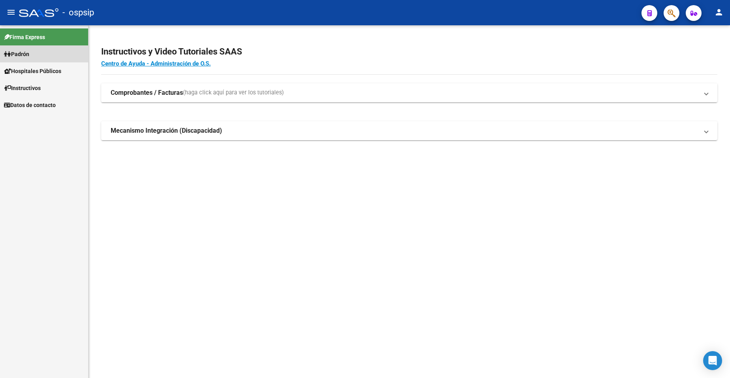
click at [27, 57] on span "Padrón" at bounding box center [16, 54] width 25 height 9
click at [47, 92] on link "Análisis Afiliado" at bounding box center [44, 87] width 88 height 17
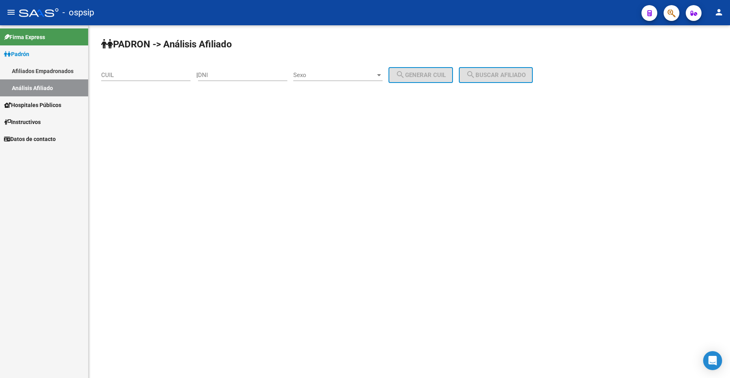
click at [232, 75] on input "DNI" at bounding box center [242, 75] width 89 height 7
type input "31011176"
click at [365, 66] on div "Sexo Sexo" at bounding box center [337, 72] width 89 height 17
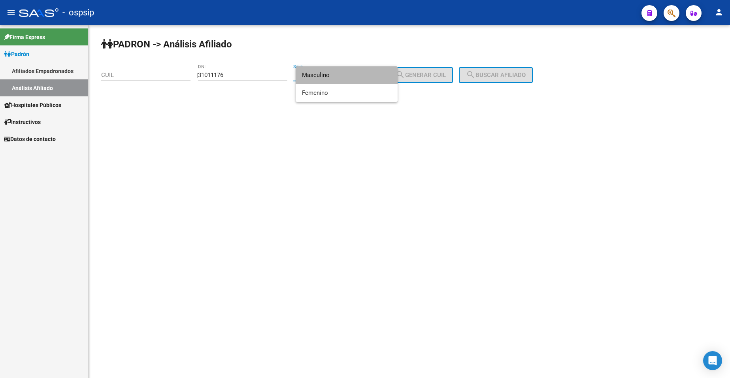
click at [341, 79] on span "Masculino" at bounding box center [346, 75] width 89 height 18
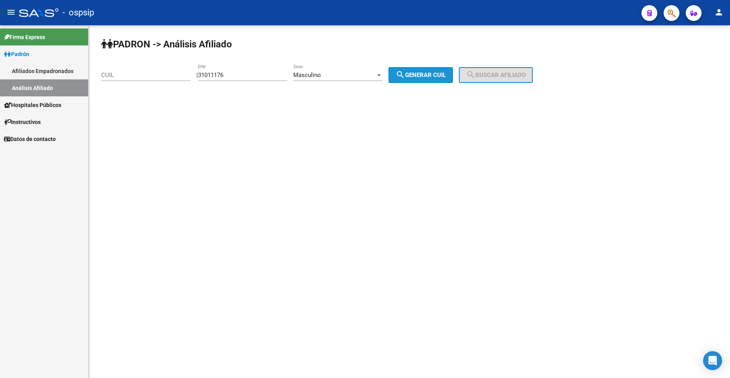
click at [405, 74] on mat-icon "search" at bounding box center [400, 74] width 9 height 9
type input "20-31011176-8"
click at [502, 76] on span "search Buscar afiliado" at bounding box center [496, 75] width 60 height 7
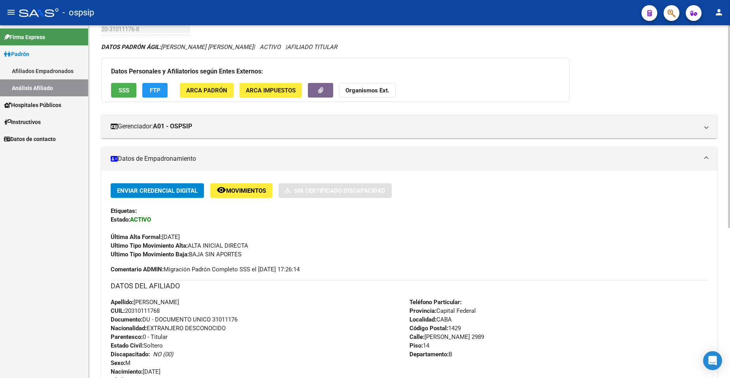
scroll to position [158, 0]
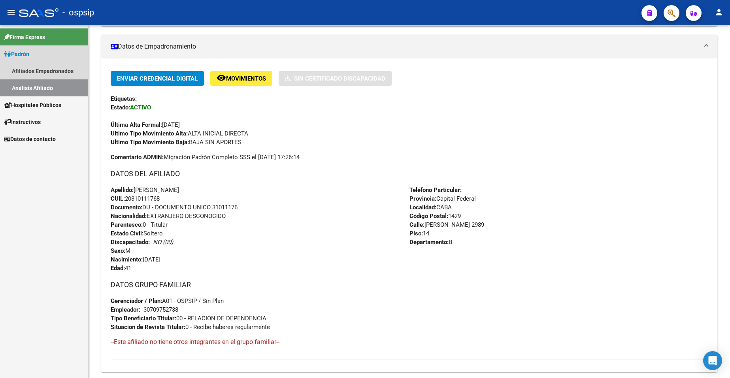
click at [28, 53] on span "Padrón" at bounding box center [16, 54] width 25 height 9
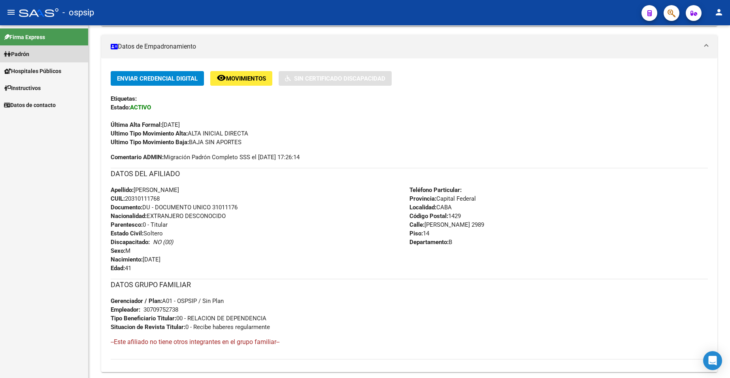
click at [26, 53] on span "Padrón" at bounding box center [16, 54] width 25 height 9
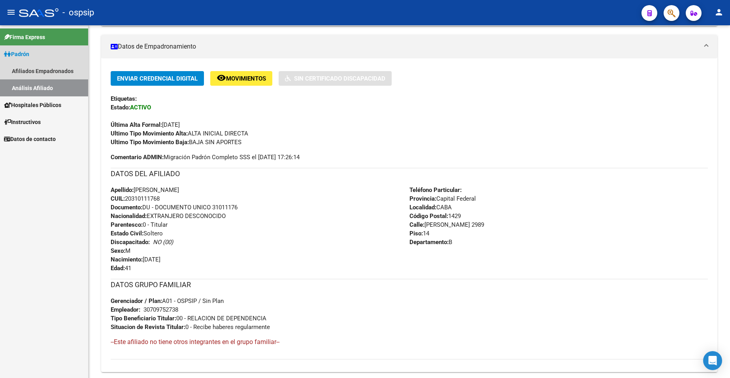
click at [53, 91] on link "Análisis Afiliado" at bounding box center [44, 87] width 88 height 17
click at [29, 53] on span "Padrón" at bounding box center [16, 54] width 25 height 9
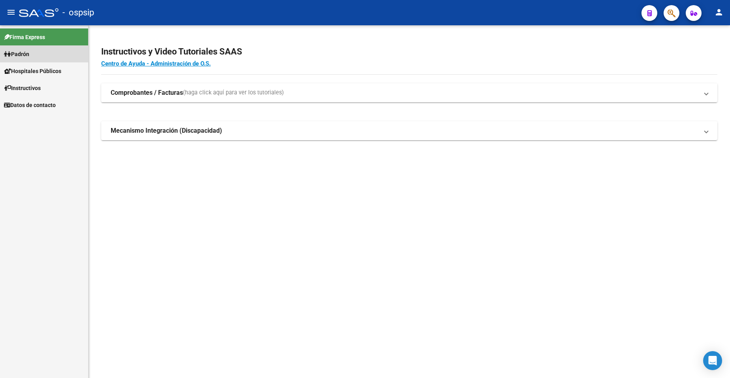
click at [29, 53] on span "Padrón" at bounding box center [16, 54] width 25 height 9
click at [23, 53] on span "Padrón" at bounding box center [16, 54] width 25 height 9
click at [39, 87] on link "Análisis Afiliado" at bounding box center [44, 87] width 88 height 17
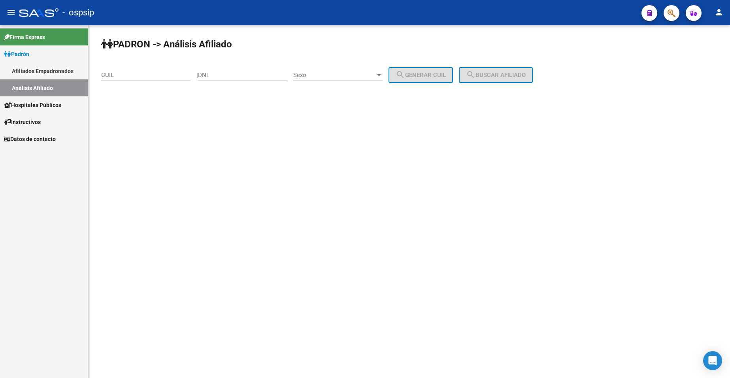
click at [234, 74] on input "DNI" at bounding box center [242, 75] width 89 height 7
type input "17856928"
click at [348, 74] on span "Sexo" at bounding box center [334, 75] width 82 height 7
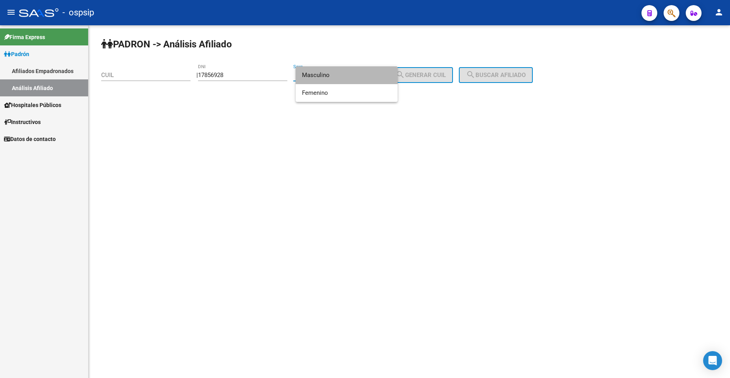
click at [347, 74] on span "Masculino" at bounding box center [346, 75] width 89 height 18
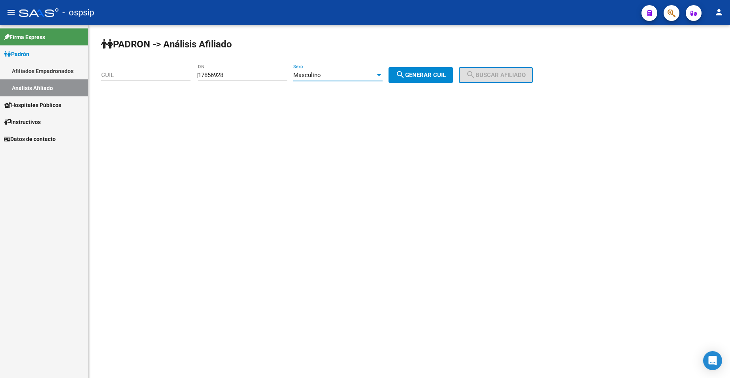
click at [426, 76] on span "search Generar CUIL" at bounding box center [421, 75] width 50 height 7
type input "20-17856928-8"
click at [476, 78] on mat-icon "search" at bounding box center [470, 74] width 9 height 9
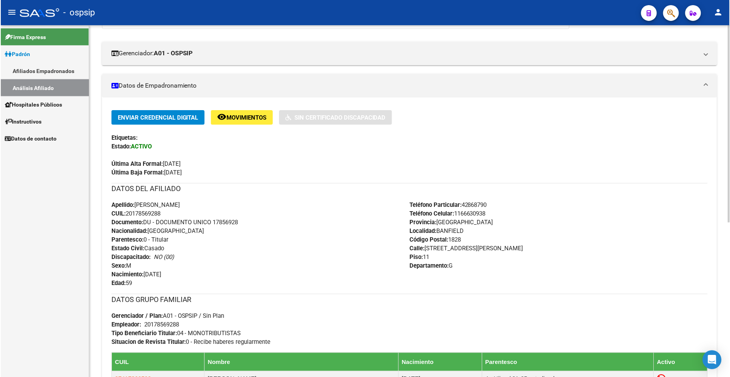
scroll to position [198, 0]
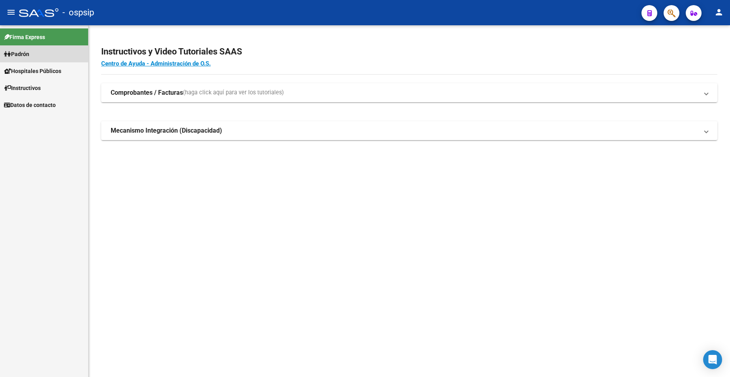
click at [29, 53] on span "Padrón" at bounding box center [16, 54] width 25 height 9
click at [30, 92] on link "Análisis Afiliado" at bounding box center [44, 87] width 88 height 17
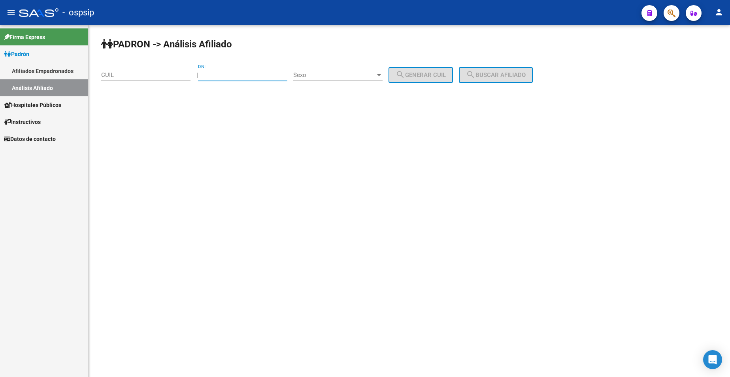
click at [255, 77] on input "DNI" at bounding box center [242, 75] width 89 height 7
type input "21437993"
click at [364, 76] on span "Sexo" at bounding box center [334, 75] width 82 height 7
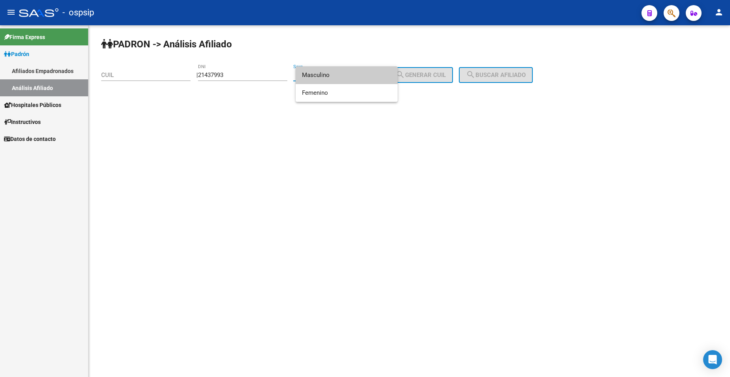
click at [343, 77] on span "Masculino" at bounding box center [346, 75] width 89 height 18
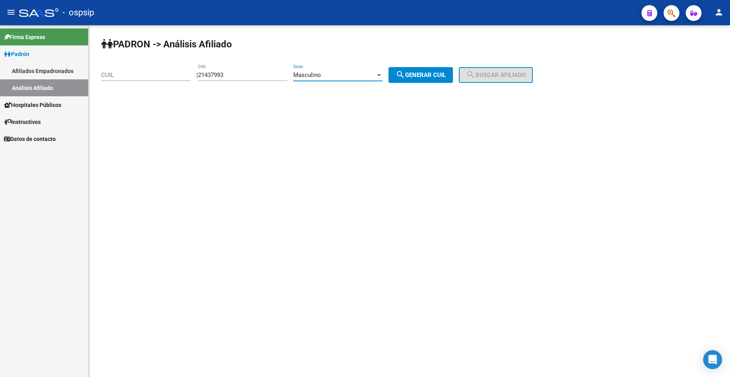
click at [415, 77] on span "search Generar CUIL" at bounding box center [421, 75] width 50 height 7
type input "20-21437993-8"
click at [476, 74] on mat-icon "search" at bounding box center [470, 74] width 9 height 9
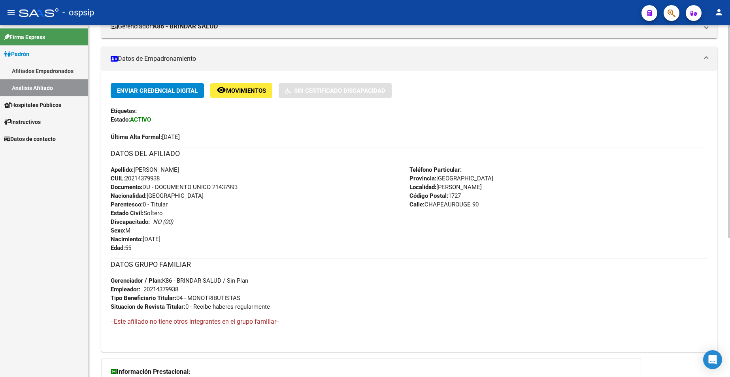
scroll to position [158, 0]
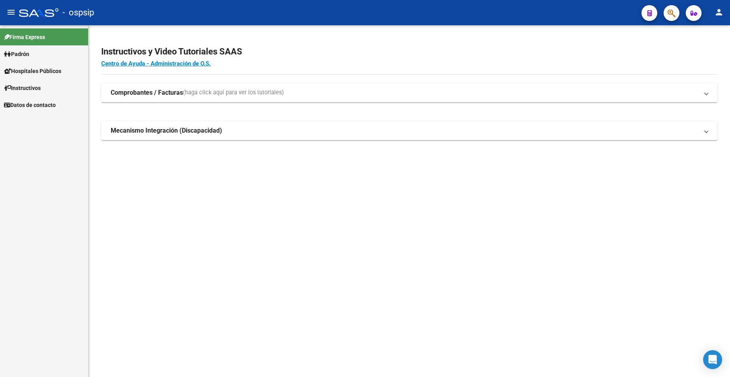
click at [26, 53] on span "Padrón" at bounding box center [16, 54] width 25 height 9
click at [40, 90] on link "Análisis Afiliado" at bounding box center [44, 87] width 88 height 17
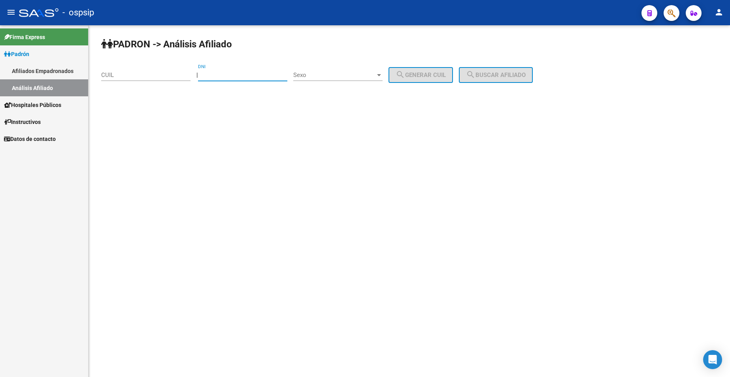
click at [247, 75] on input "DNI" at bounding box center [242, 75] width 89 height 7
type input "50233674"
click at [334, 73] on span "Sexo" at bounding box center [334, 75] width 82 height 7
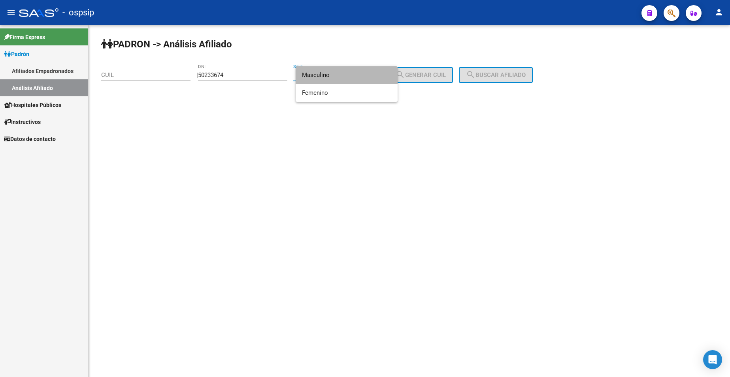
click at [334, 73] on span "Masculino" at bounding box center [346, 75] width 89 height 18
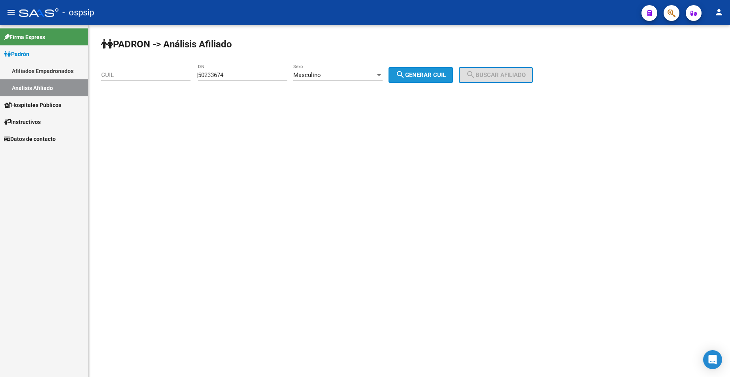
click at [423, 72] on span "search Generar CUIL" at bounding box center [421, 75] width 50 height 7
type input "20-50233674-7"
click at [489, 74] on span "search Buscar afiliado" at bounding box center [496, 75] width 60 height 7
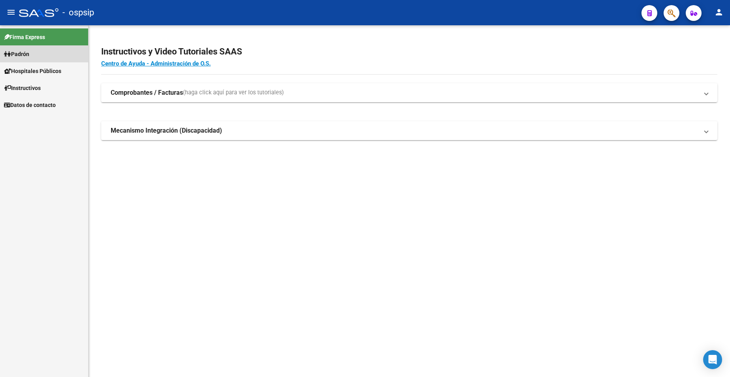
click at [29, 51] on span "Padrón" at bounding box center [16, 54] width 25 height 9
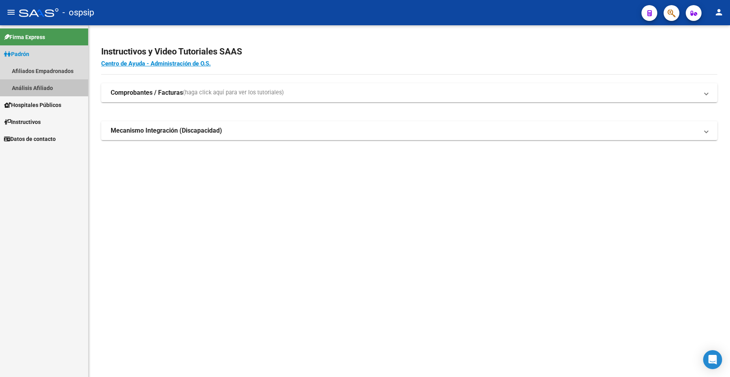
click at [41, 88] on link "Análisis Afiliado" at bounding box center [44, 87] width 88 height 17
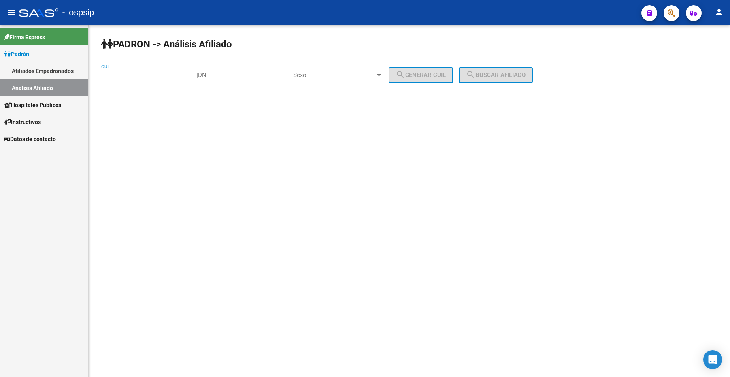
drag, startPoint x: 147, startPoint y: 77, endPoint x: 139, endPoint y: 80, distance: 8.3
click at [145, 78] on input "CUIL" at bounding box center [145, 75] width 89 height 7
type input "23-50233664-9"
click at [487, 72] on span "search Buscar afiliado" at bounding box center [496, 75] width 60 height 7
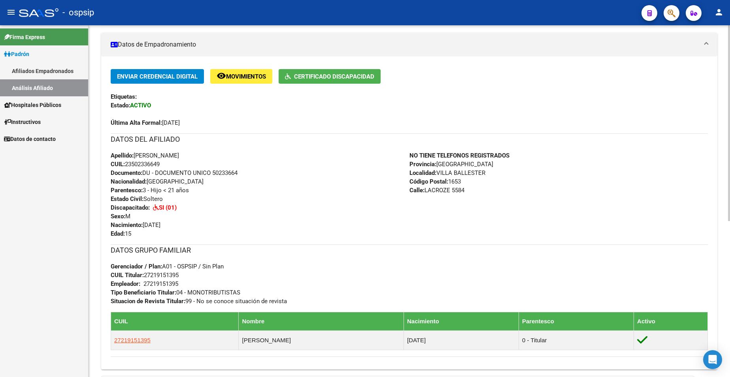
scroll to position [198, 0]
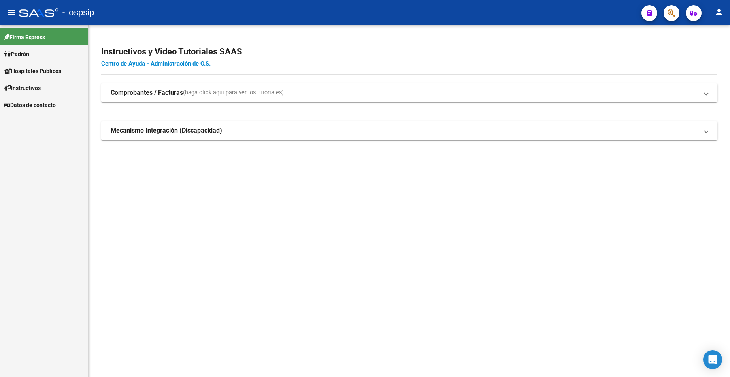
click at [29, 57] on span "Padrón" at bounding box center [16, 54] width 25 height 9
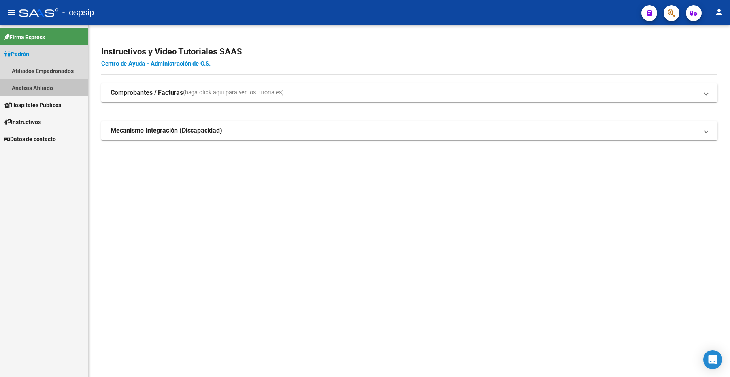
click at [42, 92] on link "Análisis Afiliado" at bounding box center [44, 87] width 88 height 17
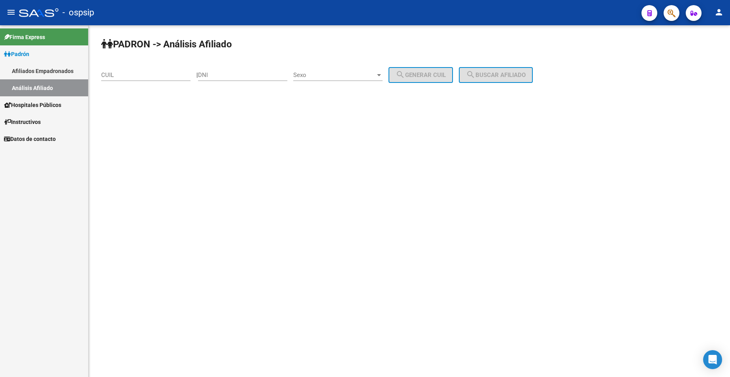
click at [248, 78] on input "DNI" at bounding box center [242, 75] width 89 height 7
type input "45470650"
click at [343, 77] on span "Sexo" at bounding box center [334, 75] width 82 height 7
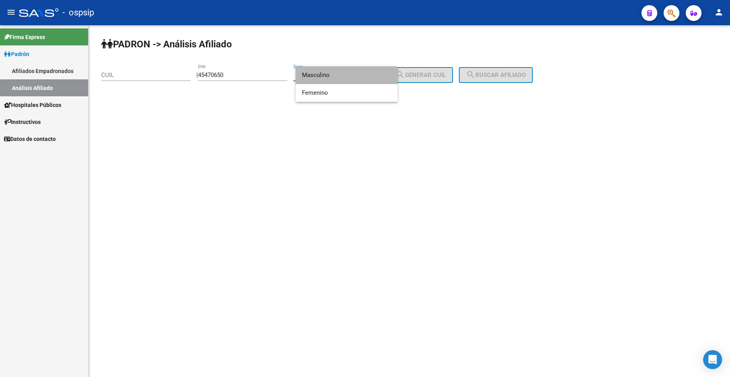
click at [343, 77] on span "Masculino" at bounding box center [346, 75] width 89 height 18
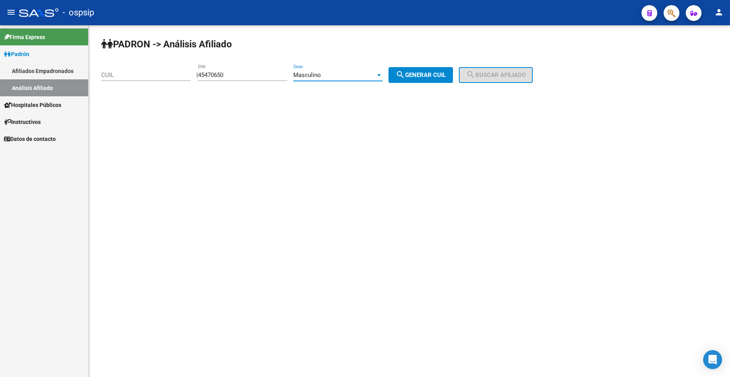
click at [432, 74] on span "search Generar CUIL" at bounding box center [421, 75] width 50 height 7
type input "20-45470650-2"
click at [485, 77] on span "search Buscar afiliado" at bounding box center [496, 75] width 60 height 7
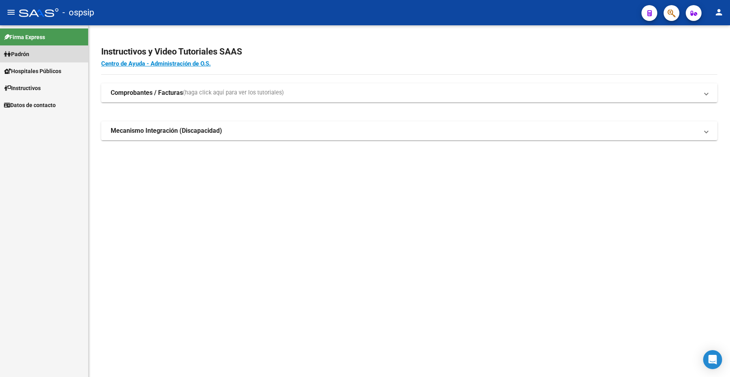
click at [25, 54] on span "Padrón" at bounding box center [16, 54] width 25 height 9
click at [35, 80] on link "Análisis Afiliado" at bounding box center [44, 87] width 88 height 17
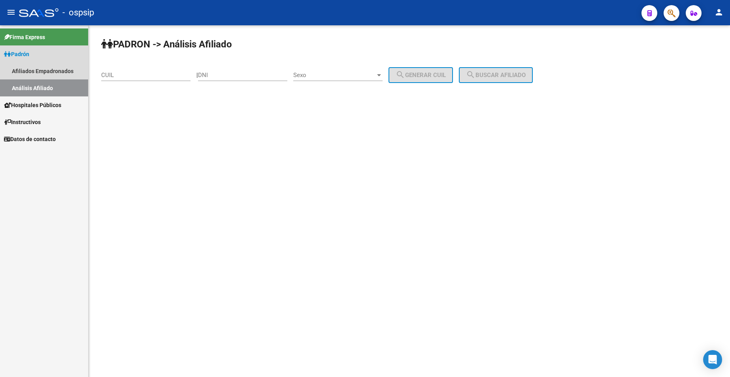
click at [38, 83] on link "Análisis Afiliado" at bounding box center [44, 87] width 88 height 17
drag, startPoint x: 242, startPoint y: 72, endPoint x: 246, endPoint y: 70, distance: 4.6
click at [243, 72] on input "DNI" at bounding box center [242, 75] width 89 height 7
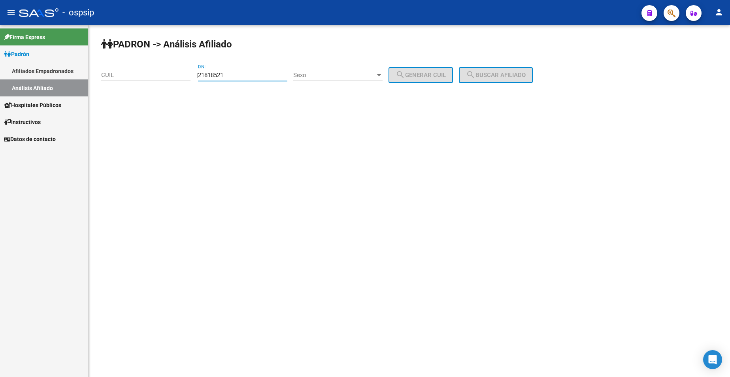
type input "21818521"
click at [341, 77] on span "Sexo" at bounding box center [334, 75] width 82 height 7
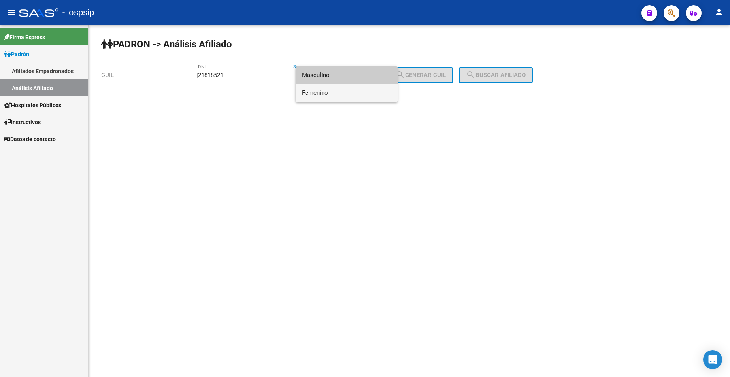
click at [340, 93] on span "Femenino" at bounding box center [346, 93] width 89 height 18
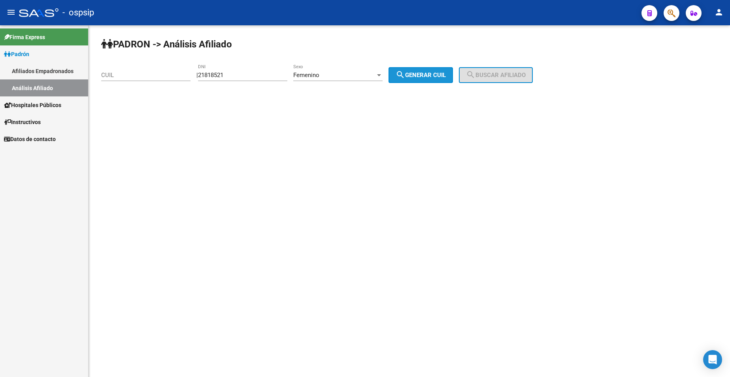
click at [429, 79] on button "search Generar CUIL" at bounding box center [421, 75] width 64 height 16
type input "27-21818521-0"
click at [491, 74] on span "search Buscar afiliado" at bounding box center [496, 75] width 60 height 7
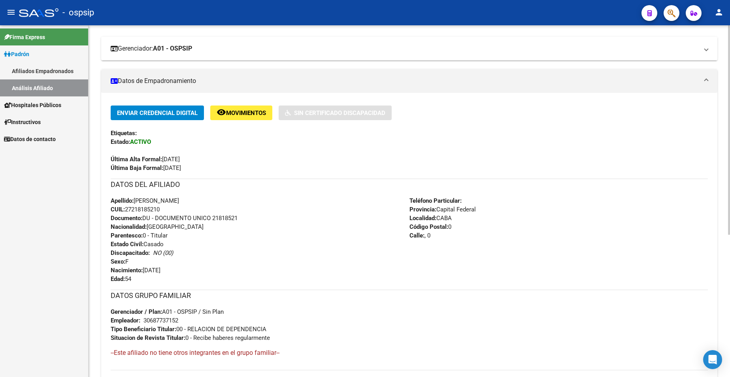
scroll to position [198, 0]
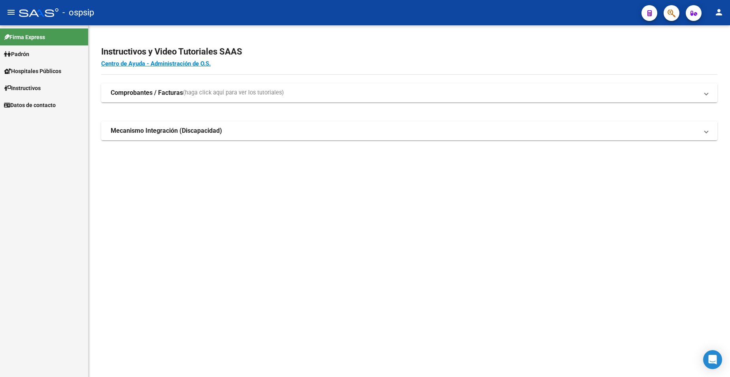
click at [22, 55] on span "Padrón" at bounding box center [16, 54] width 25 height 9
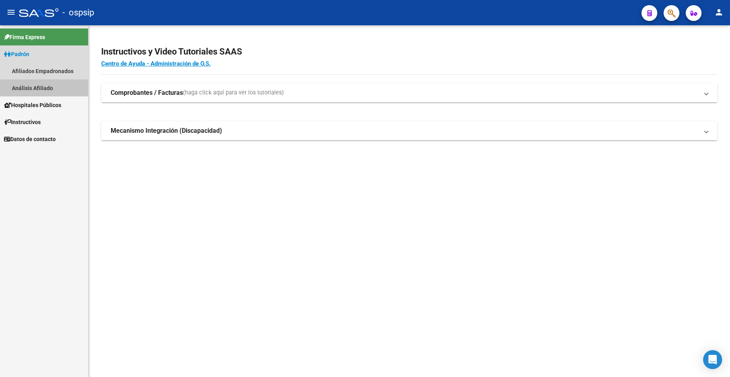
click at [29, 90] on link "Análisis Afiliado" at bounding box center [44, 87] width 88 height 17
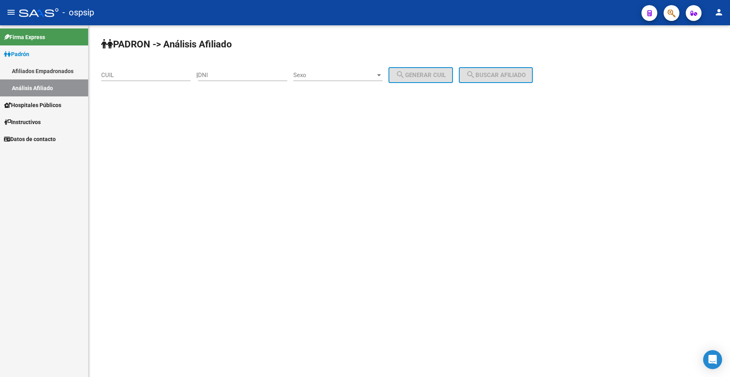
click at [240, 79] on div "DNI" at bounding box center [242, 72] width 89 height 17
type input "17730268"
click at [365, 75] on span "Sexo" at bounding box center [334, 75] width 82 height 7
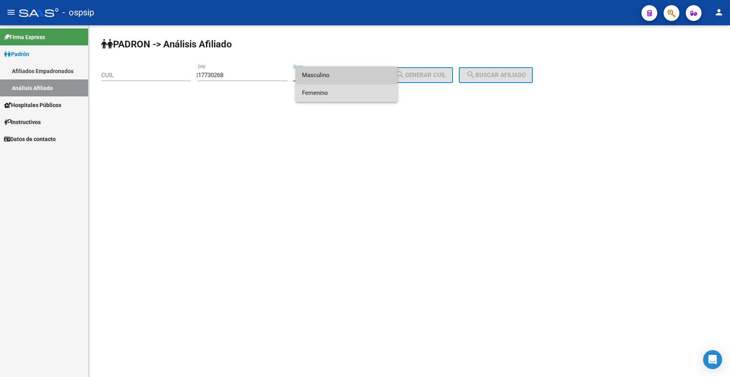
click at [364, 94] on span "Femenino" at bounding box center [346, 93] width 89 height 18
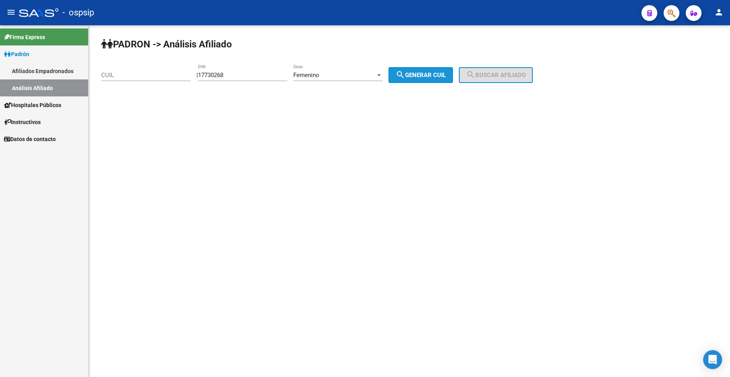
click at [442, 72] on span "search Generar CUIL" at bounding box center [421, 75] width 50 height 7
type input "27-17730268-1"
click at [513, 70] on button "search Buscar afiliado" at bounding box center [496, 75] width 74 height 16
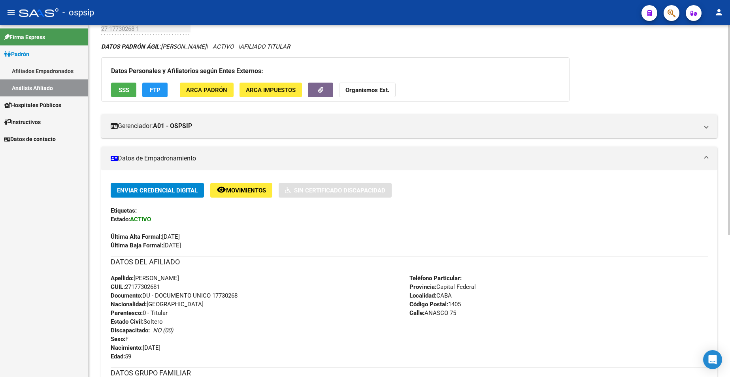
scroll to position [158, 0]
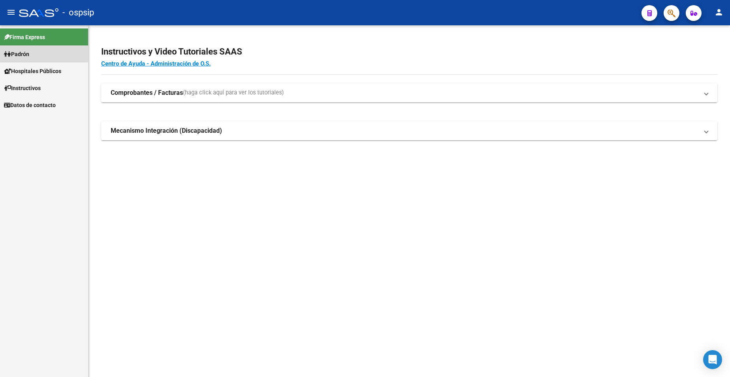
click at [29, 54] on span "Padrón" at bounding box center [16, 54] width 25 height 9
click at [47, 88] on link "Análisis Afiliado" at bounding box center [44, 87] width 88 height 17
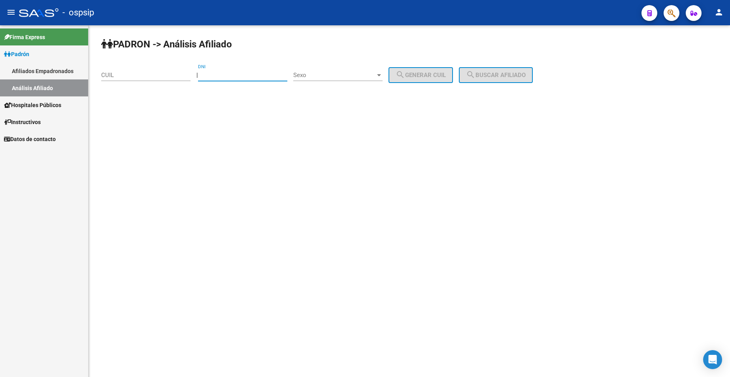
click at [259, 78] on input "DNI" at bounding box center [242, 75] width 89 height 7
type input "25996639"
click at [355, 76] on span "Sexo" at bounding box center [334, 75] width 82 height 7
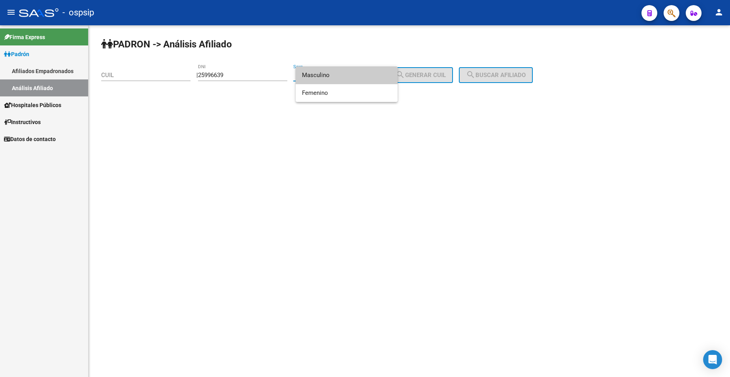
click at [350, 78] on span "Masculino" at bounding box center [346, 75] width 89 height 18
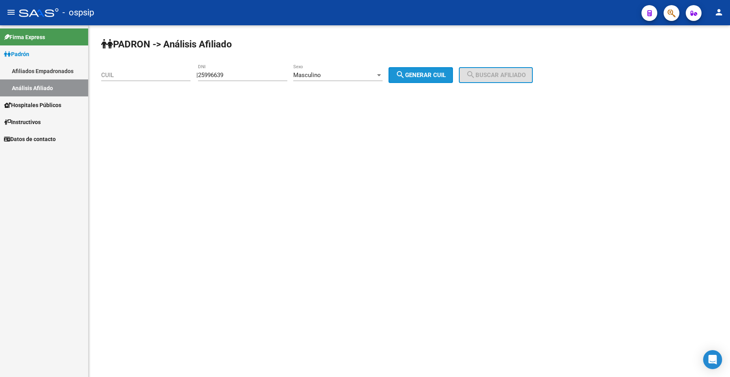
click at [432, 75] on span "search Generar CUIL" at bounding box center [421, 75] width 50 height 7
type input "20-25996639-7"
click at [476, 74] on mat-icon "search" at bounding box center [470, 74] width 9 height 9
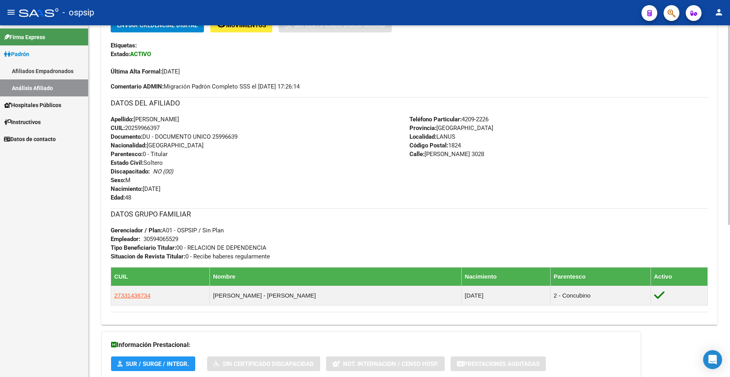
scroll to position [198, 0]
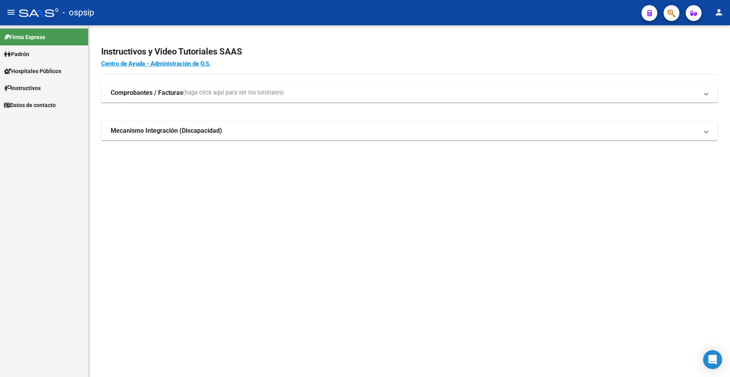
click at [29, 48] on link "Padrón" at bounding box center [44, 53] width 88 height 17
click at [28, 48] on link "Padrón" at bounding box center [44, 53] width 88 height 17
click at [41, 87] on link "Análisis Afiliado" at bounding box center [44, 87] width 88 height 17
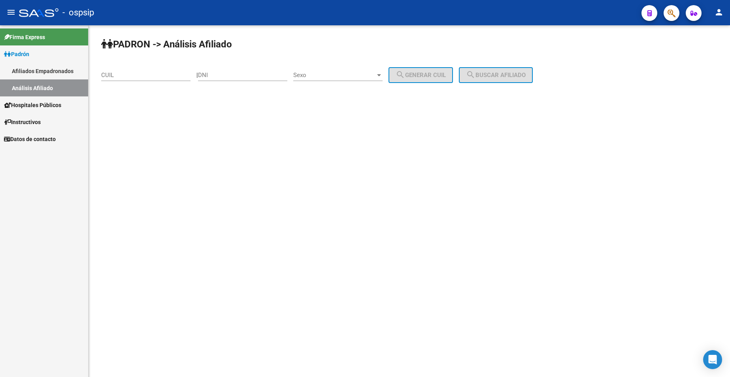
click at [267, 74] on input "DNI" at bounding box center [242, 75] width 89 height 7
type input "50301454"
click at [350, 75] on span "Sexo" at bounding box center [334, 75] width 82 height 7
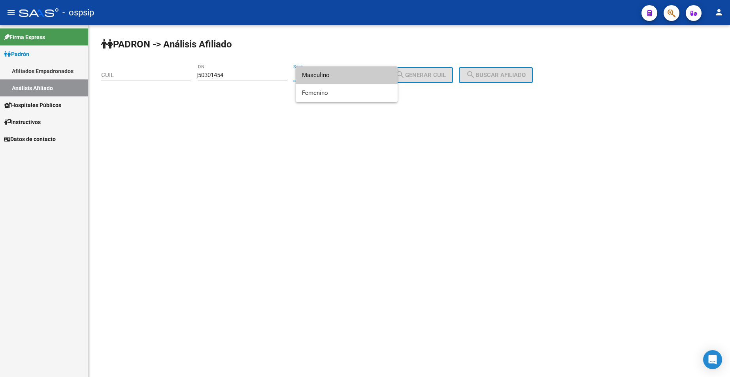
click at [360, 77] on span "Masculino" at bounding box center [346, 75] width 89 height 18
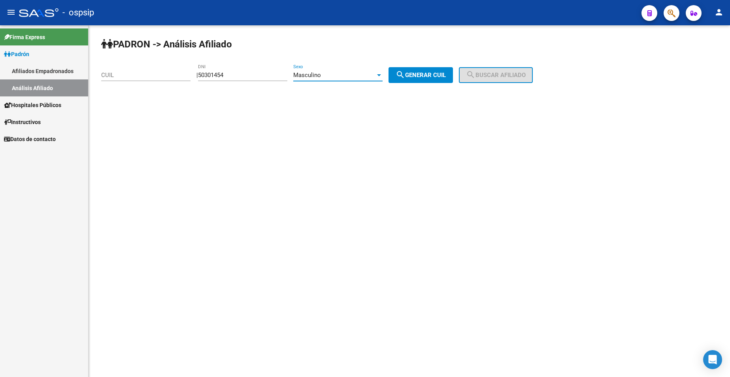
click at [423, 72] on span "search Generar CUIL" at bounding box center [421, 75] width 50 height 7
type input "20-50301454-9"
click at [494, 67] on button "search Buscar afiliado" at bounding box center [496, 75] width 74 height 16
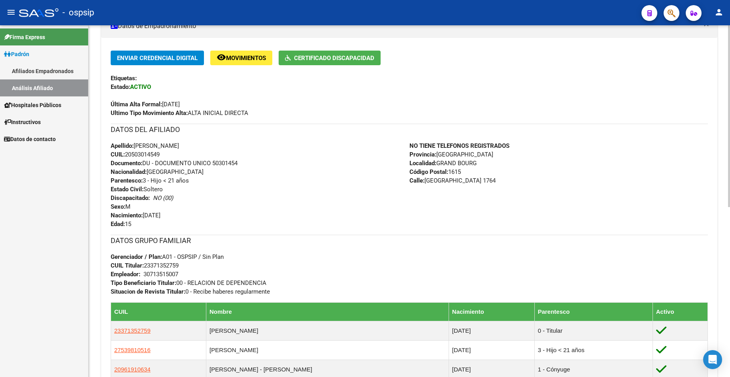
scroll to position [165, 0]
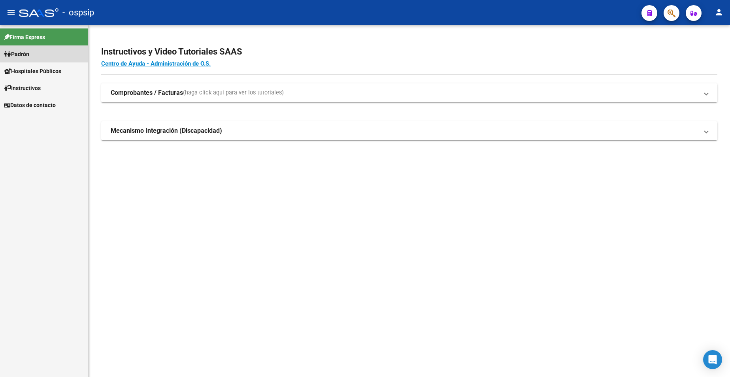
click at [29, 53] on span "Padrón" at bounding box center [16, 54] width 25 height 9
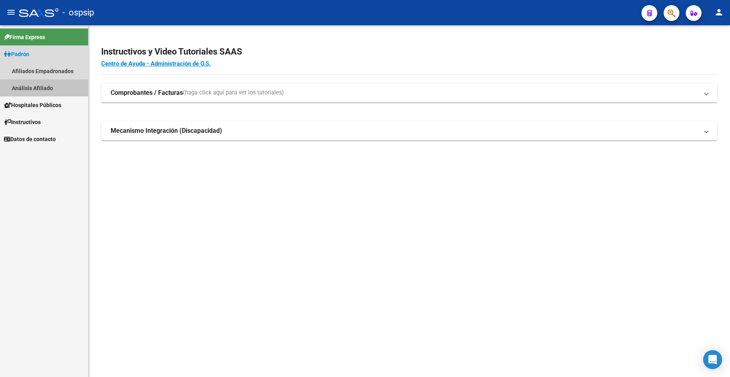
click at [45, 87] on link "Análisis Afiliado" at bounding box center [44, 87] width 88 height 17
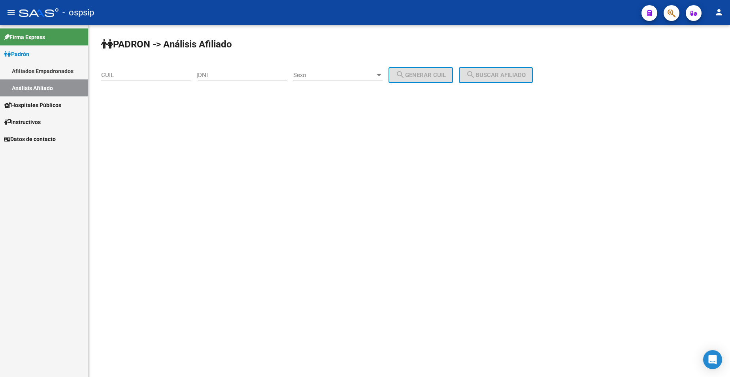
click at [232, 75] on input "DNI" at bounding box center [242, 75] width 89 height 7
type input "21887340"
click at [333, 74] on span "Sexo" at bounding box center [334, 75] width 82 height 7
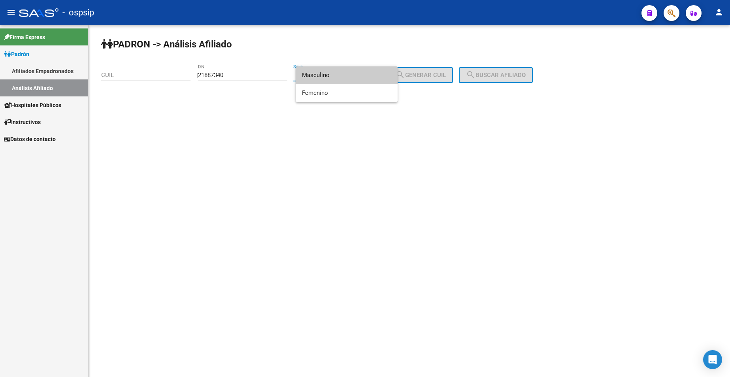
click at [338, 77] on span "Masculino" at bounding box center [346, 75] width 89 height 18
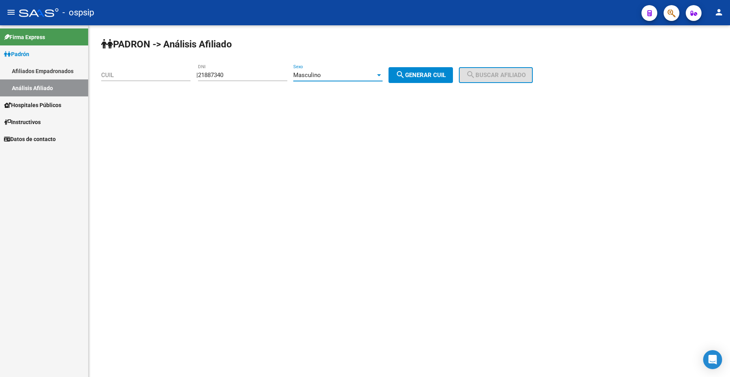
click at [415, 77] on span "search Generar CUIL" at bounding box center [421, 75] width 50 height 7
type input "20-21887340-6"
click at [525, 73] on span "search Buscar afiliado" at bounding box center [496, 75] width 60 height 7
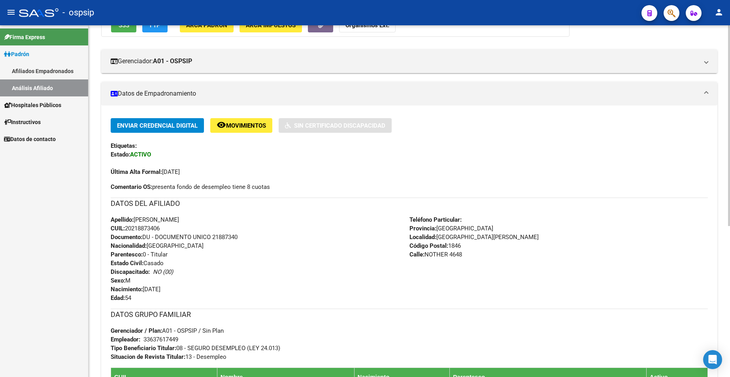
scroll to position [158, 0]
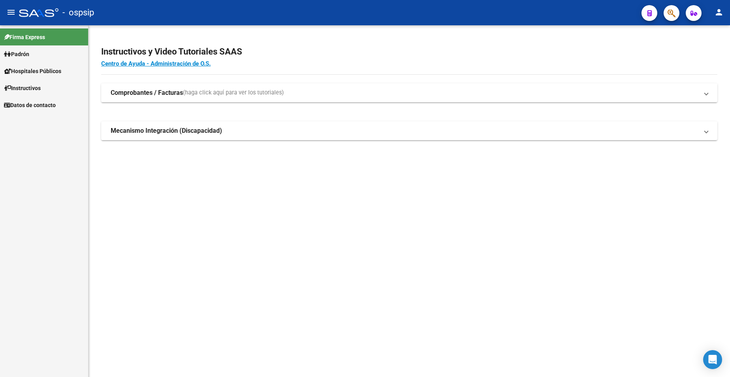
click at [34, 56] on link "Padrón" at bounding box center [44, 53] width 88 height 17
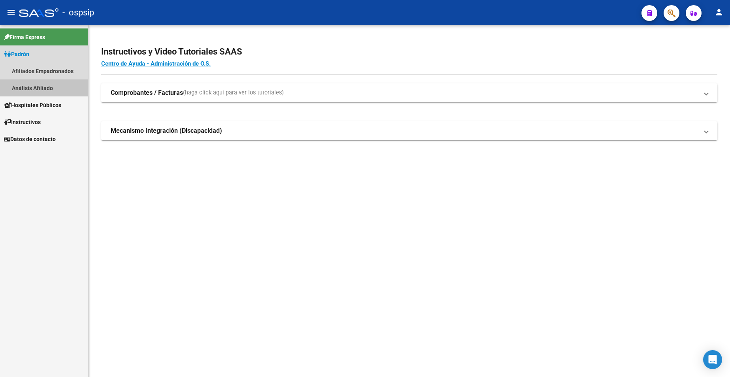
click at [30, 89] on link "Análisis Afiliado" at bounding box center [44, 87] width 88 height 17
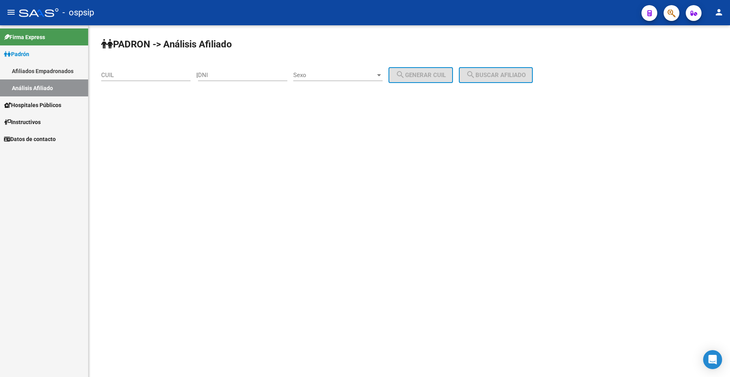
click at [244, 76] on input "DNI" at bounding box center [242, 75] width 89 height 7
type input "24134146"
click at [341, 62] on div "PADRON -> Análisis Afiliado CUIL | 24134146 DNI Sexo Sexo search Generar CUIL s…" at bounding box center [410, 66] width 642 height 83
click at [341, 74] on span "Sexo" at bounding box center [334, 75] width 82 height 7
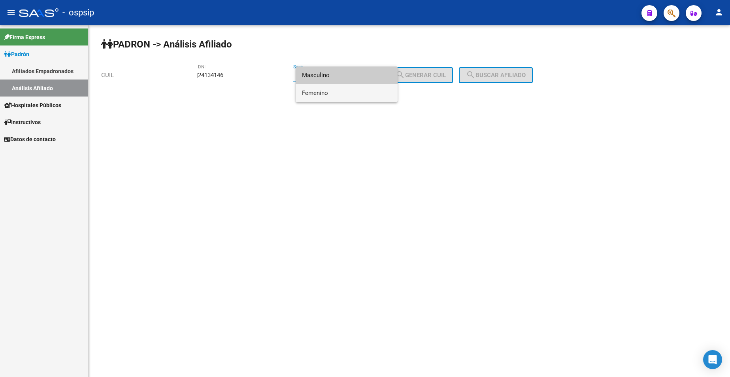
click at [334, 92] on span "Femenino" at bounding box center [346, 93] width 89 height 18
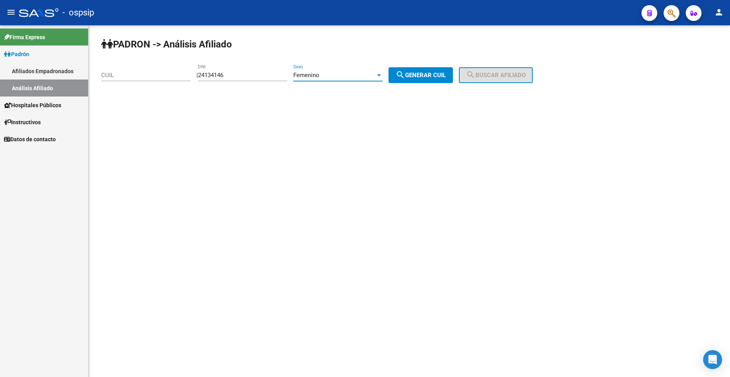
click at [423, 76] on span "search Generar CUIL" at bounding box center [421, 75] width 50 height 7
type input "27-24134146-7"
click at [496, 73] on span "search Buscar afiliado" at bounding box center [496, 75] width 60 height 7
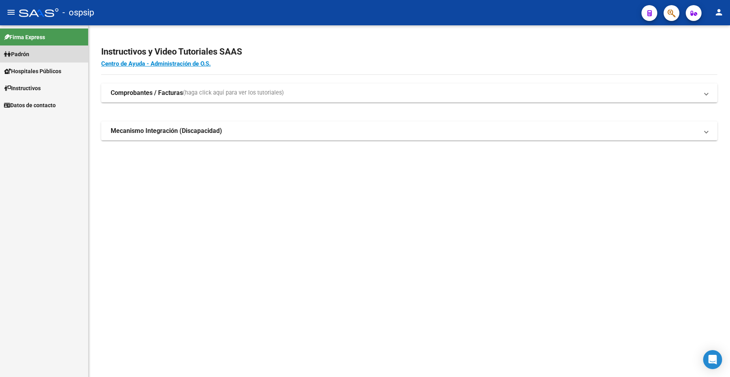
click at [13, 47] on link "Padrón" at bounding box center [44, 53] width 88 height 17
click at [29, 56] on span "Padrón" at bounding box center [16, 54] width 25 height 9
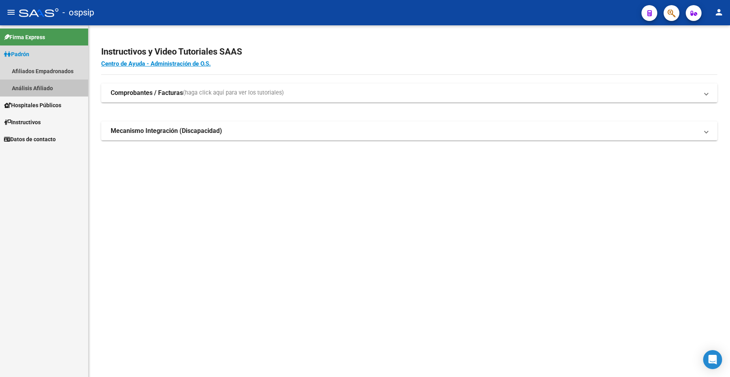
click at [44, 88] on link "Análisis Afiliado" at bounding box center [44, 87] width 88 height 17
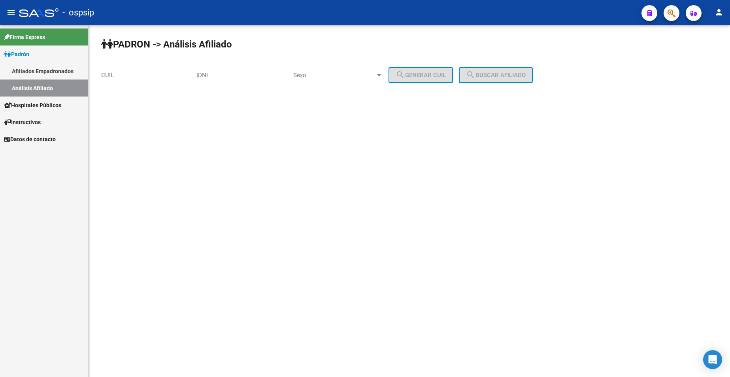
click at [239, 72] on input "DNI" at bounding box center [242, 75] width 89 height 7
type input "25506912"
click at [340, 74] on span "Sexo" at bounding box center [334, 75] width 82 height 7
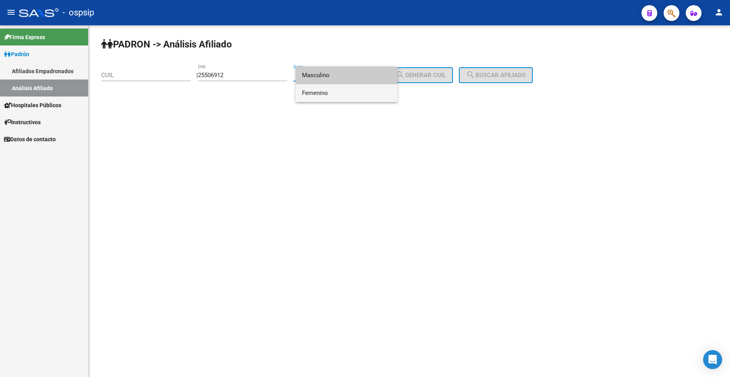
click at [346, 94] on span "Femenino" at bounding box center [346, 93] width 89 height 18
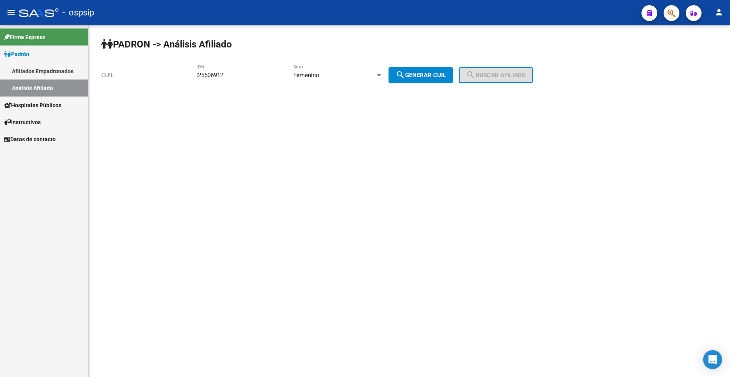
drag, startPoint x: 440, startPoint y: 85, endPoint x: 440, endPoint y: 81, distance: 4.8
click at [441, 85] on div "PADRON -> Análisis Afiliado CUIL | 25506912 DNI Femenino Sexo search Generar CU…" at bounding box center [410, 66] width 642 height 83
click at [440, 75] on span "search Generar CUIL" at bounding box center [421, 75] width 50 height 7
type input "27-25506912-3"
click at [508, 75] on span "search Buscar afiliado" at bounding box center [496, 75] width 60 height 7
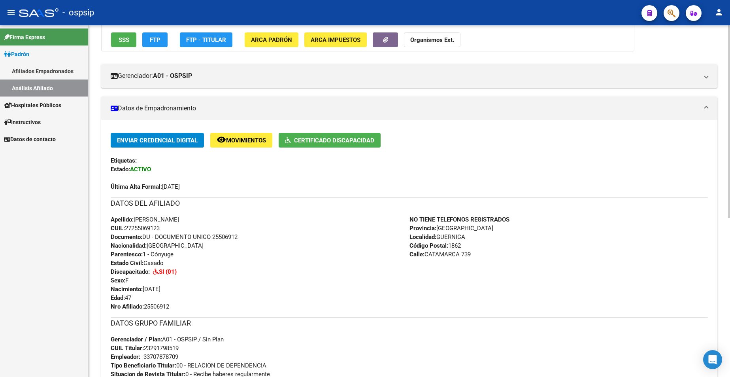
scroll to position [158, 0]
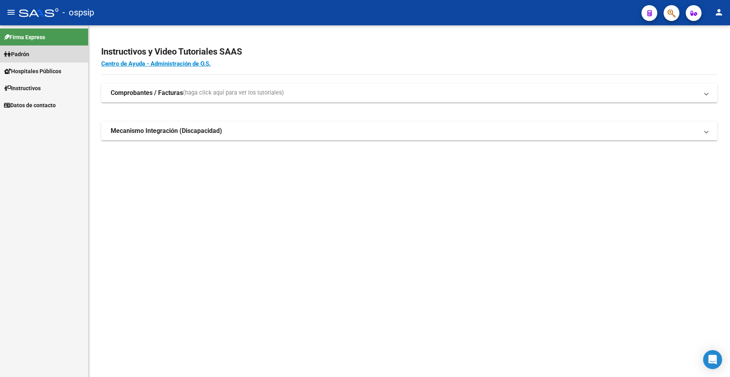
click at [27, 54] on span "Padrón" at bounding box center [16, 54] width 25 height 9
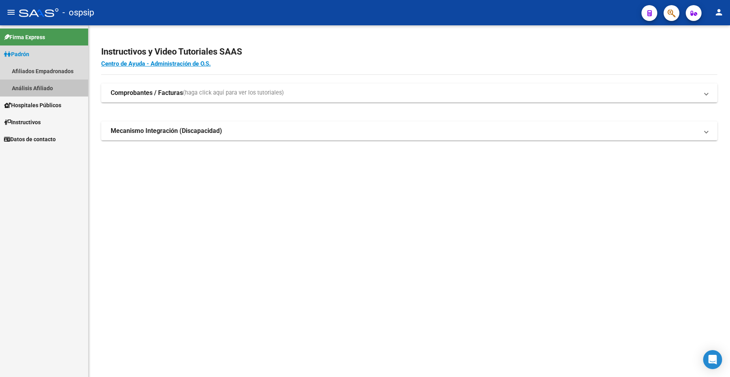
click at [32, 89] on link "Análisis Afiliado" at bounding box center [44, 87] width 88 height 17
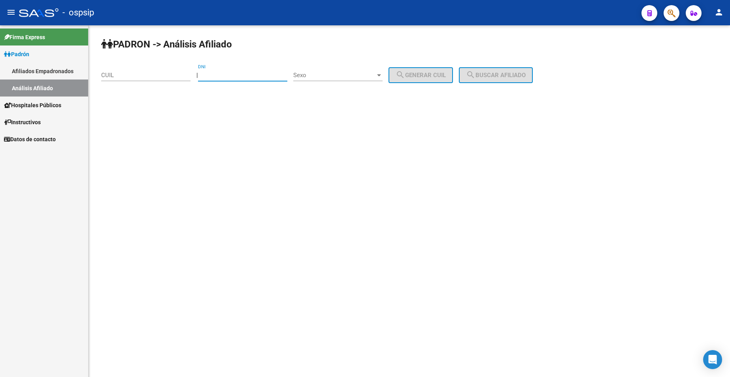
click at [229, 78] on input "DNI" at bounding box center [242, 75] width 89 height 7
type input "27820542"
click at [340, 71] on div "Sexo Sexo" at bounding box center [337, 72] width 89 height 17
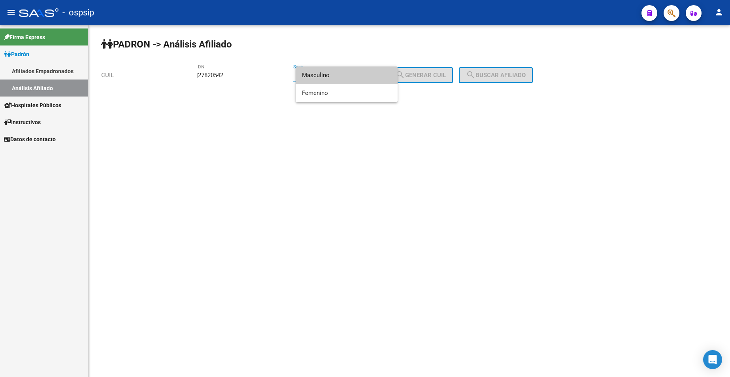
click at [340, 77] on span "Masculino" at bounding box center [346, 75] width 89 height 18
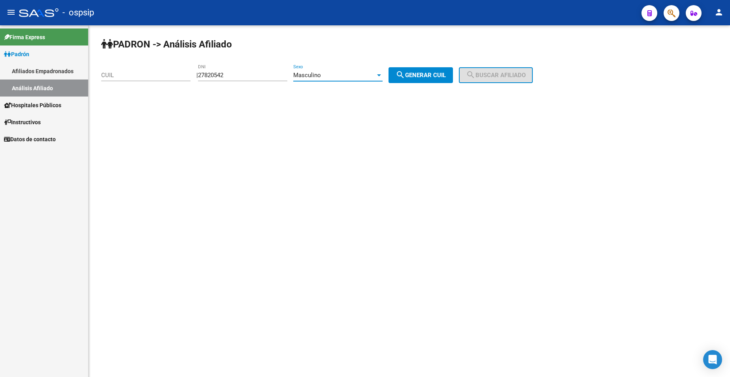
click at [340, 77] on div "Masculino" at bounding box center [334, 75] width 82 height 7
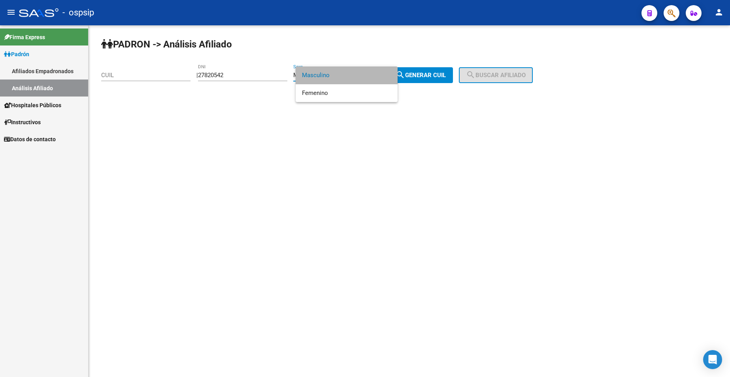
click at [333, 72] on span "Masculino" at bounding box center [346, 75] width 89 height 18
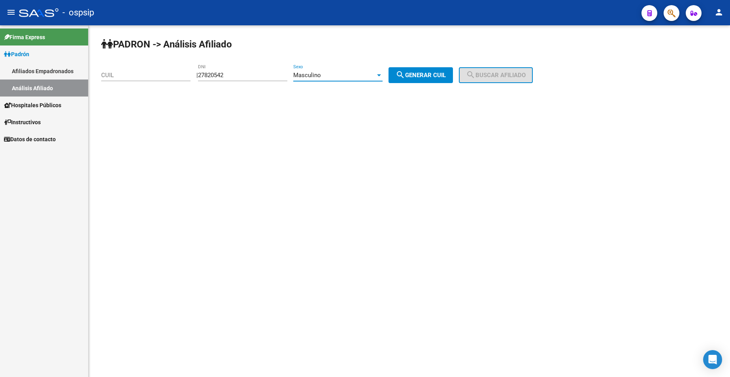
click at [335, 76] on div "Masculino" at bounding box center [334, 75] width 82 height 7
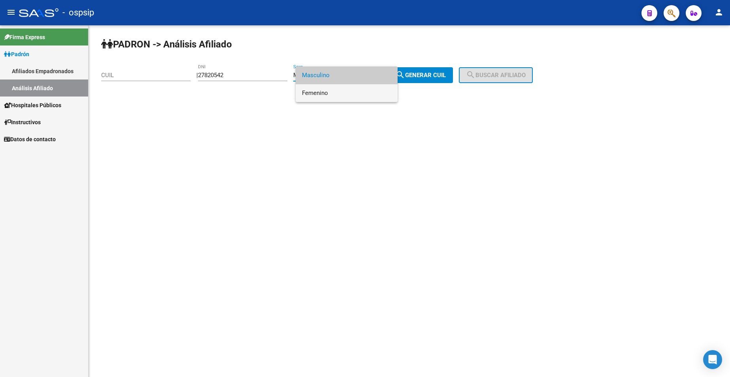
click at [335, 91] on span "Femenino" at bounding box center [346, 93] width 89 height 18
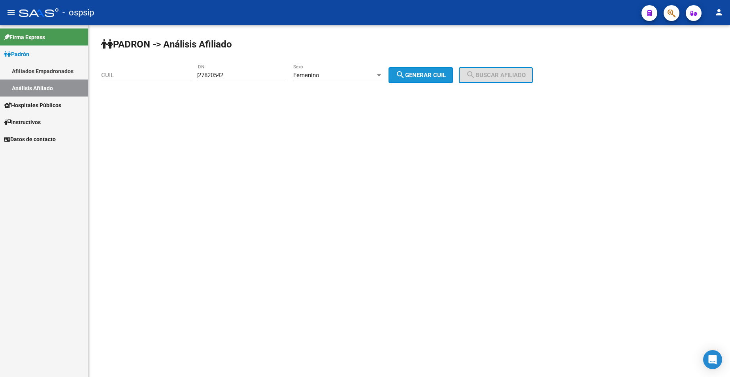
click at [405, 74] on mat-icon "search" at bounding box center [400, 74] width 9 height 9
type input "27-27820542-3"
drag, startPoint x: 485, startPoint y: 69, endPoint x: 487, endPoint y: 72, distance: 4.3
click at [485, 69] on button "search Buscar afiliado" at bounding box center [496, 75] width 74 height 16
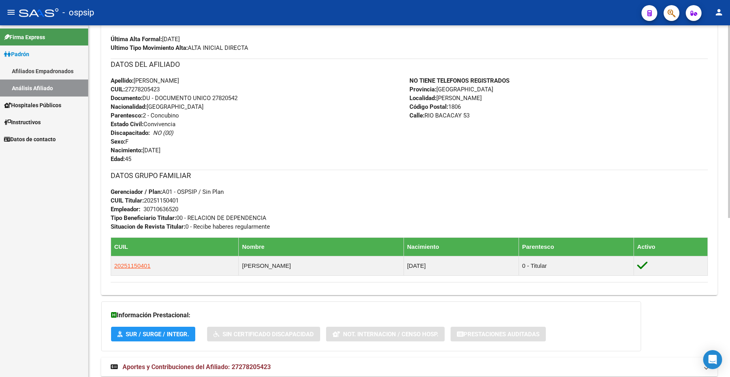
scroll to position [245, 0]
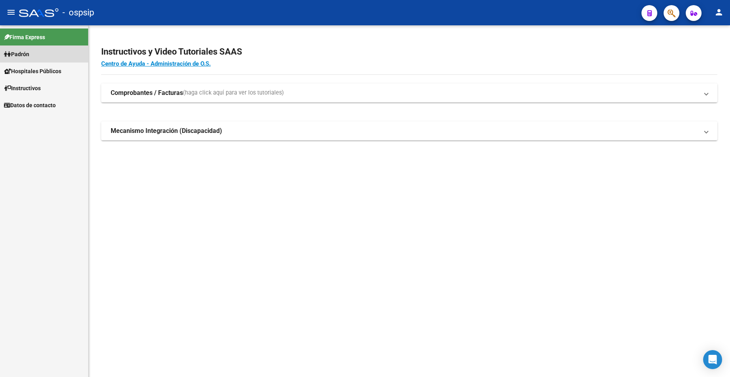
click at [36, 53] on link "Padrón" at bounding box center [44, 53] width 88 height 17
click at [35, 53] on link "Padrón" at bounding box center [44, 53] width 88 height 17
click at [40, 89] on link "Análisis Afiliado" at bounding box center [44, 87] width 88 height 17
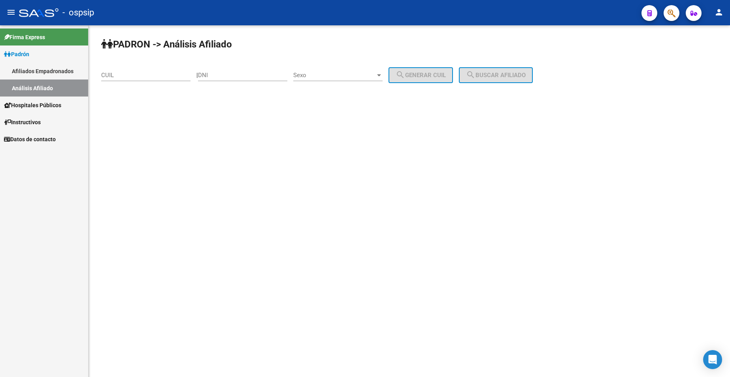
click at [226, 77] on input "DNI" at bounding box center [242, 75] width 89 height 7
click at [246, 67] on div "DNI" at bounding box center [242, 72] width 89 height 17
type input "35759679"
click at [348, 72] on div "Sexo Sexo" at bounding box center [337, 72] width 89 height 17
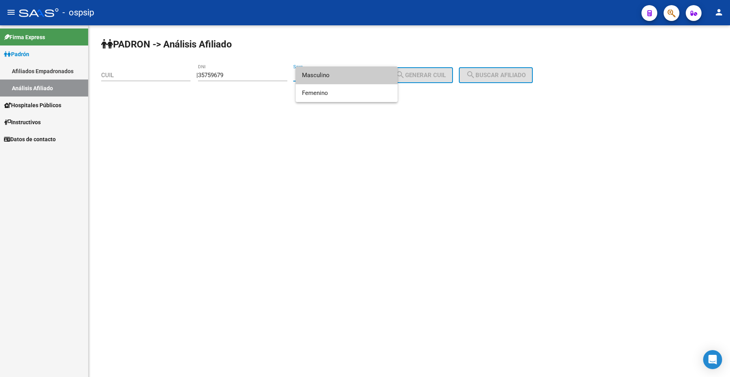
click at [347, 72] on span "Masculino" at bounding box center [346, 75] width 89 height 18
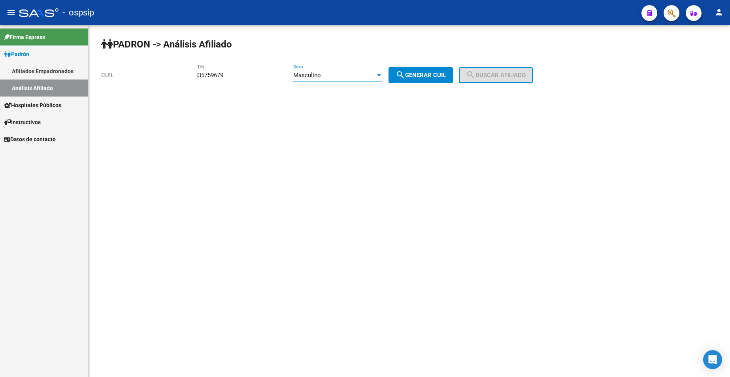
click at [414, 79] on button "search Generar CUIL" at bounding box center [421, 75] width 64 height 16
type input "20-35759679-4"
click at [476, 79] on mat-icon "search" at bounding box center [470, 74] width 9 height 9
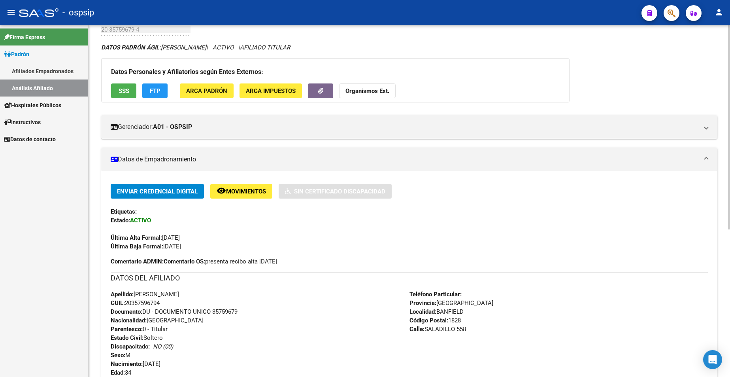
scroll to position [119, 0]
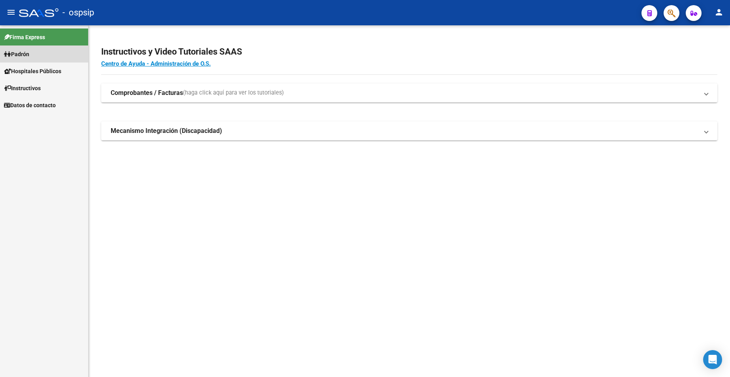
click at [27, 58] on span "Padrón" at bounding box center [16, 54] width 25 height 9
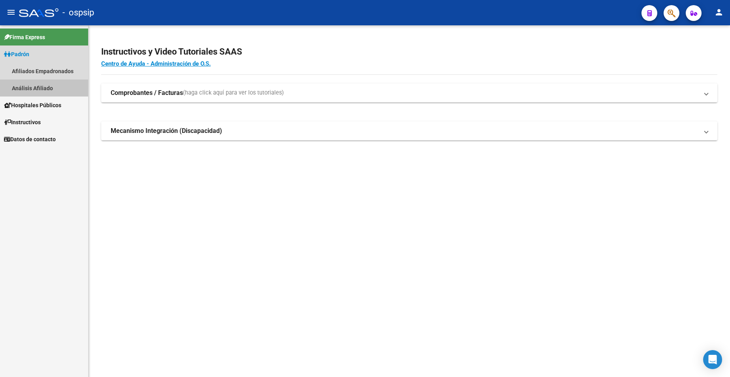
click at [42, 92] on link "Análisis Afiliado" at bounding box center [44, 87] width 88 height 17
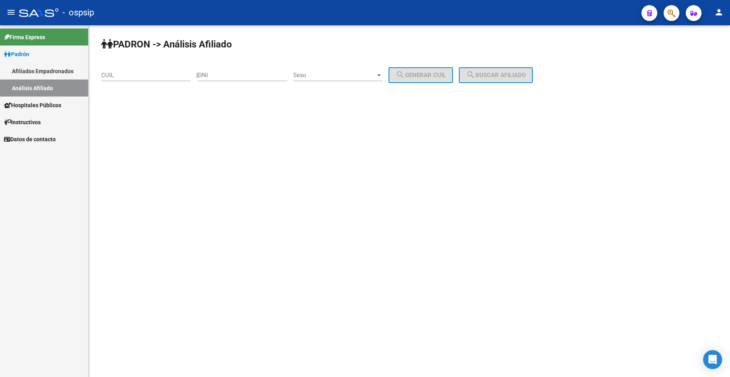
click at [241, 78] on input "DNI" at bounding box center [242, 75] width 89 height 7
type input "45543825"
click at [361, 75] on span "Sexo" at bounding box center [334, 75] width 82 height 7
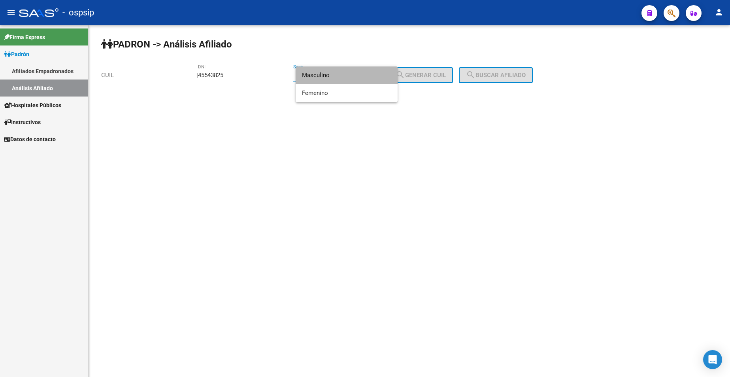
click at [340, 80] on span "Masculino" at bounding box center [346, 75] width 89 height 18
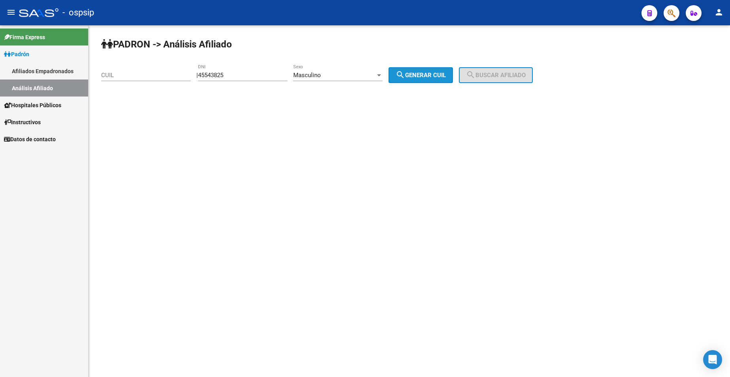
drag, startPoint x: 410, startPoint y: 77, endPoint x: 468, endPoint y: 77, distance: 58.9
click at [405, 77] on mat-icon "search" at bounding box center [400, 74] width 9 height 9
type input "20-45543825-0"
click at [511, 80] on button "search Buscar afiliado" at bounding box center [496, 75] width 74 height 16
